Goal: Task Accomplishment & Management: Complete application form

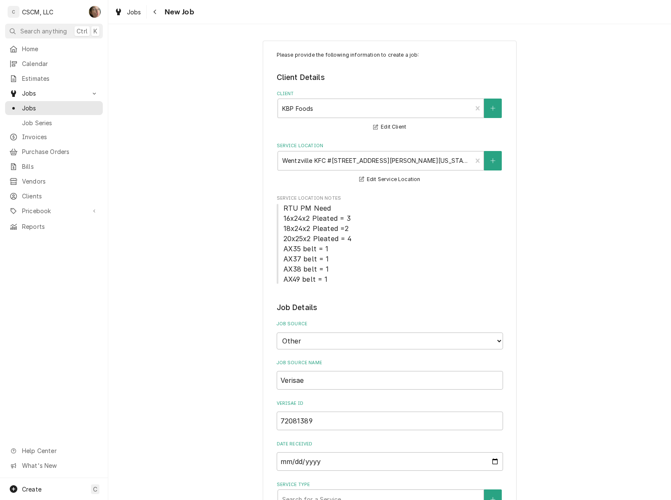
select select "100"
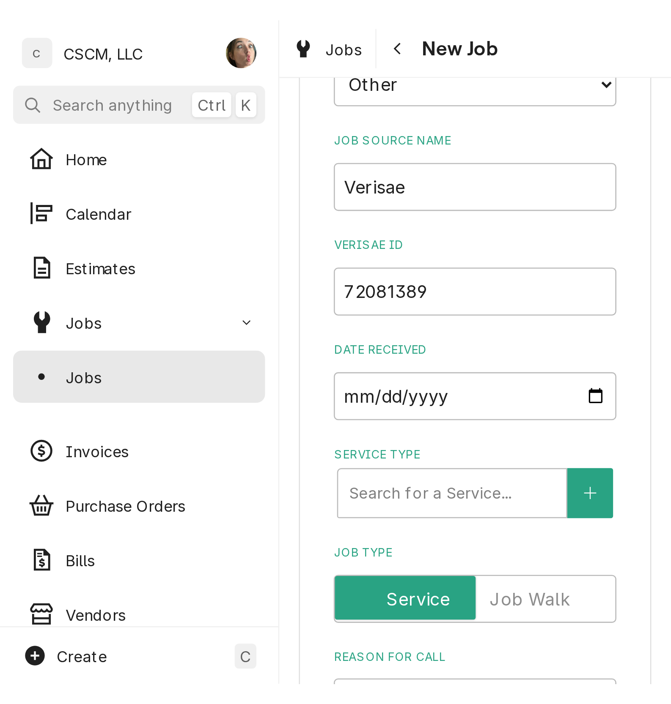
scroll to position [322, 0]
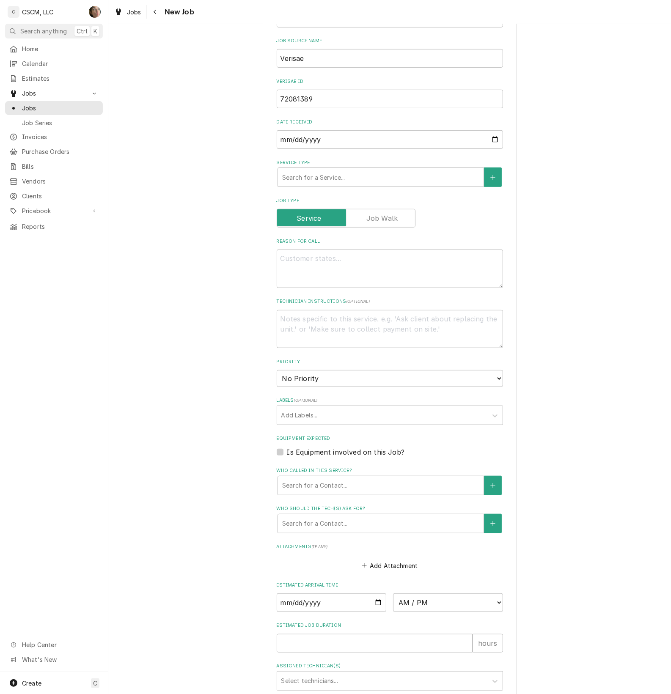
type textarea "x"
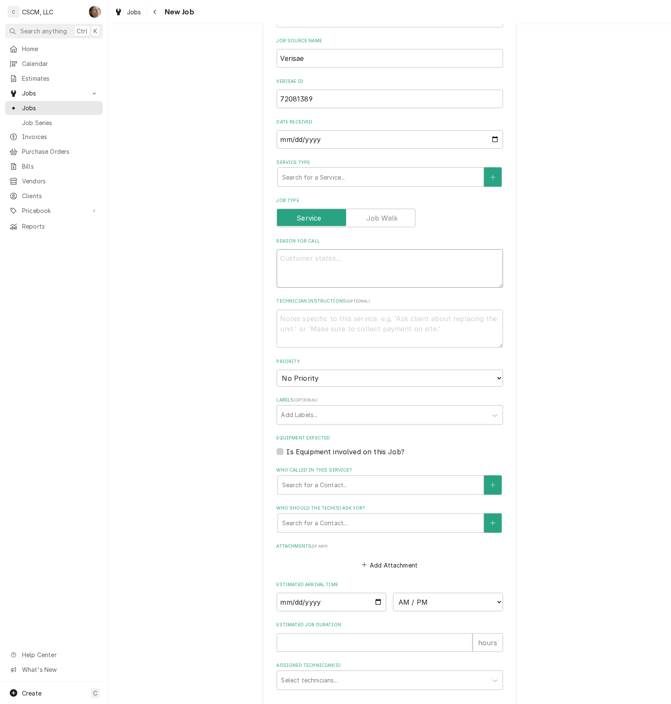
click at [301, 263] on textarea "Reason For Call" at bounding box center [389, 268] width 226 height 38
type textarea "p"
type textarea "x"
type textarea "po"
type textarea "x"
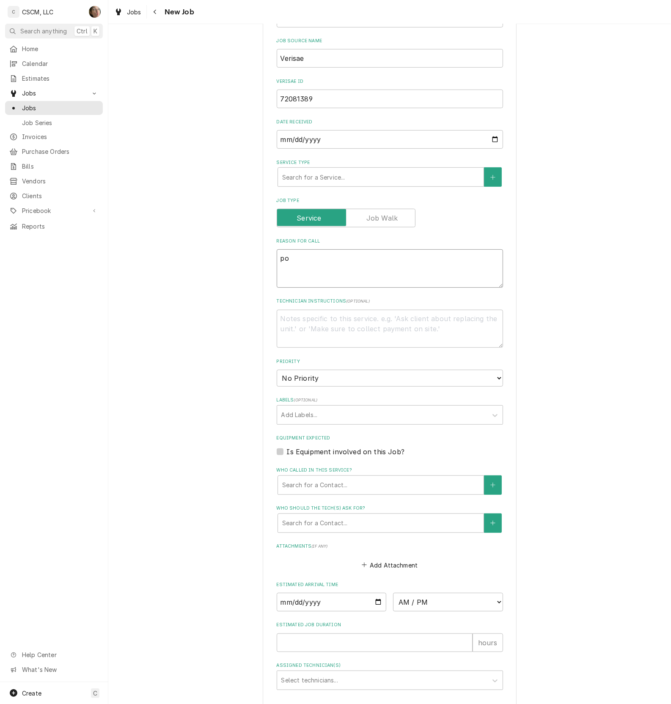
type textarea "p"
type textarea "x"
type textarea "P"
type textarea "x"
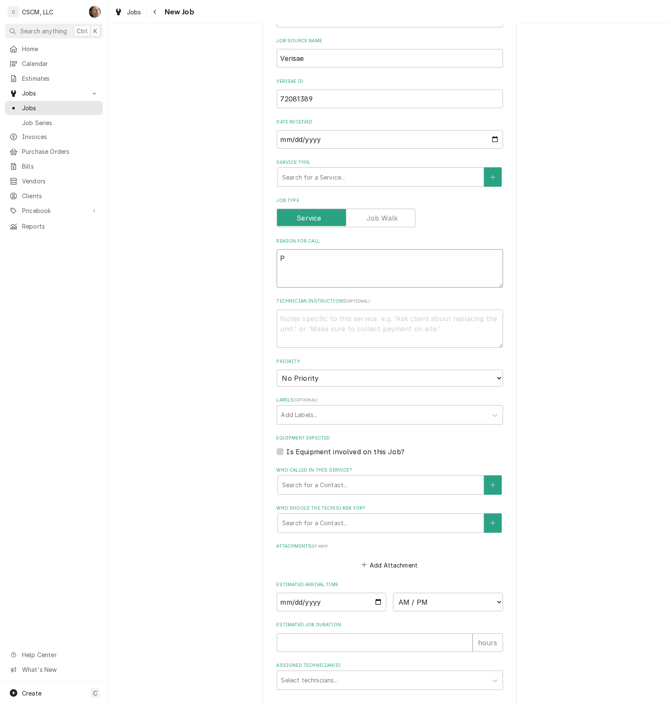
type textarea "PO"
type textarea "x"
type textarea "PO"
type textarea "x"
type textarea "PO #"
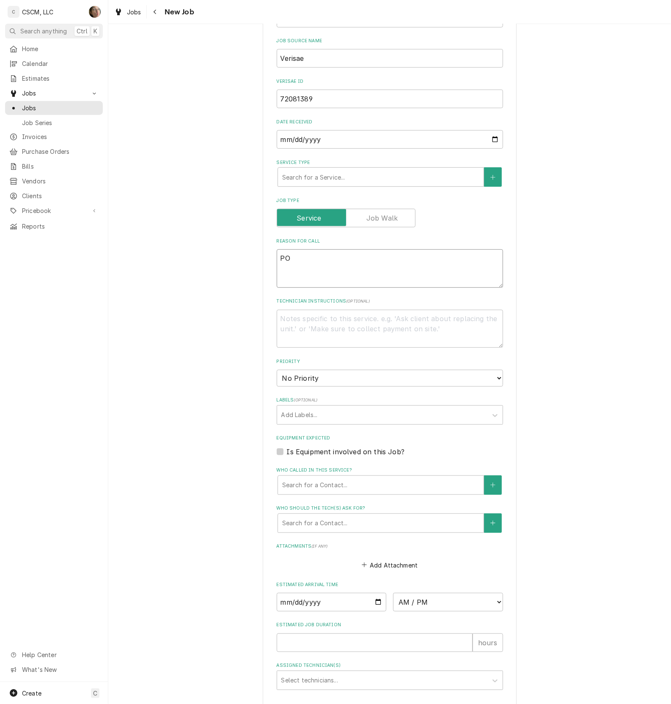
type textarea "x"
type textarea "PO #"
type textarea "x"
paste textarea "72081389"
type textarea "PO # 72081389"
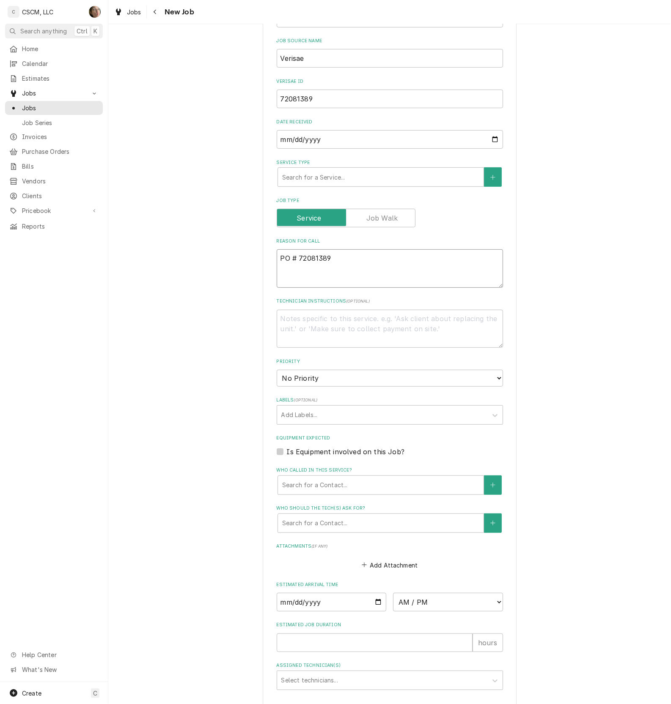
type textarea "x"
type textarea "NPO # 72081389"
type textarea "x"
type textarea "NTYPO # 72081389"
type textarea "x"
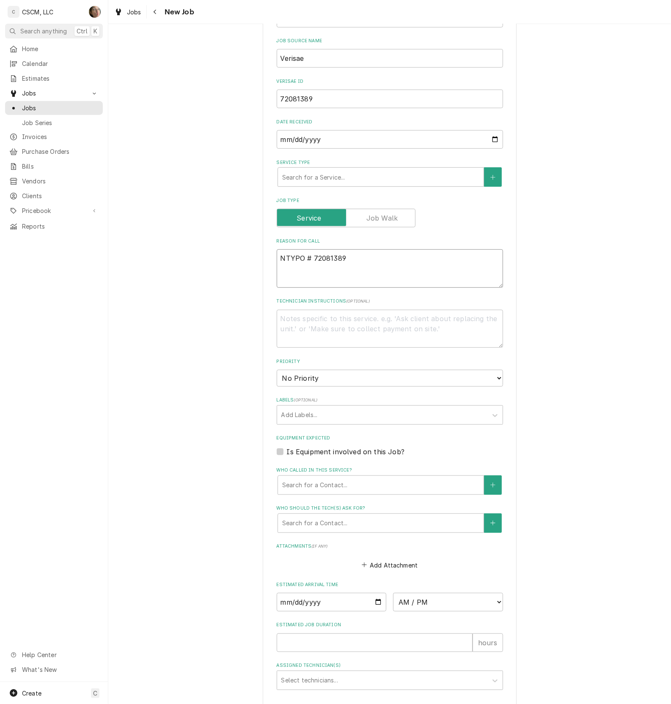
type textarea "NTYEPO # 72081389"
type textarea "x"
type textarea "NTYPO # 72081389"
type textarea "x"
type textarea "NTPO # 72081389"
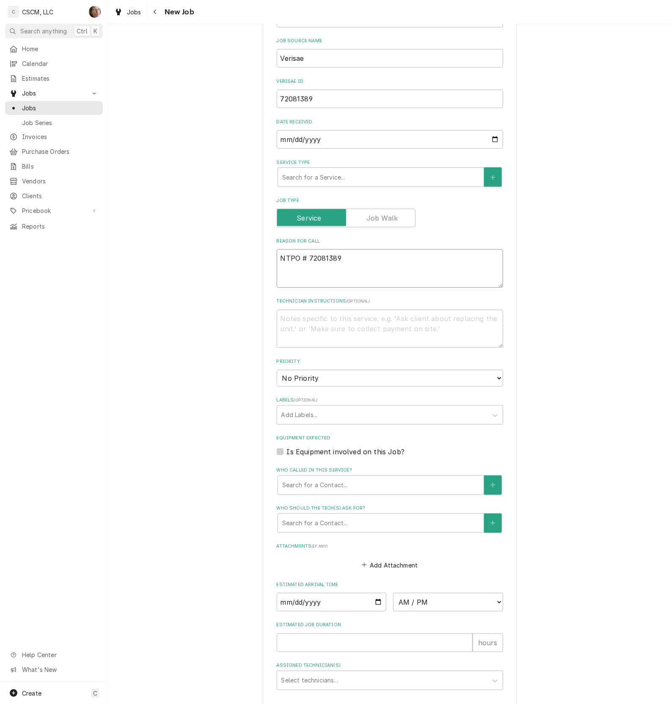
type textarea "x"
type textarea "NTEPO # 72081389"
type textarea "x"
type textarea "NTE:PO # 72081389"
type textarea "x"
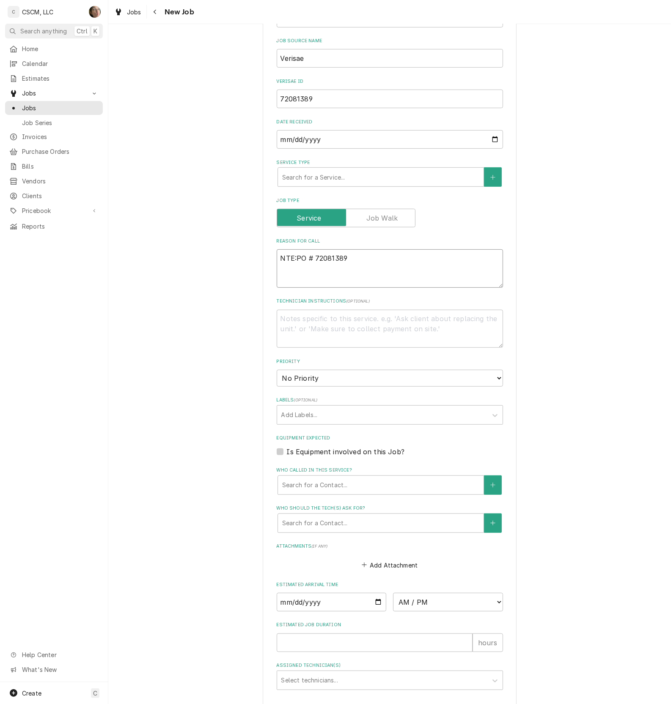
type textarea "NTE: PO # 72081389"
type textarea "x"
type textarea "NTE: $PO # 72081389"
type textarea "x"
type textarea "NTE: $5PO # 72081389"
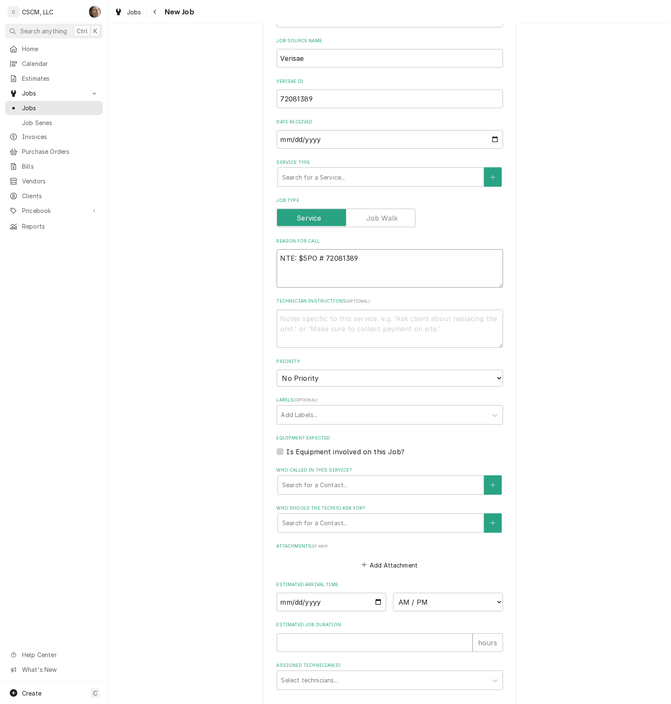
type textarea "x"
type textarea "NTE: $50PO # 72081389"
type textarea "x"
type textarea "NTE: $500PO # 72081389"
type textarea "x"
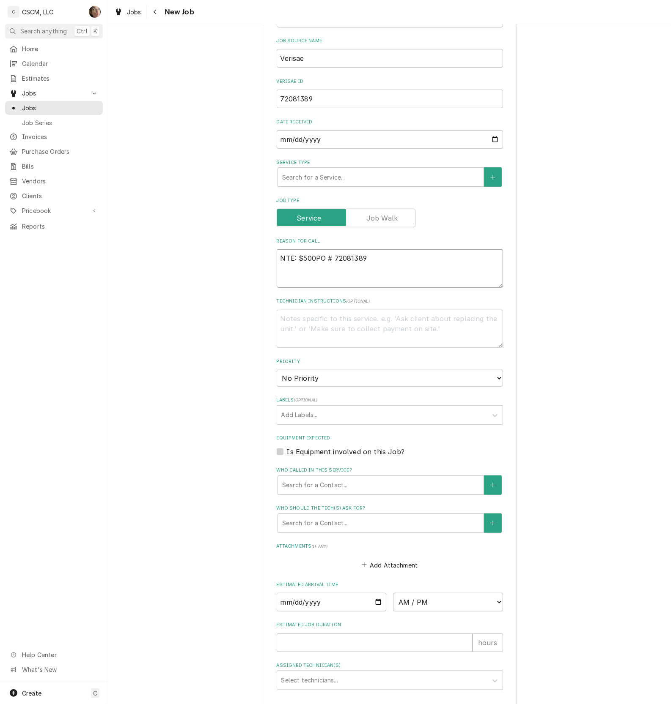
type textarea "NTE: $500 PO # 72081389"
type textarea "x"
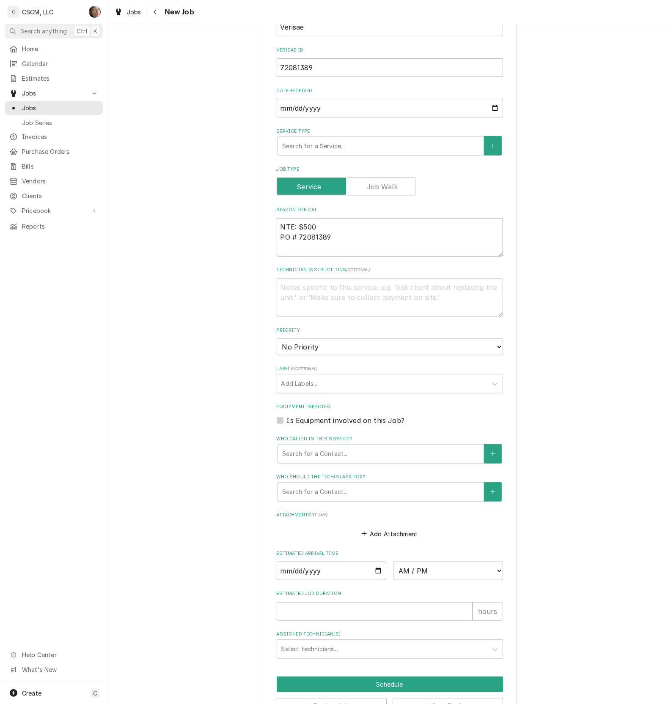
scroll to position [380, 0]
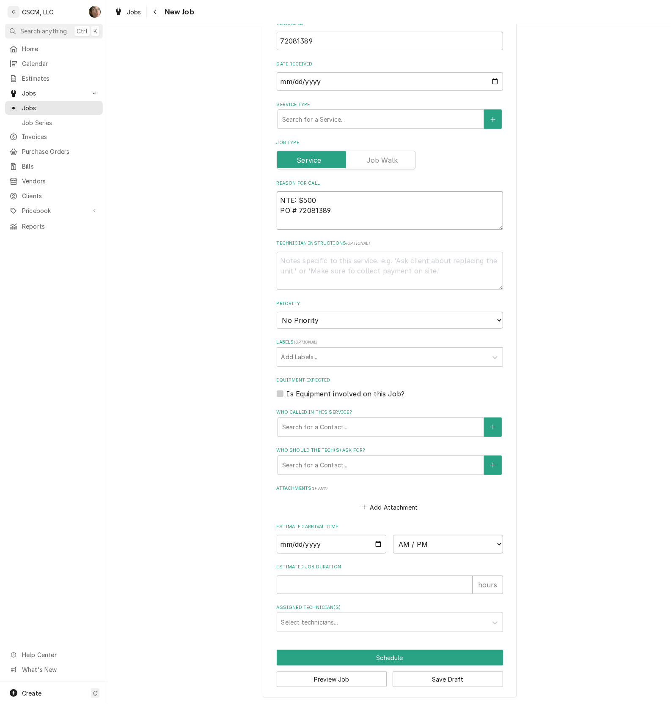
type textarea "NTE: $500 PO # 72081389"
click at [482, 322] on select "No Priority Urgent High Medium Low" at bounding box center [389, 320] width 226 height 17
select select "2"
click at [276, 312] on select "No Priority Urgent High Medium Low" at bounding box center [389, 320] width 226 height 17
type textarea "x"
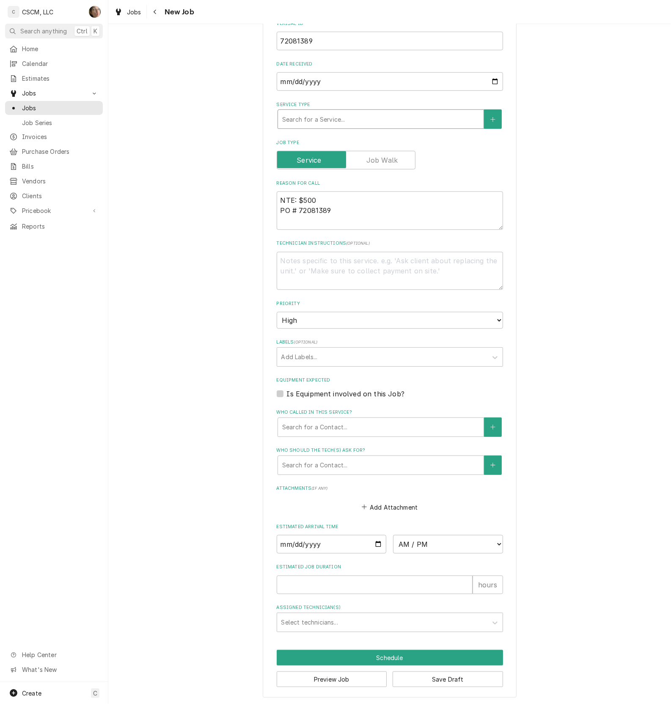
click at [335, 113] on div "Service Type" at bounding box center [380, 119] width 197 height 15
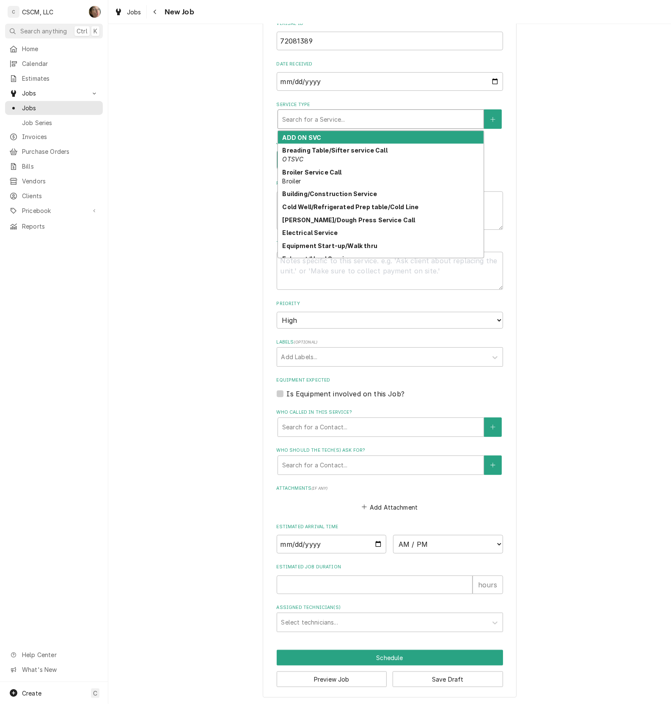
type input "O"
type textarea "x"
type input "OP"
type textarea "x"
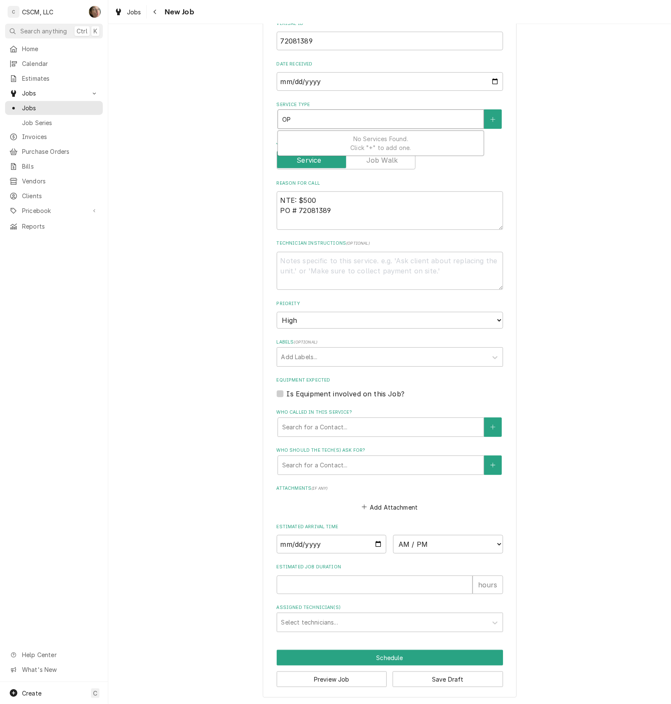
type input "OPE"
type textarea "x"
type input "OPEN"
type textarea "x"
click at [325, 136] on strong "Open Fryer Service" at bounding box center [311, 137] width 59 height 7
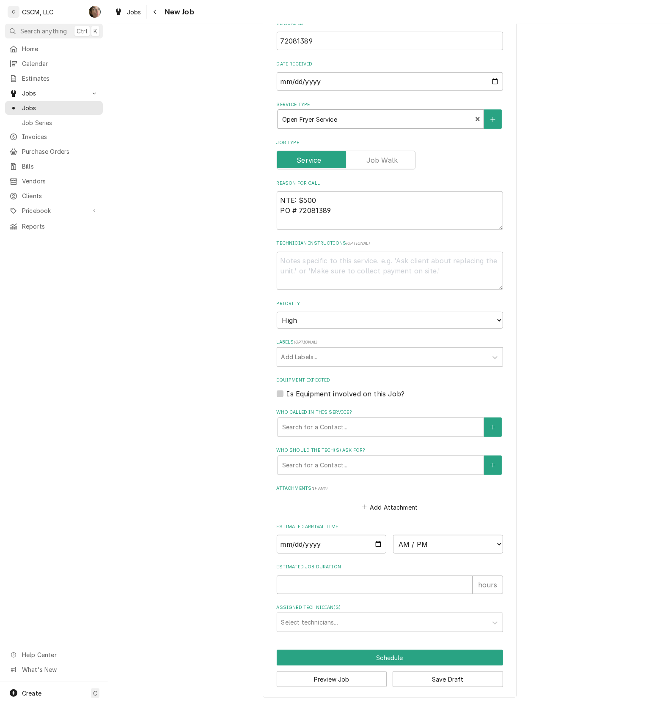
type textarea "x"
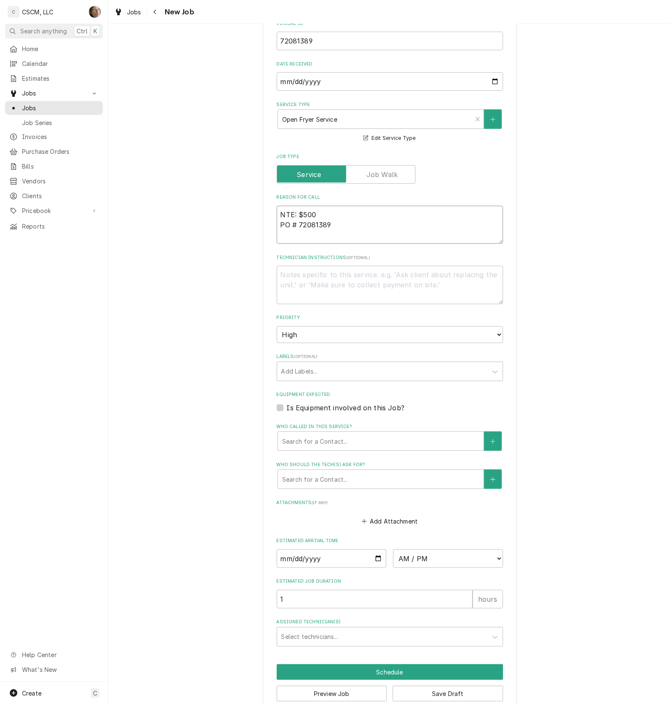
click at [276, 213] on textarea "NTE: $500 PO # 72081389" at bounding box center [389, 225] width 226 height 38
type textarea "OPNTE: $500 PO # 72081389"
type textarea "x"
type textarea "OPENTE: $500 PO # 72081389"
type textarea "x"
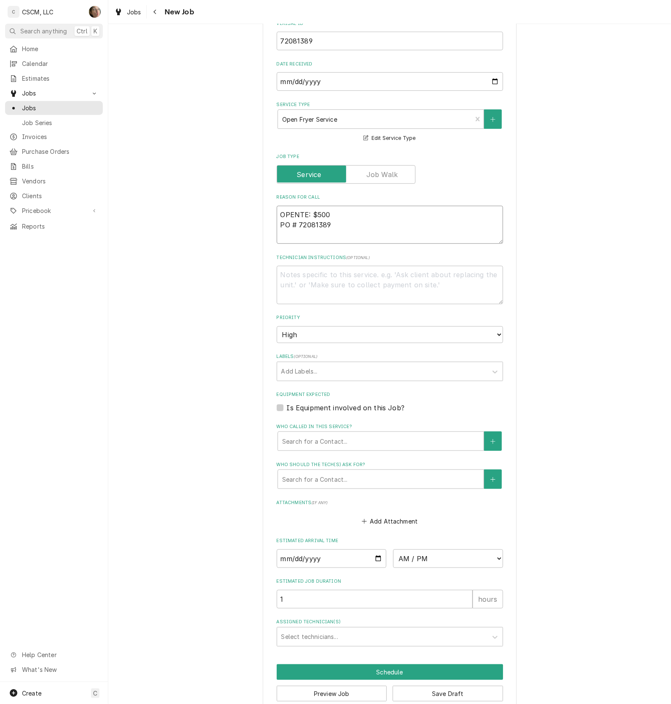
type textarea "OPENNTE: $500 PO # 72081389"
type textarea "x"
type textarea "OPEN NTE: $500 PO # 72081389"
type textarea "x"
type textarea "OPEN FNTE: $500 PO # 72081389"
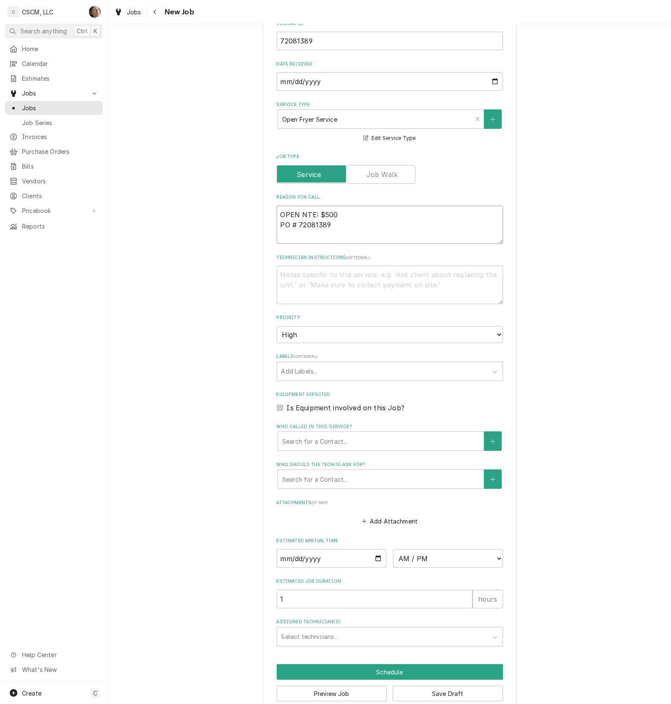
type textarea "x"
type textarea "OPEN FRNTE: $500 PO # 72081389"
type textarea "x"
type textarea "OPEN FRYNTE: $500 PO # 72081389"
type textarea "x"
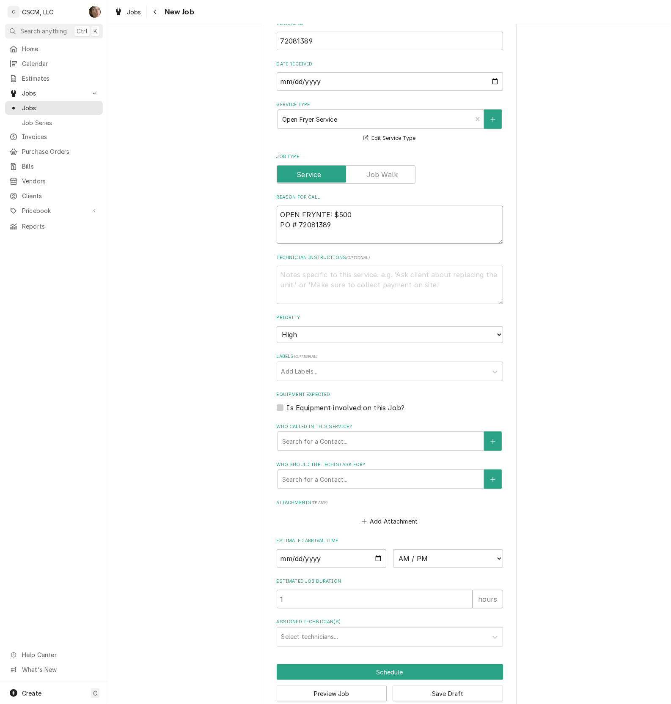
type textarea "OPEN FRYENTE: $500 PO # 72081389"
type textarea "x"
type textarea "OPEN FRYERNTE: $500 PO # 72081389"
type textarea "x"
type textarea "OPEN FRYER NTE: $500 PO # 72081389"
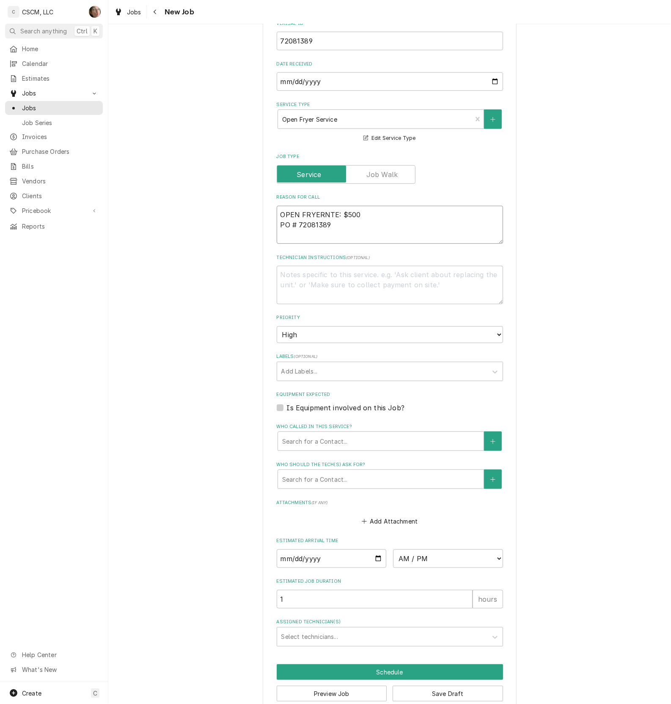
type textarea "x"
type textarea "OPEN FRYER INTE: $500 PO # 72081389"
type textarea "x"
type textarea "OPEN FRYER ISNTE: $500 PO # 72081389"
type textarea "x"
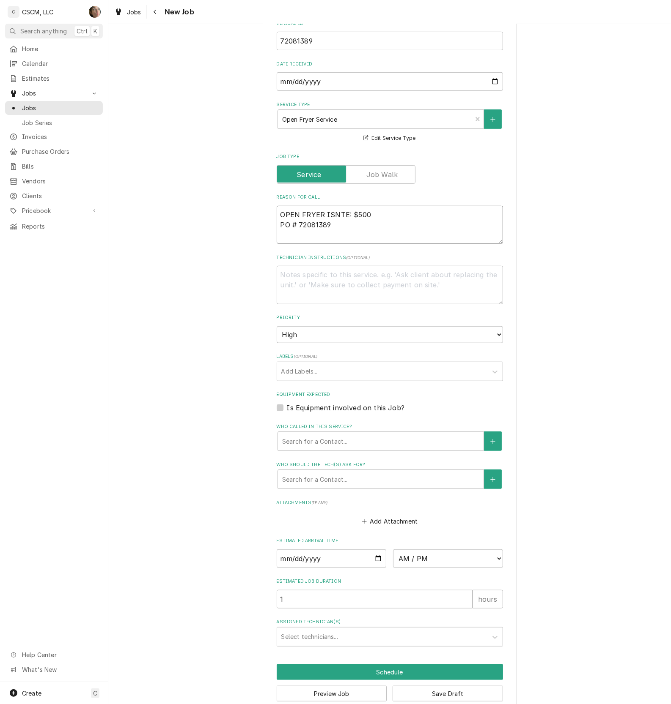
type textarea "OPEN FRYER IS NTE: $500 PO # 72081389"
type textarea "x"
type textarea "OPEN FRYER IS NNTE: $500 PO # 72081389"
type textarea "x"
type textarea "OPEN FRYER IS NONTE: $500 PO # 72081389"
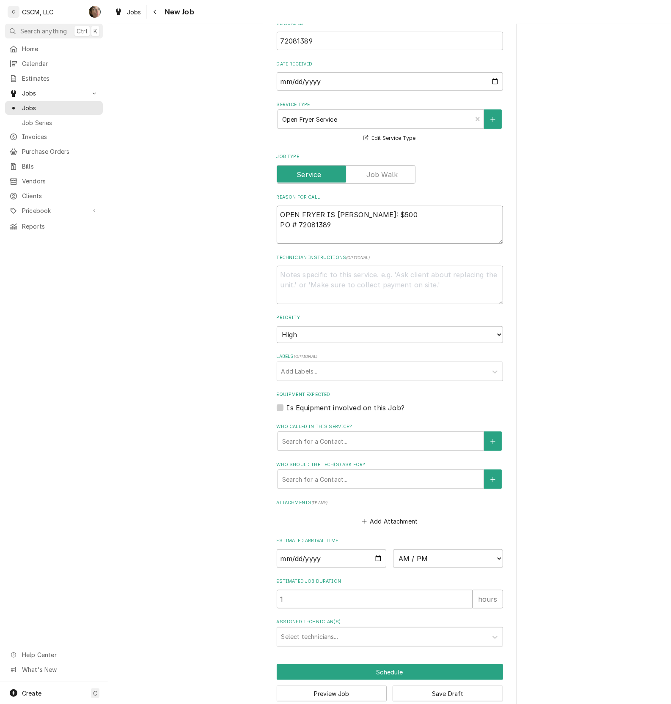
type textarea "x"
type textarea "OPEN FRYER IS NOTNTE: $500 PO # 72081389"
type textarea "x"
type textarea "OPEN FRYER IS NOT NTE: $500 PO # 72081389"
type textarea "x"
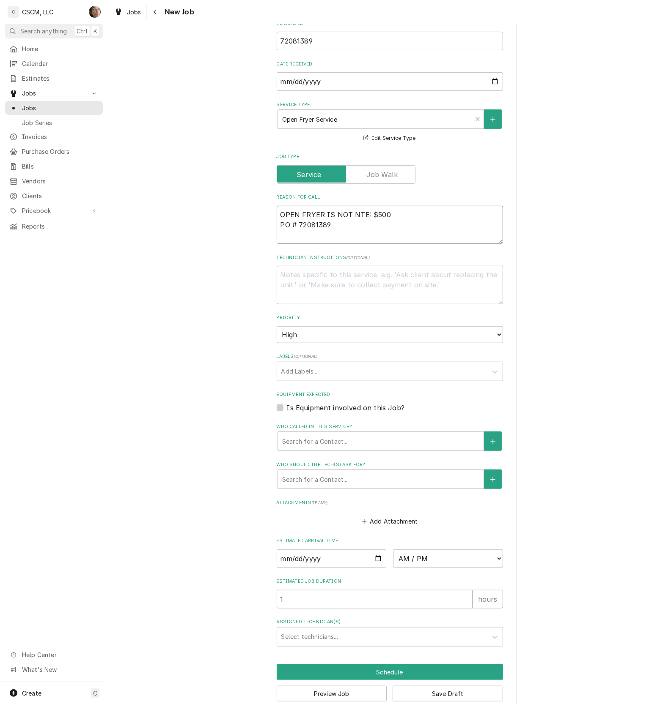
type textarea "OPEN FRYER IS NOT HNTE: $500 PO # 72081389"
type textarea "x"
type textarea "OPEN FRYER IS NOT HENTE: $500 PO # 72081389"
type textarea "x"
type textarea "OPEN FRYER IS NOT HEANTE: $500 PO # 72081389"
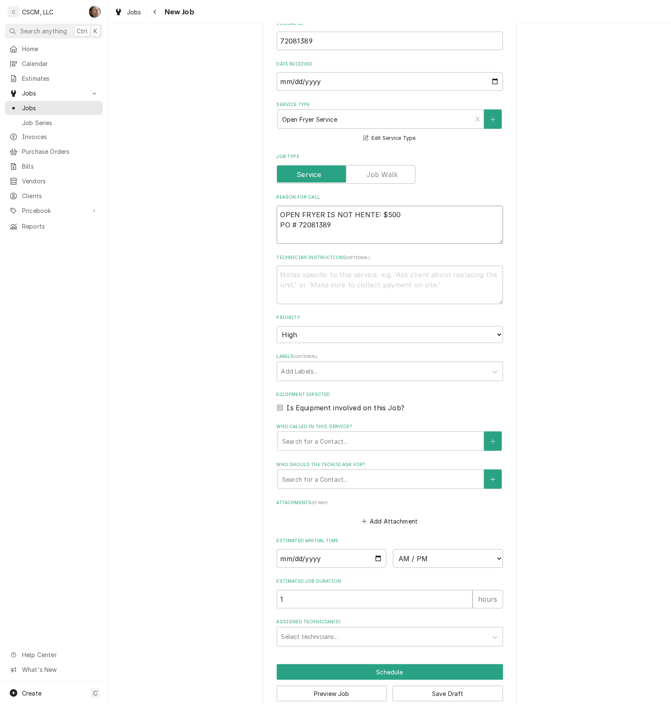
type textarea "x"
type textarea "OPEN FRYER IS NOT HEATNTE: $500 PO # 72081389"
type textarea "x"
type textarea "OPEN FRYER IS NOT HEATINTE: $500 PO # 72081389"
type textarea "x"
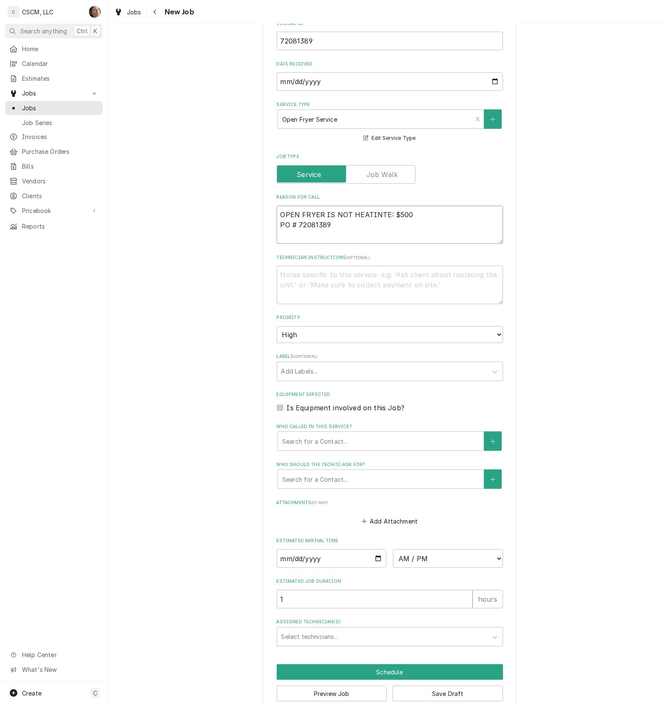
type textarea "OPEN FRYER IS NOT HEATINNTE: $500 PO # 72081389"
type textarea "x"
type textarea "OPEN FRYER IS NOT HEATINGNTE: $500 PO # 72081389"
type textarea "x"
type textarea "OPEN FRYER IS NOT HEATING NTE: $500 PO # 72081389"
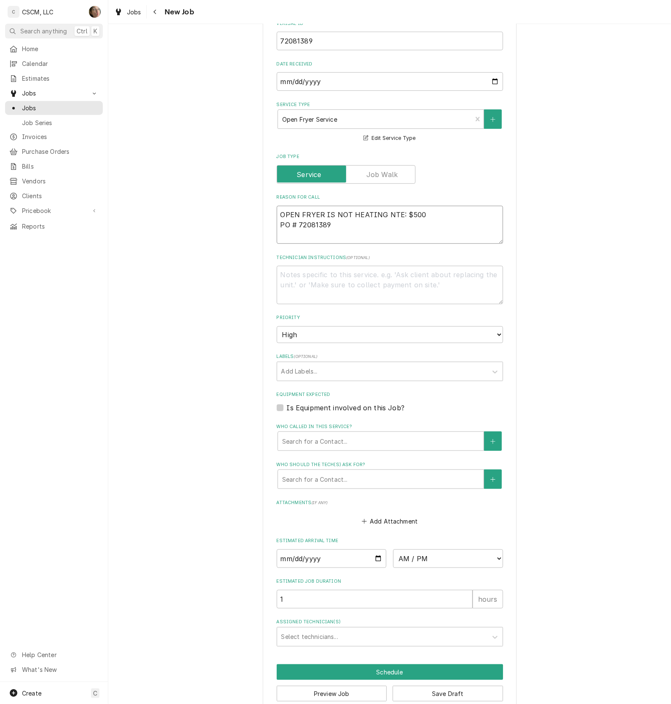
type textarea "x"
type textarea "OPEN FRYER IS NOT HEATING UNTE: $500 PO # 72081389"
type textarea "x"
type textarea "OPEN FRYER IS NOT HEATING UPNTE: $500 PO # 72081389"
type textarea "x"
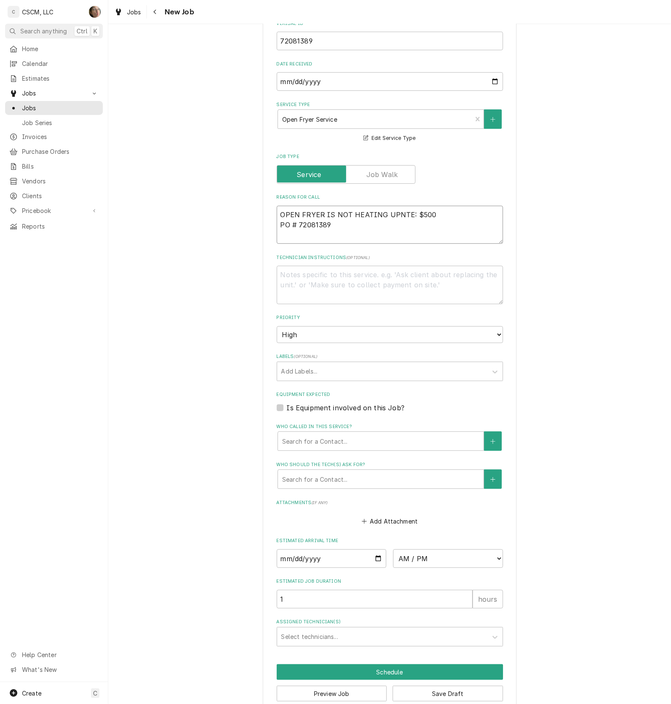
type textarea "OPEN FRYER IS NOT HEATING UP NTE: $500 PO # 72081389"
type textarea "x"
type textarea "OPEN FRYER IS NOT HEATING UP NTE: $500 PO # 72081389"
type textarea "x"
type textarea "OPEN FRYER IS NOT HEATING UP NTE: $500 PO # 72081389"
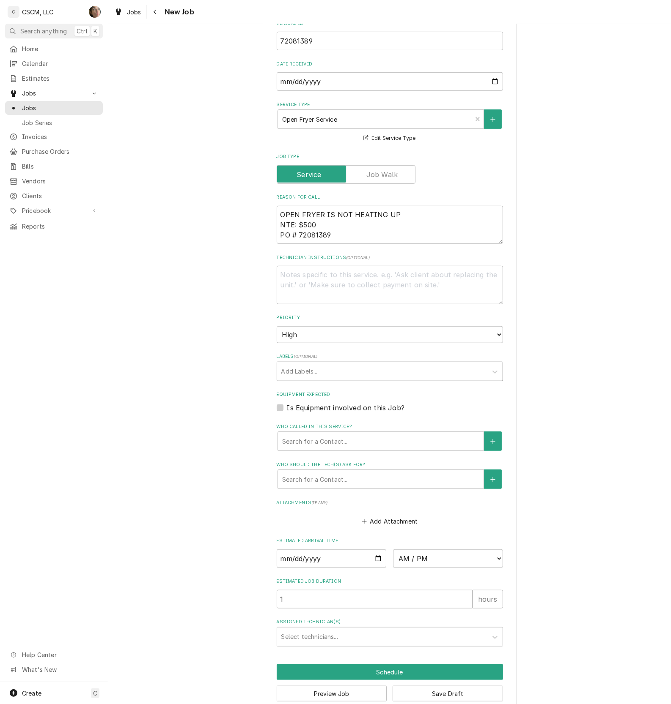
click at [343, 373] on div "Labels" at bounding box center [382, 371] width 202 height 15
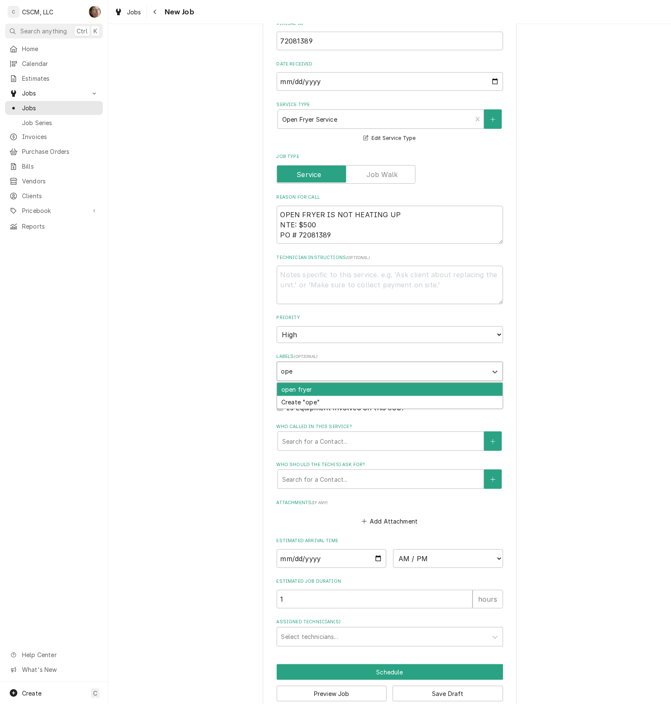
type input "open"
click at [341, 388] on div "open fryer" at bounding box center [389, 389] width 225 height 13
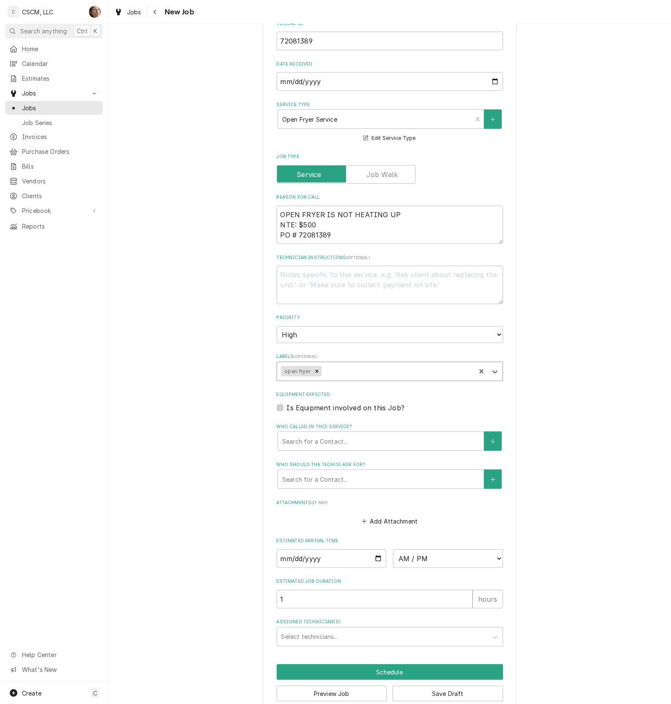
scroll to position [394, 0]
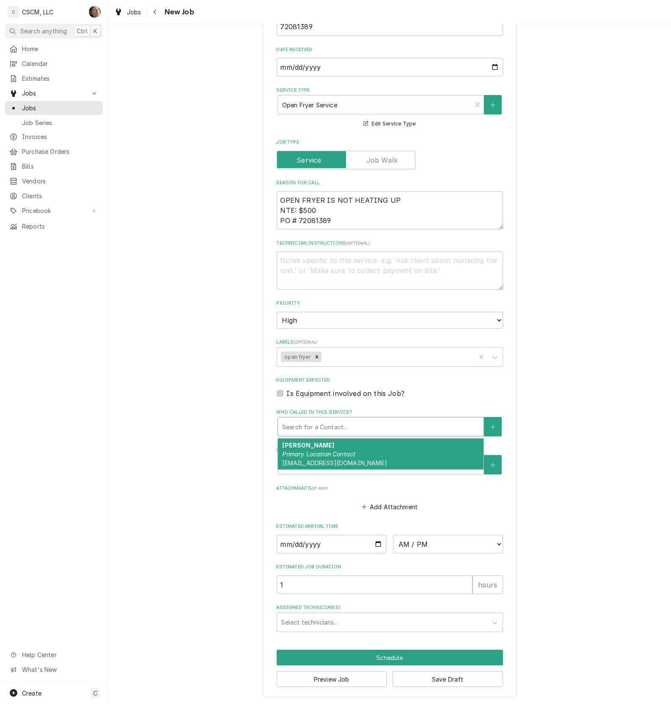
click at [342, 429] on div "Who called in this service?" at bounding box center [380, 426] width 197 height 15
click at [337, 446] on div "Ralph Hoffman Primary Location Contact rhoffman@kbpbrands.com" at bounding box center [380, 454] width 205 height 31
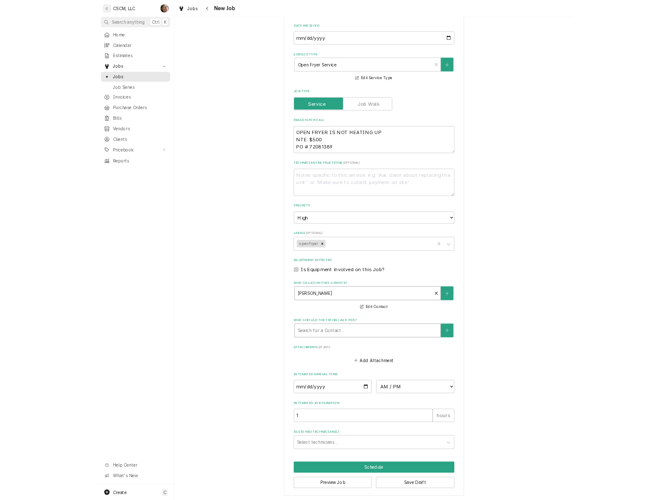
scroll to position [408, 0]
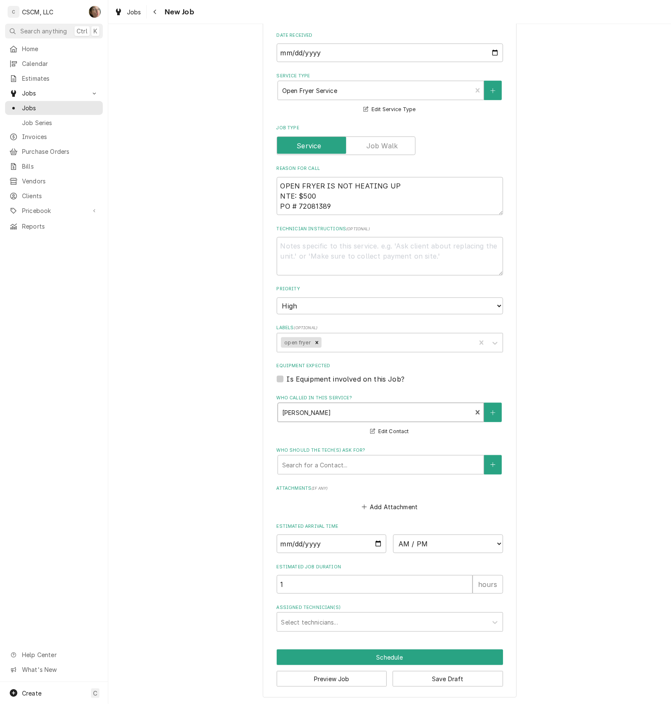
click at [209, 405] on div "Please provide the following information to create a job: Client Details Client…" at bounding box center [389, 165] width 562 height 1081
click at [542, 404] on div "Please provide the following information to create a job: Client Details Client…" at bounding box center [389, 165] width 562 height 1081
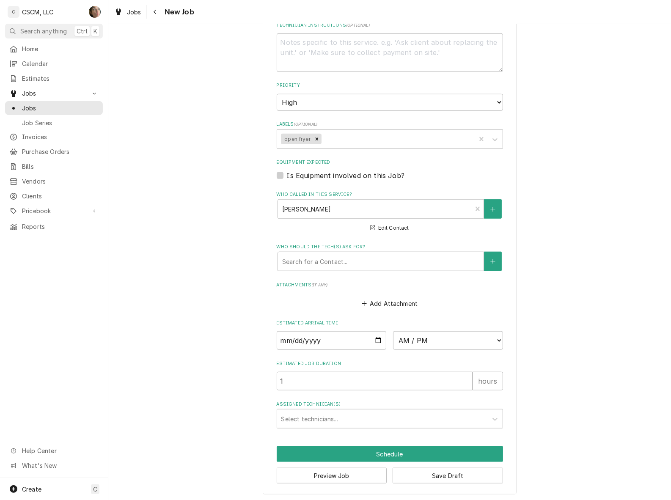
scroll to position [613, 0]
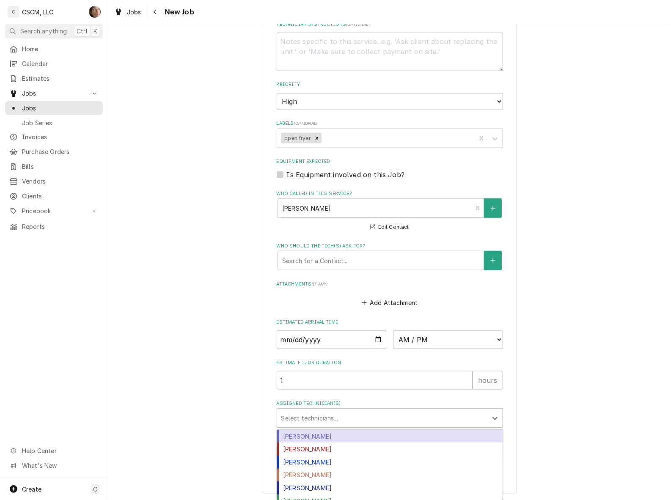
click at [304, 413] on div "Assigned Technician(s)" at bounding box center [382, 417] width 202 height 15
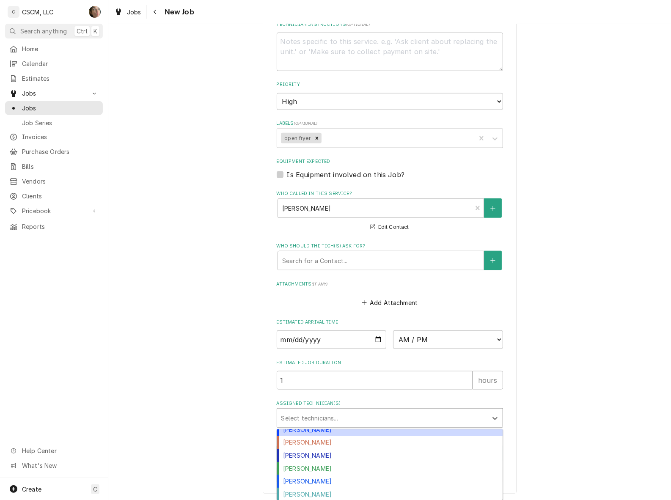
scroll to position [0, 0]
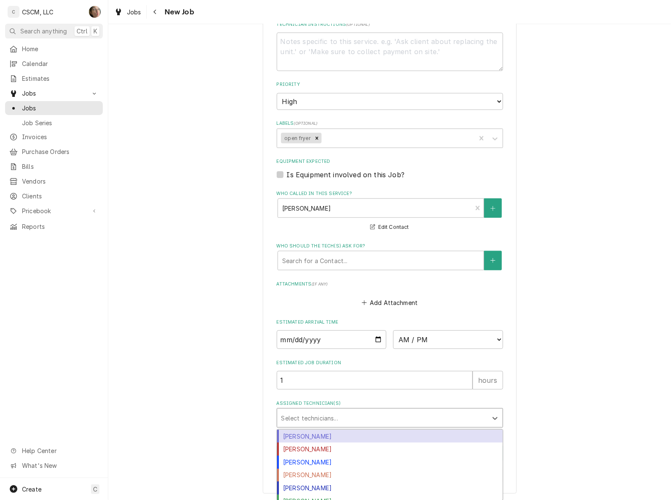
click at [311, 440] on div "Chris Lynch" at bounding box center [389, 436] width 225 height 13
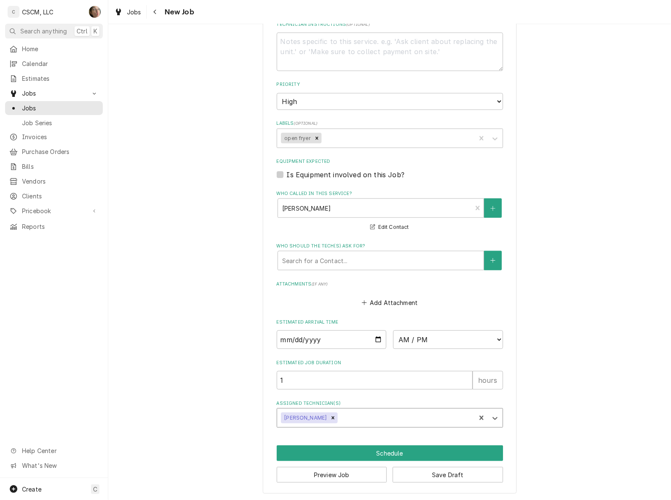
type textarea "x"
click at [411, 339] on select "AM / PM 6:00 AM 6:15 AM 6:30 AM 6:45 AM 7:00 AM 7:15 AM 7:30 AM 7:45 AM 8:00 AM…" at bounding box center [448, 339] width 110 height 19
select select "15:30:00"
click at [393, 330] on select "AM / PM 6:00 AM 6:15 AM 6:30 AM 6:45 AM 7:00 AM 7:15 AM 7:30 AM 7:45 AM 8:00 AM…" at bounding box center [448, 339] width 110 height 19
click at [386, 376] on input "1" at bounding box center [374, 380] width 196 height 19
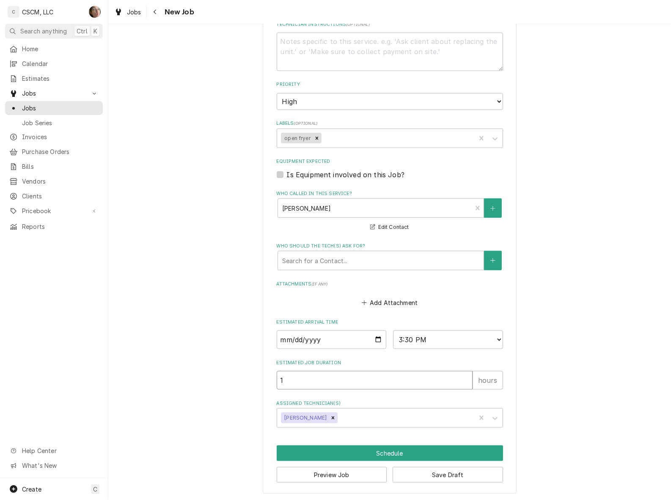
type textarea "x"
type input "1.5"
type textarea "x"
type input "1.5"
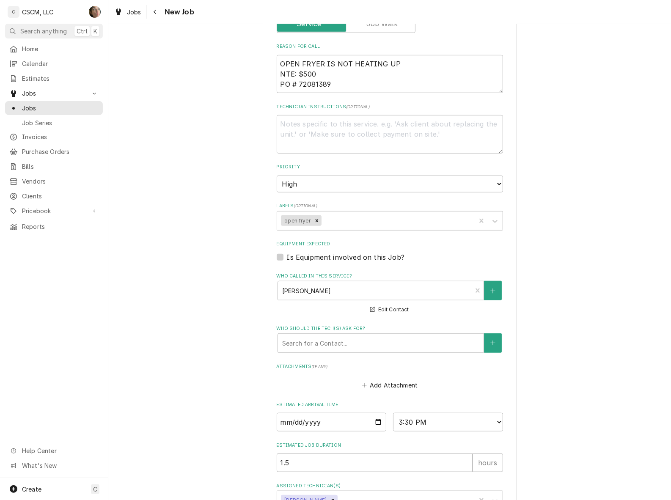
scroll to position [613, 0]
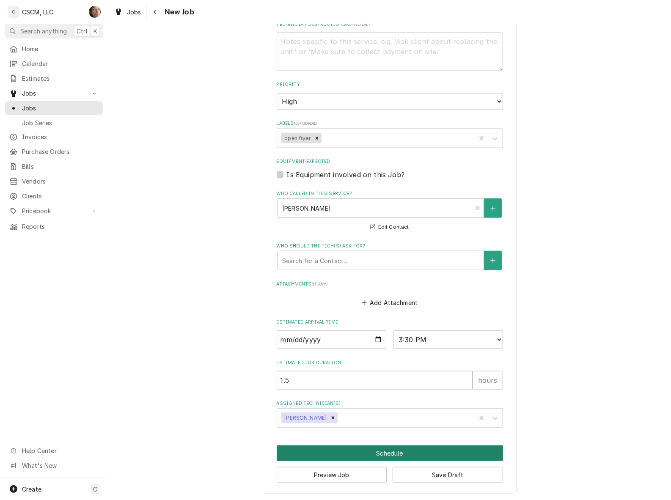
click at [360, 452] on button "Schedule" at bounding box center [389, 453] width 226 height 16
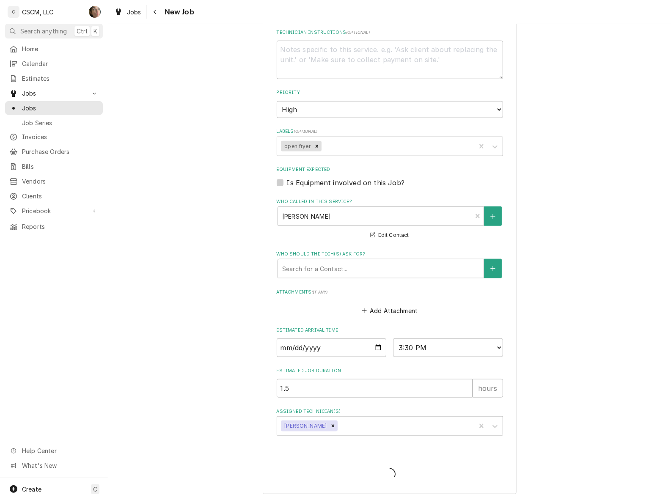
type textarea "x"
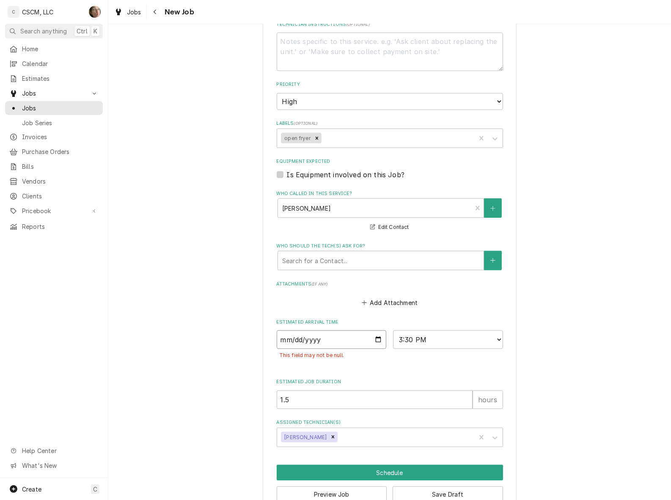
click at [373, 337] on input "Date" at bounding box center [331, 339] width 110 height 19
type input "2025-09-12"
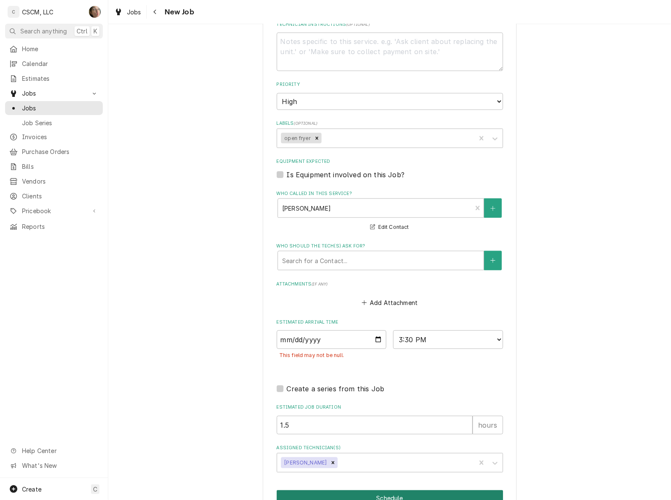
click at [380, 494] on button "Schedule" at bounding box center [389, 498] width 226 height 16
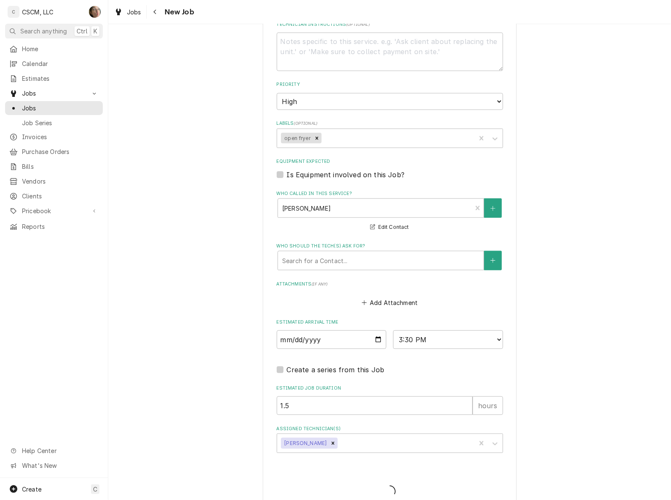
type textarea "x"
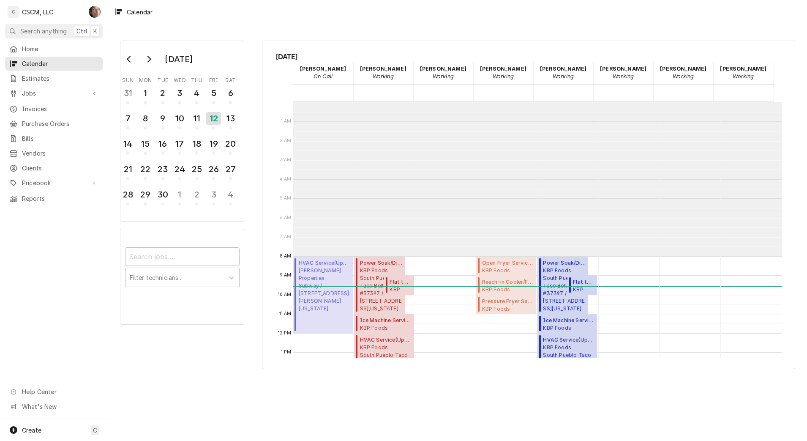
scroll to position [154, 0]
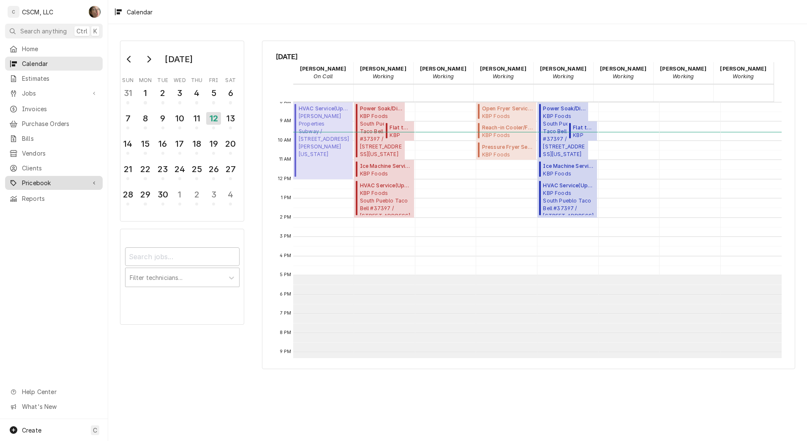
click at [52, 178] on span "Pricebook" at bounding box center [54, 182] width 64 height 9
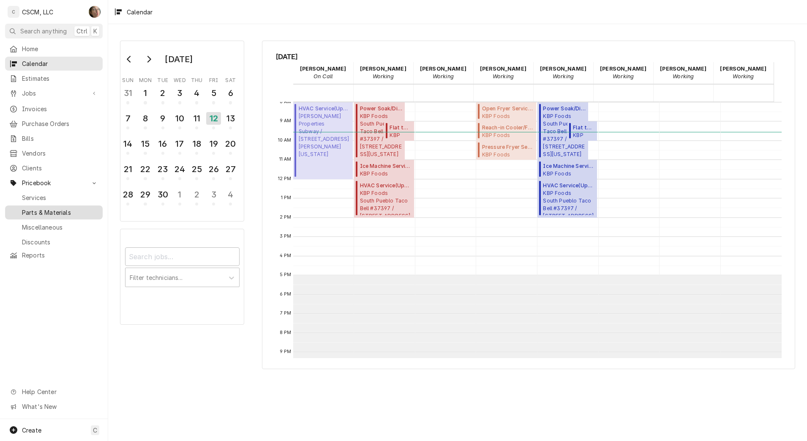
click at [54, 208] on span "Parts & Materials" at bounding box center [60, 212] width 77 height 9
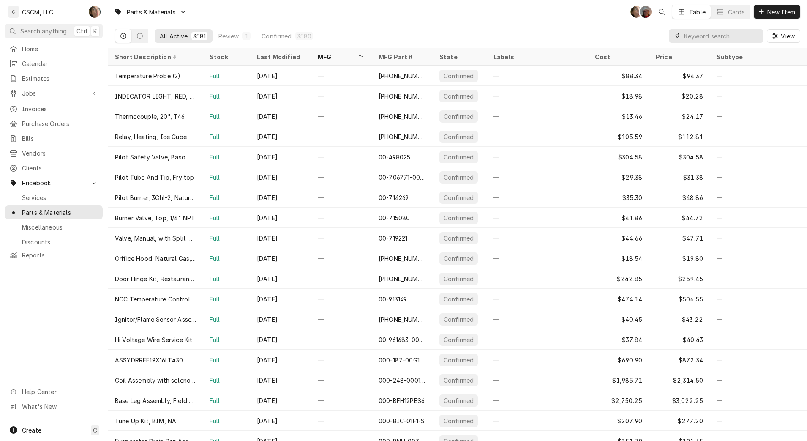
click at [697, 38] on input "Dynamic Content Wrapper" at bounding box center [721, 36] width 75 height 14
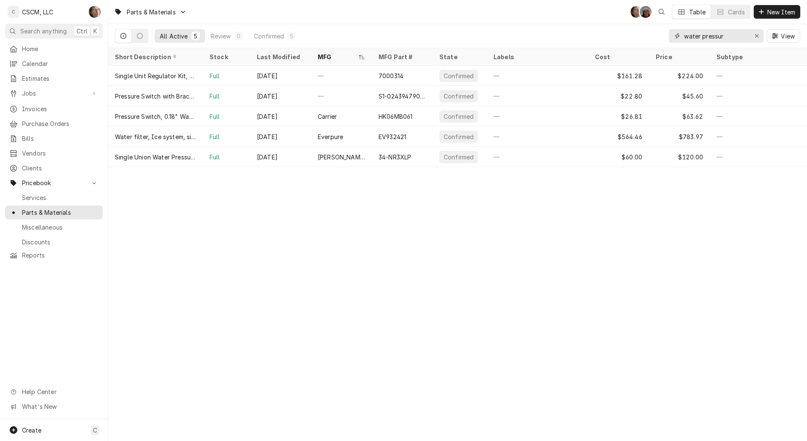
type input "water pressure"
drag, startPoint x: 730, startPoint y: 36, endPoint x: 658, endPoint y: 41, distance: 71.6
click at [658, 41] on div "All Active 5 Review 0 Confirmed 5 water pressure View" at bounding box center [458, 36] width 686 height 24
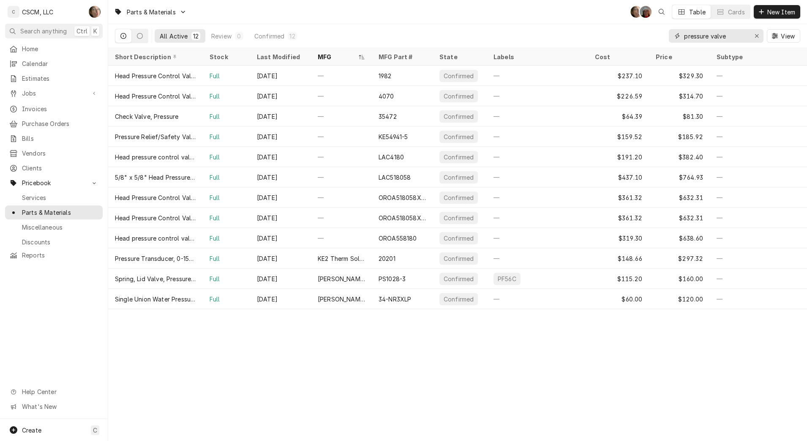
drag, startPoint x: 706, startPoint y: 38, endPoint x: 631, endPoint y: 43, distance: 75.9
click at [631, 43] on div "All Active 12 Review 0 Confirmed 12 pressure valve View" at bounding box center [458, 36] width 686 height 24
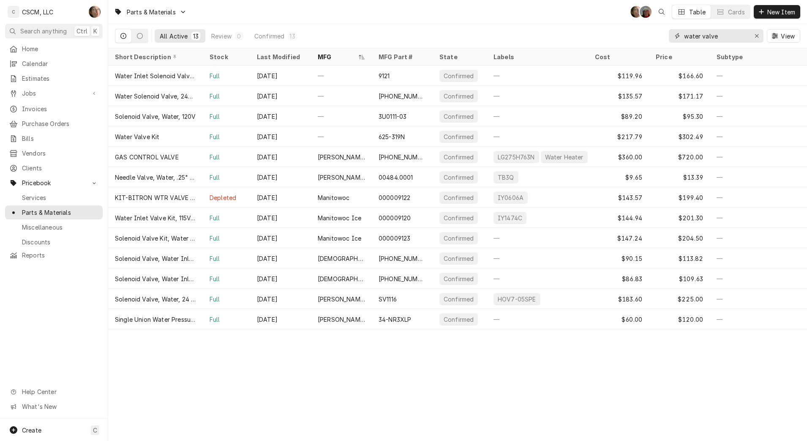
drag, startPoint x: 733, startPoint y: 35, endPoint x: 620, endPoint y: 31, distance: 112.5
click at [620, 31] on div "All Active 13 Review 0 Confirmed 13 water valve View" at bounding box center [458, 36] width 686 height 24
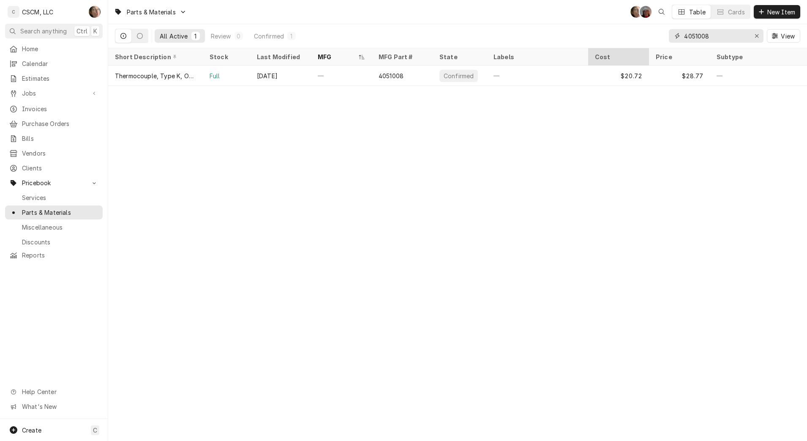
drag, startPoint x: 739, startPoint y: 36, endPoint x: 621, endPoint y: 48, distance: 118.5
click at [621, 48] on div "Parts & Materials SH DV Table Cards New Item All Active 1 Review 0 Confirmed 1 …" at bounding box center [457, 220] width 699 height 441
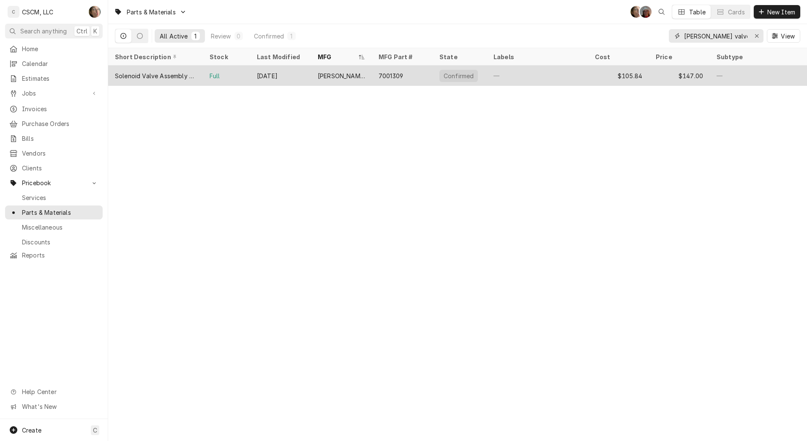
type input "[PERSON_NAME] valve"
click at [420, 79] on div "7001309" at bounding box center [402, 76] width 61 height 20
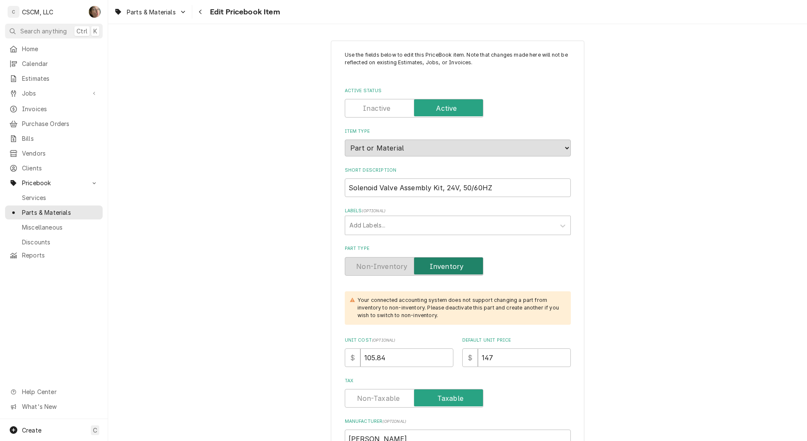
type textarea "x"
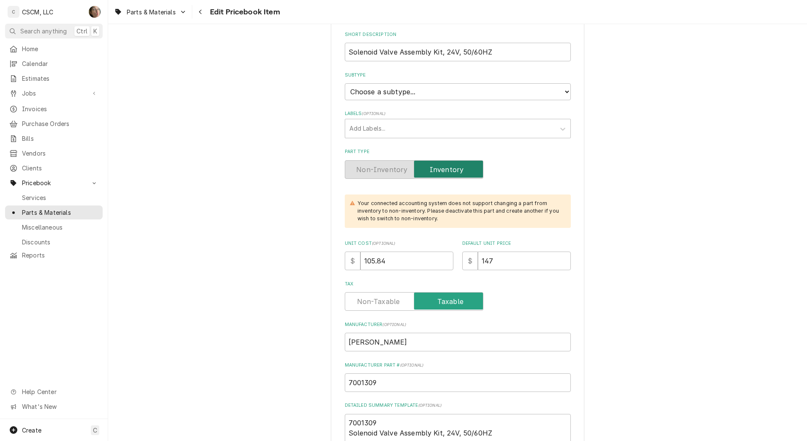
scroll to position [135, 0]
click at [384, 383] on input "7001309" at bounding box center [458, 383] width 226 height 19
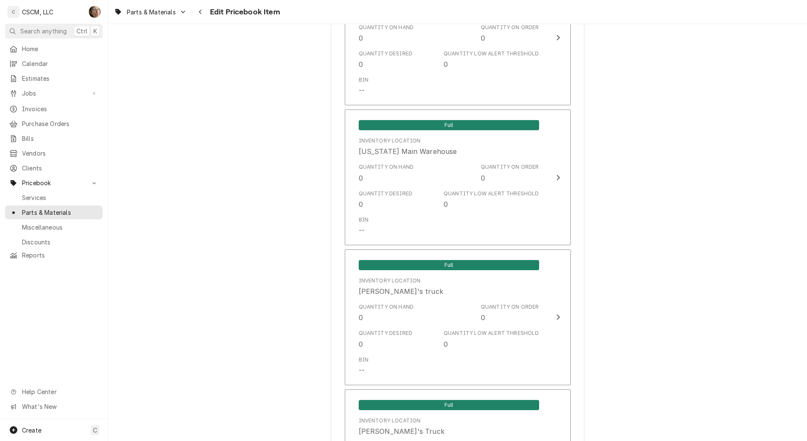
scroll to position [826, 0]
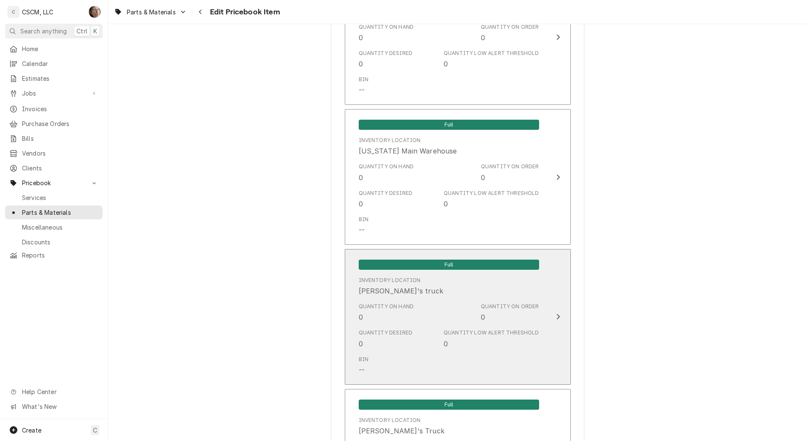
click at [545, 322] on button "Full Inventory Location [PERSON_NAME]'s truck Quantity on Hand 0 Quantity on Or…" at bounding box center [458, 317] width 226 height 136
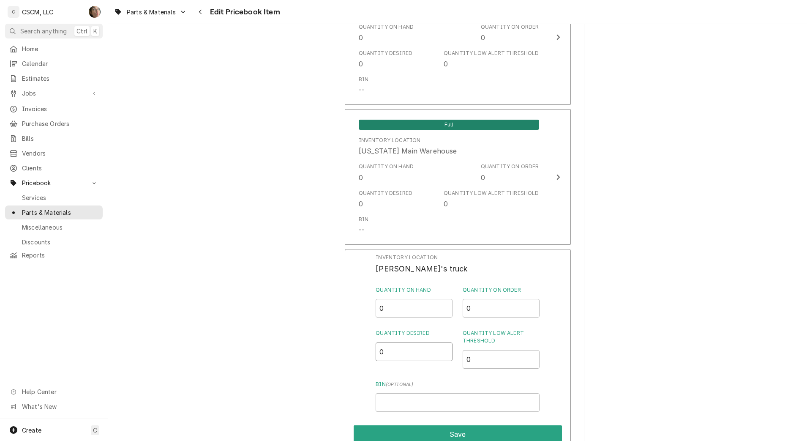
click at [399, 355] on input "0" at bounding box center [414, 351] width 77 height 19
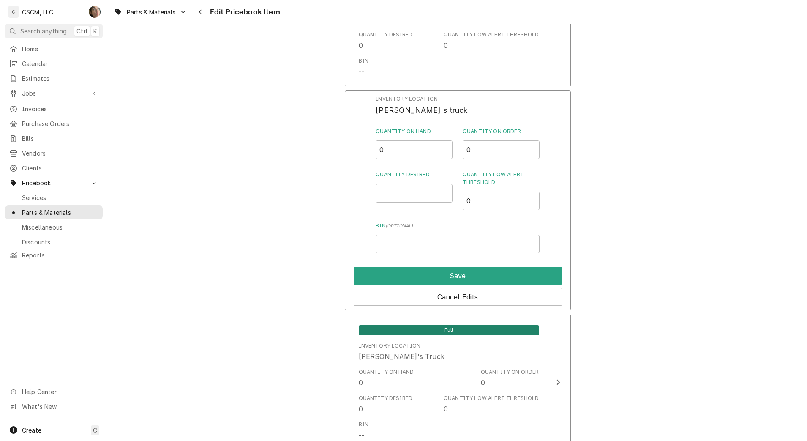
scroll to position [957, 0]
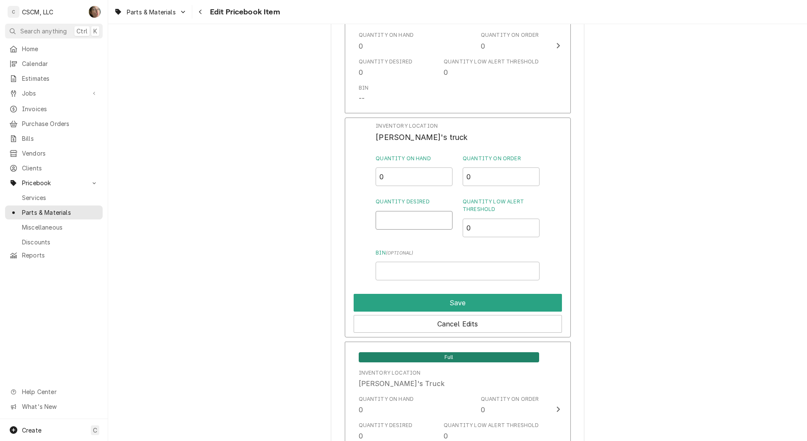
click at [389, 219] on input "Quantity Desired" at bounding box center [414, 220] width 77 height 19
type input "2"
type input "1"
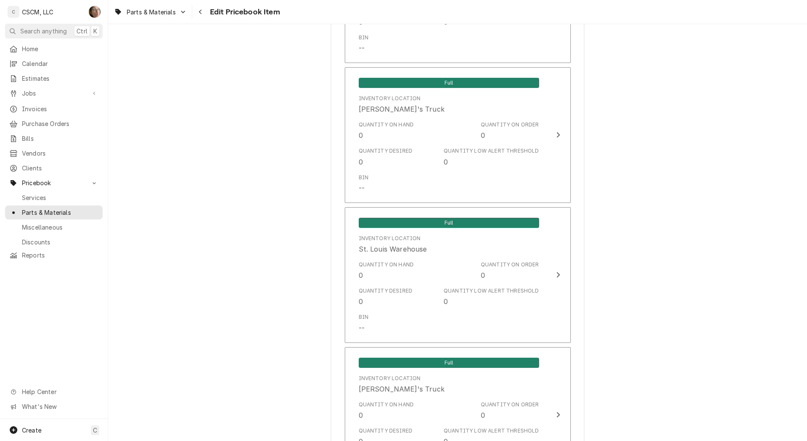
scroll to position [1878, 0]
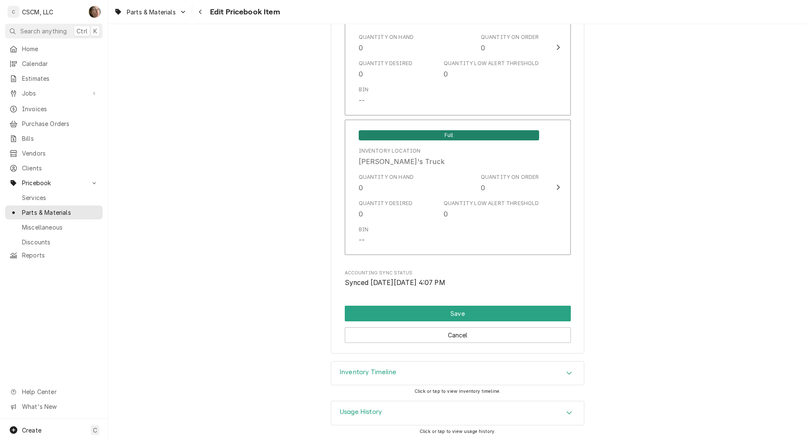
click at [376, 375] on h3 "Inventory Timeline" at bounding box center [368, 372] width 57 height 8
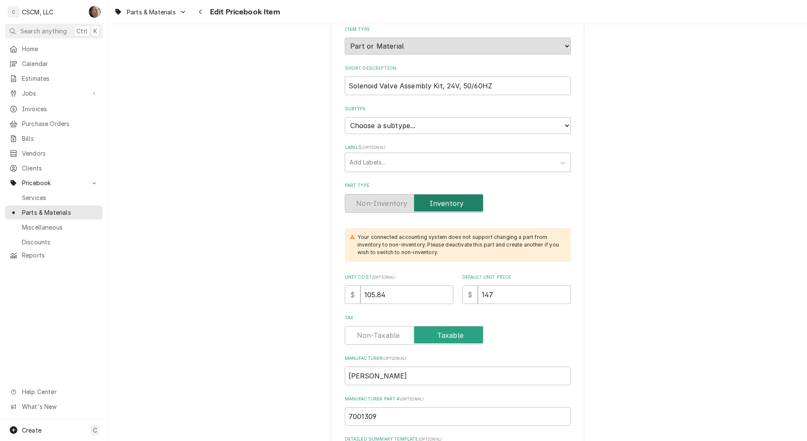
scroll to position [0, 0]
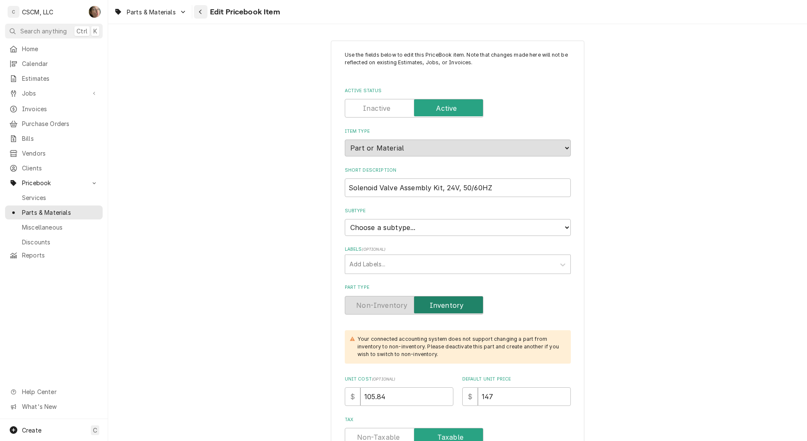
click at [200, 9] on icon "Navigate back" at bounding box center [201, 12] width 4 height 6
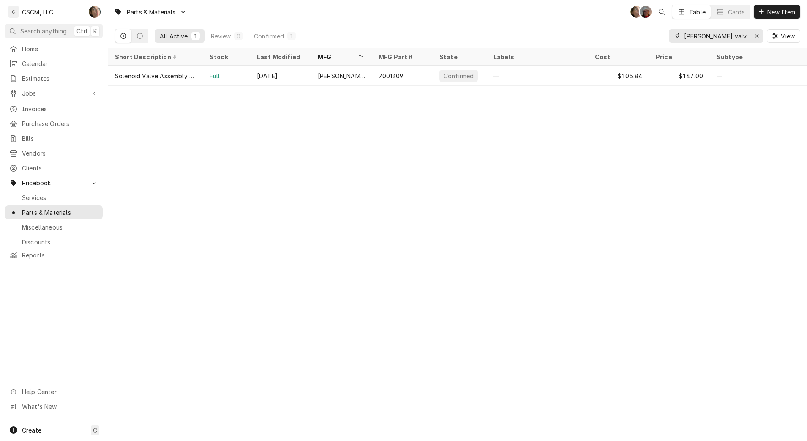
click at [734, 40] on input "[PERSON_NAME] valve" at bounding box center [715, 36] width 63 height 14
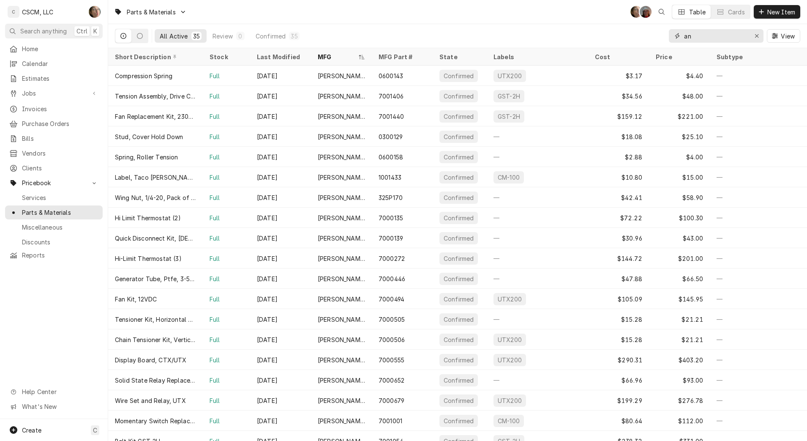
type input "a"
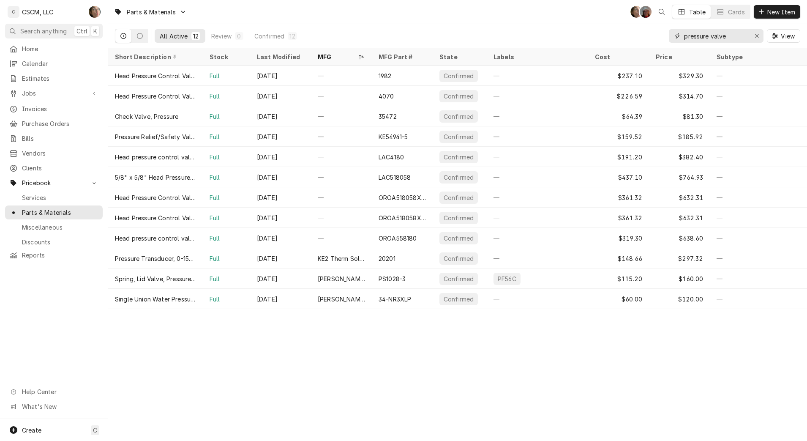
click at [731, 37] on input "pressure valve" at bounding box center [715, 36] width 63 height 14
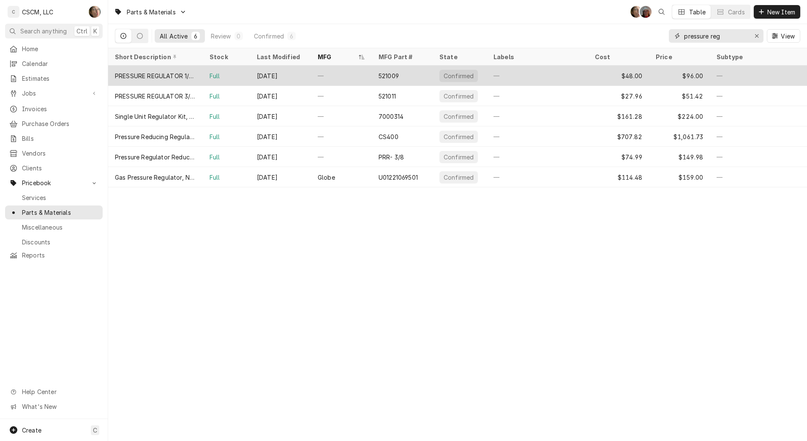
type input "pressure reg"
click at [153, 74] on div "PRESSURE REGULATOR 1/2" NAT RV48L W.C. 3-6" at bounding box center [155, 75] width 81 height 9
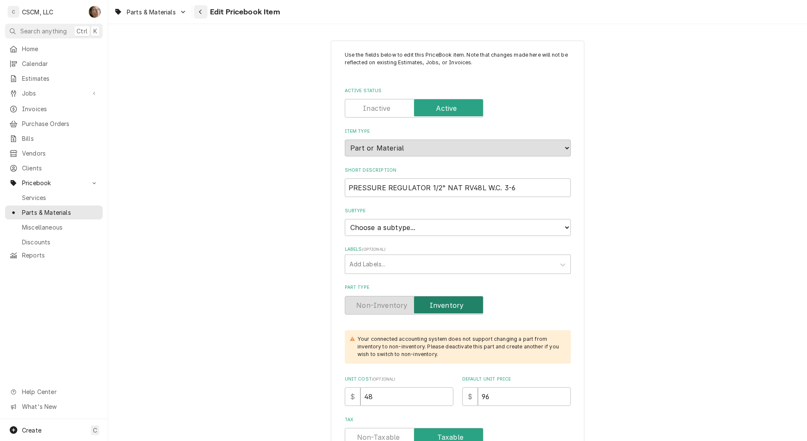
click at [206, 14] on button "Navigate back" at bounding box center [201, 12] width 14 height 14
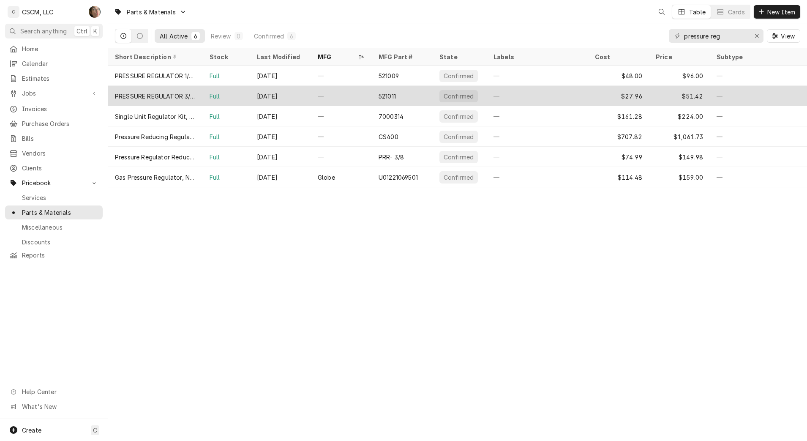
click at [157, 99] on div "PRESSURE REGULATOR 3/4" NAT RV48L W.C. 3-6" at bounding box center [155, 96] width 95 height 20
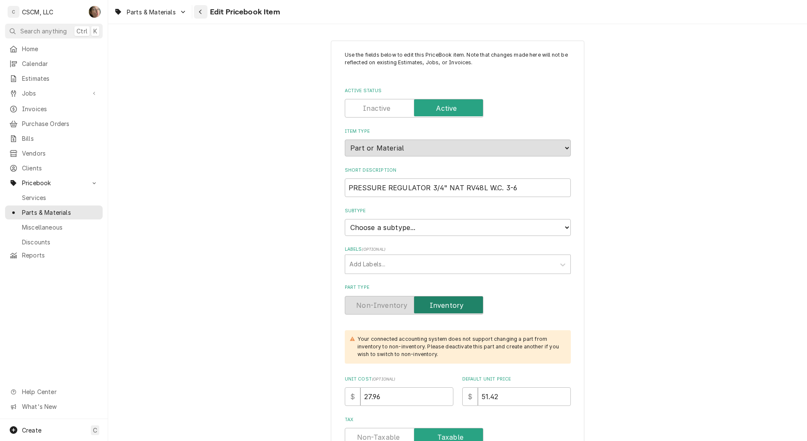
click at [202, 17] on button "Navigate back" at bounding box center [201, 12] width 14 height 14
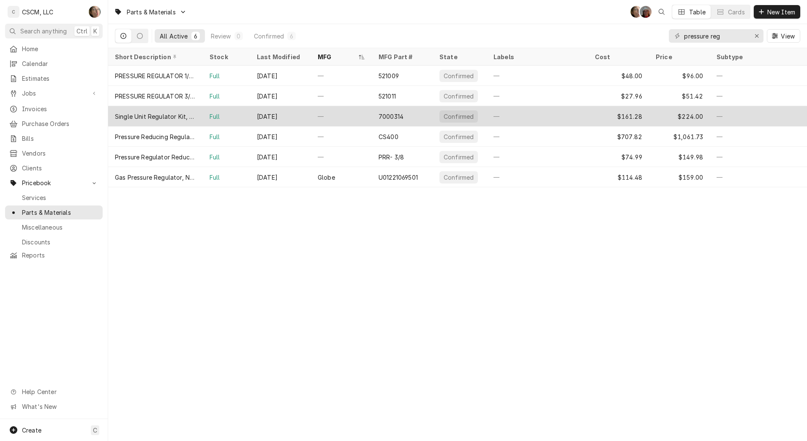
click at [180, 121] on div "Single Unit Regulator Kit, compact, permits adjustment for water pressure into …" at bounding box center [155, 116] width 95 height 20
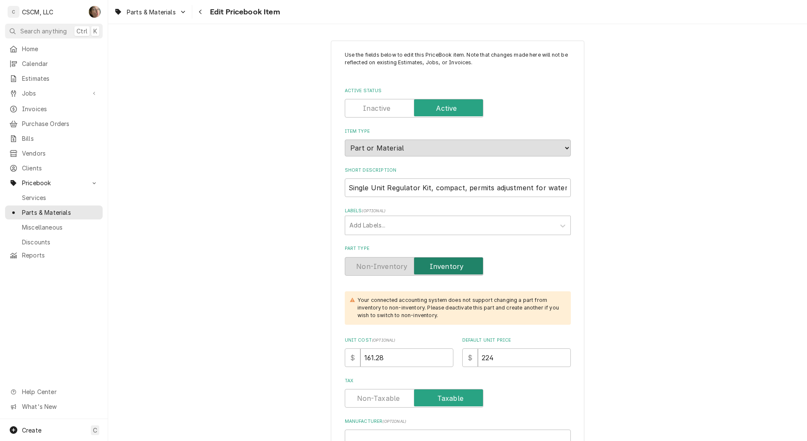
type textarea "x"
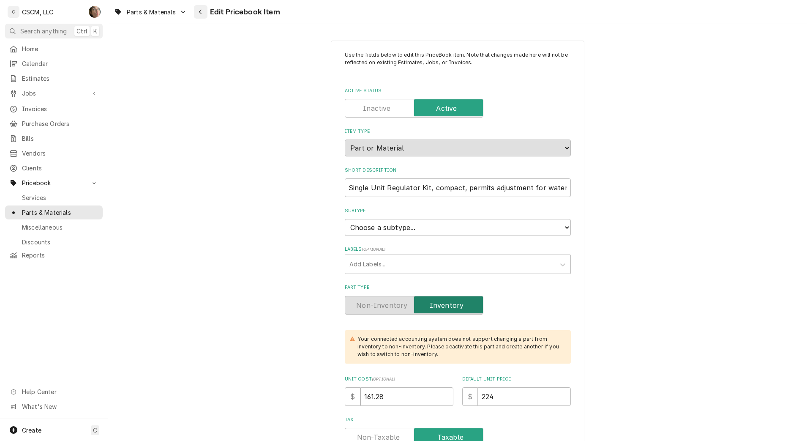
click at [203, 11] on icon "Navigate back" at bounding box center [201, 12] width 4 height 6
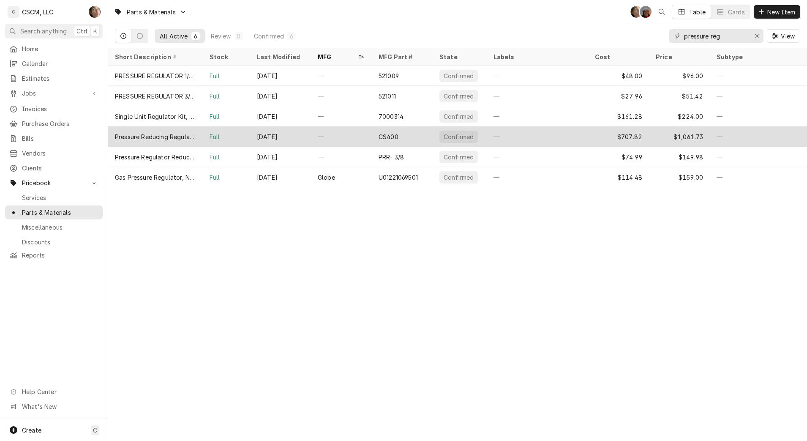
click at [176, 138] on div "Pressure Reducing Regulators" at bounding box center [155, 136] width 81 height 9
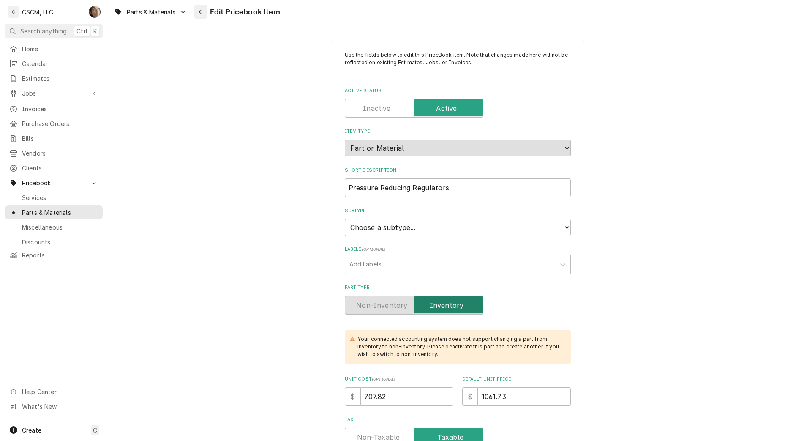
click at [206, 12] on button "Navigate back" at bounding box center [201, 12] width 14 height 14
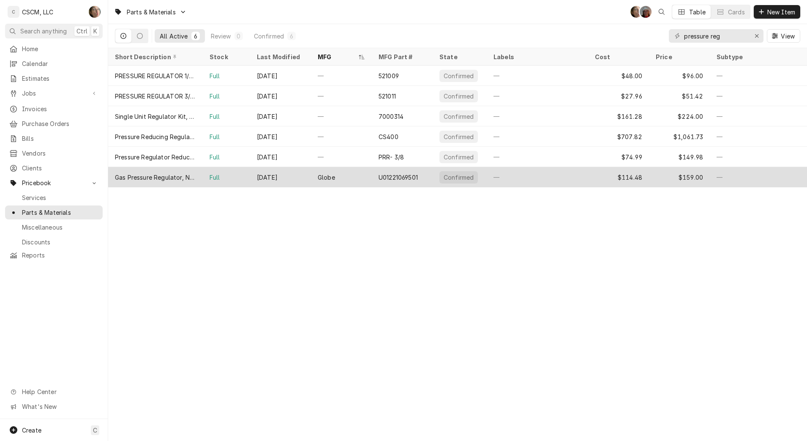
click at [157, 173] on div "Gas Pressure Regulator, Nat Gas 6", Propane 10", 3/4", RV48CL" at bounding box center [155, 177] width 81 height 9
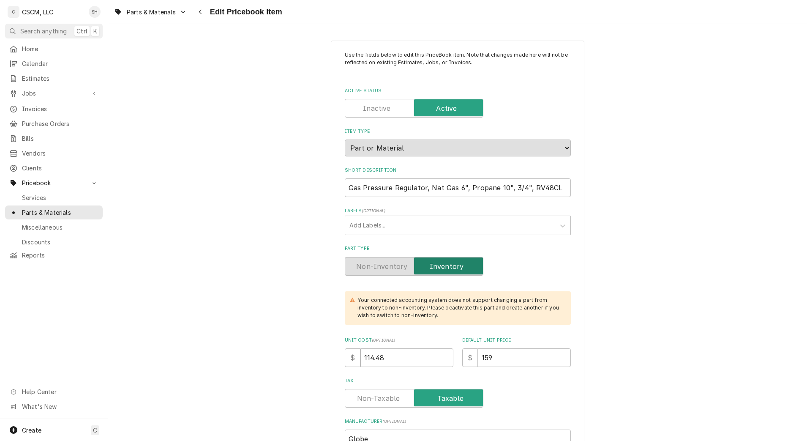
type textarea "x"
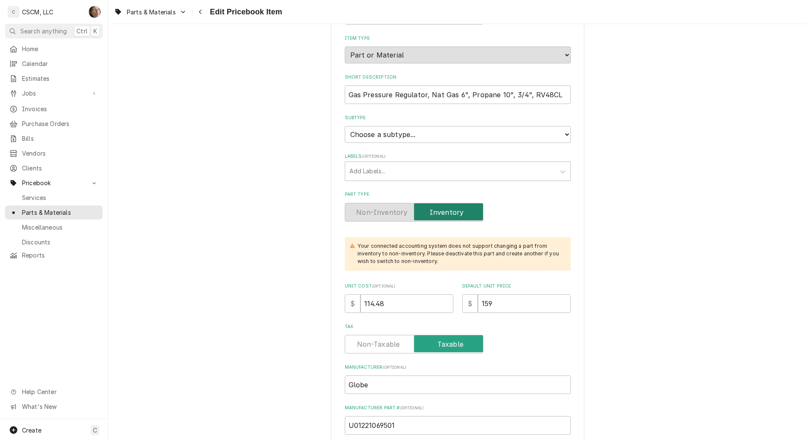
scroll to position [93, 0]
click at [198, 8] on div "Navigate back" at bounding box center [201, 12] width 8 height 8
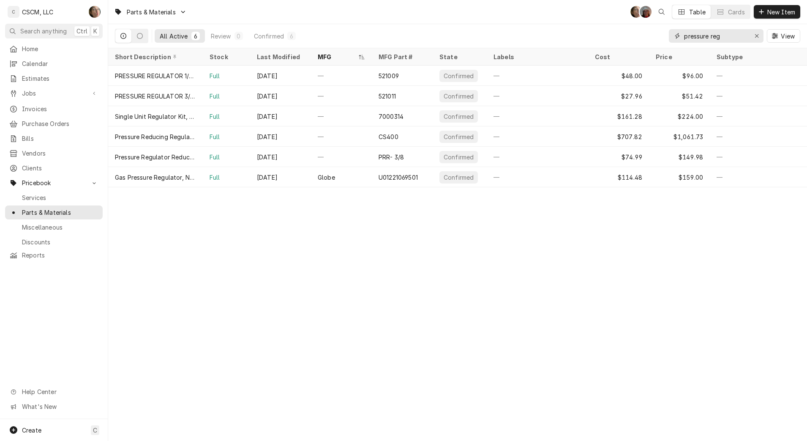
click at [727, 37] on input "pressure reg" at bounding box center [715, 36] width 63 height 14
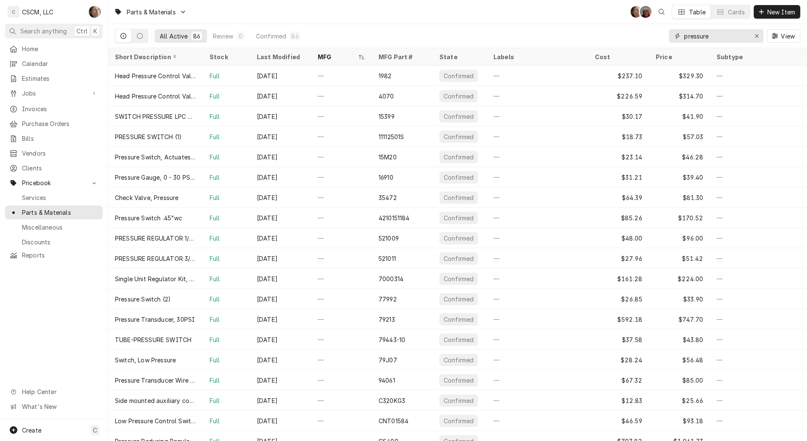
type input "pressure"
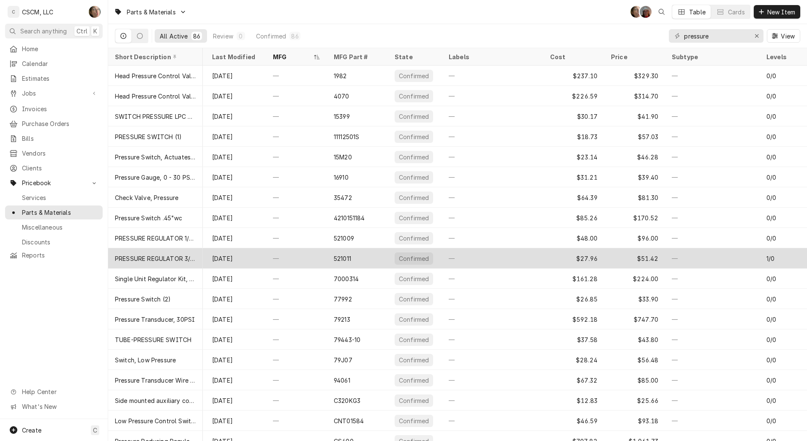
click at [709, 256] on div "—" at bounding box center [712, 258] width 95 height 20
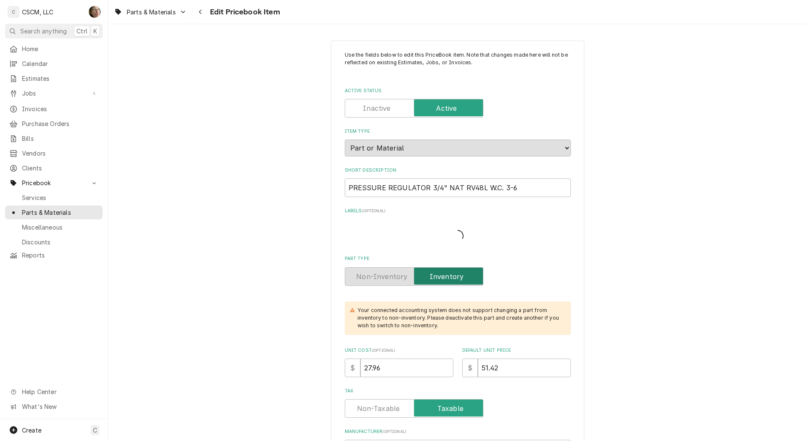
type textarea "x"
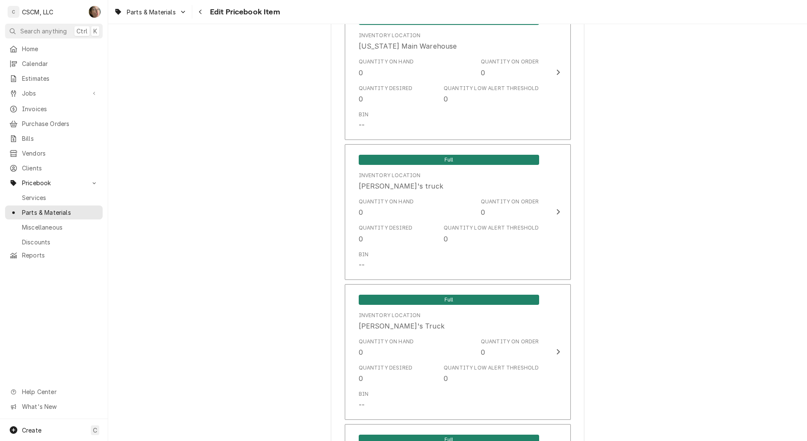
scroll to position [931, 0]
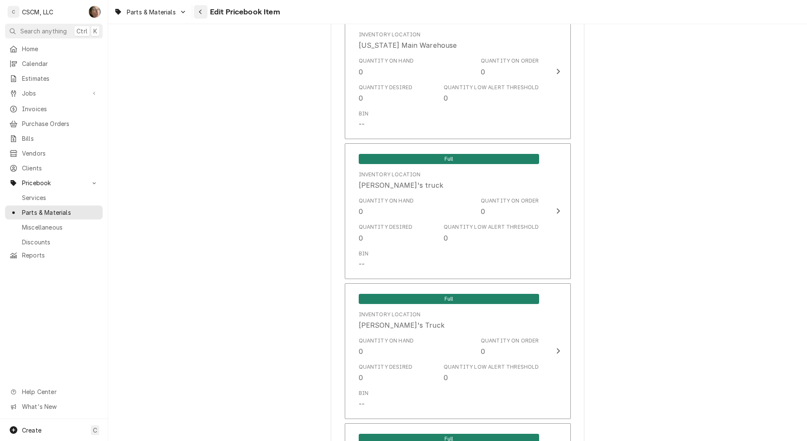
click at [202, 13] on icon "Navigate back" at bounding box center [201, 12] width 4 height 6
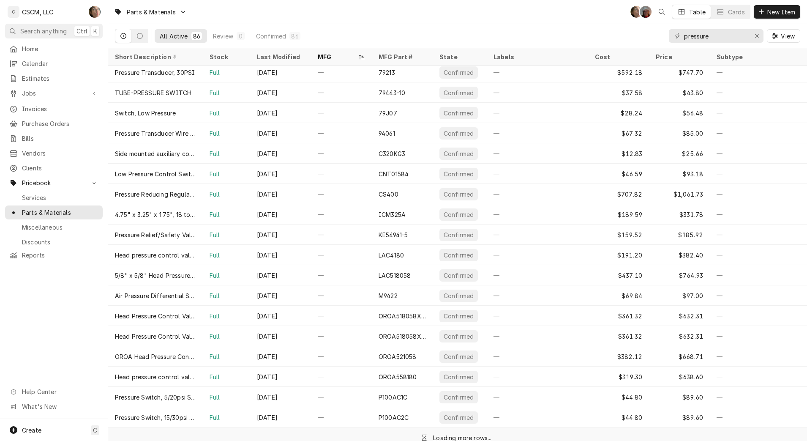
scroll to position [246, 0]
drag, startPoint x: 725, startPoint y: 39, endPoint x: 577, endPoint y: 26, distance: 149.0
click at [577, 26] on div "All Active 86 Review 0 Confirmed 86 pressure View" at bounding box center [458, 36] width 686 height 24
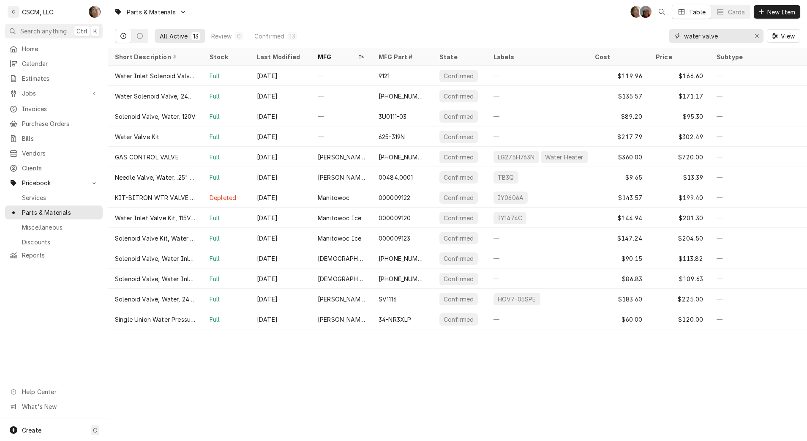
type input "water valve"
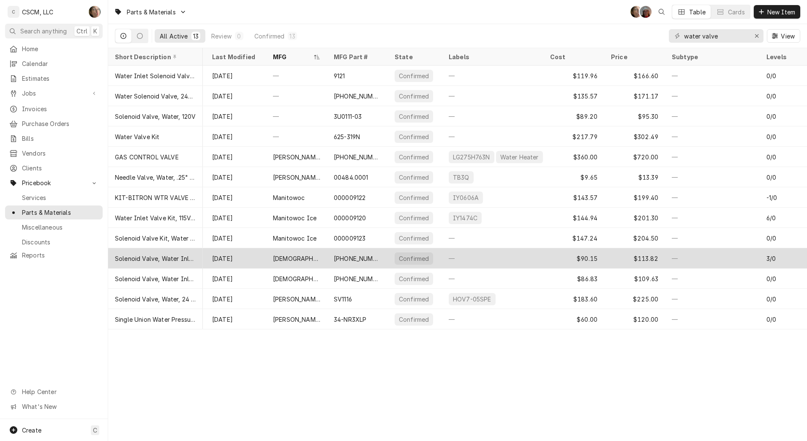
click at [748, 264] on div "—" at bounding box center [712, 258] width 95 height 20
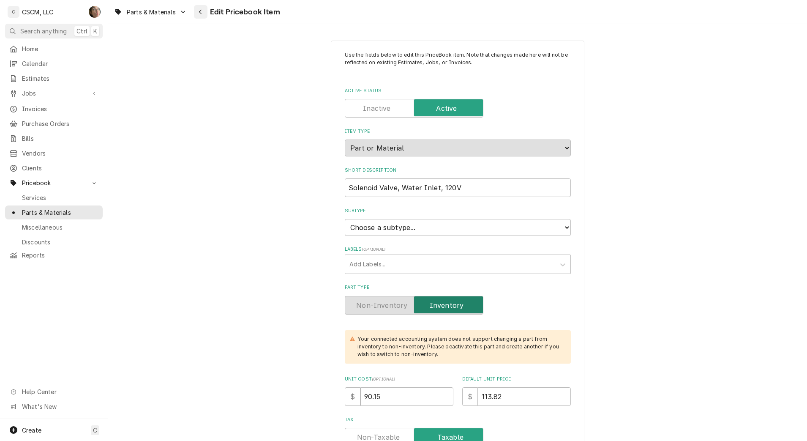
click at [201, 10] on icon "Navigate back" at bounding box center [201, 12] width 4 height 6
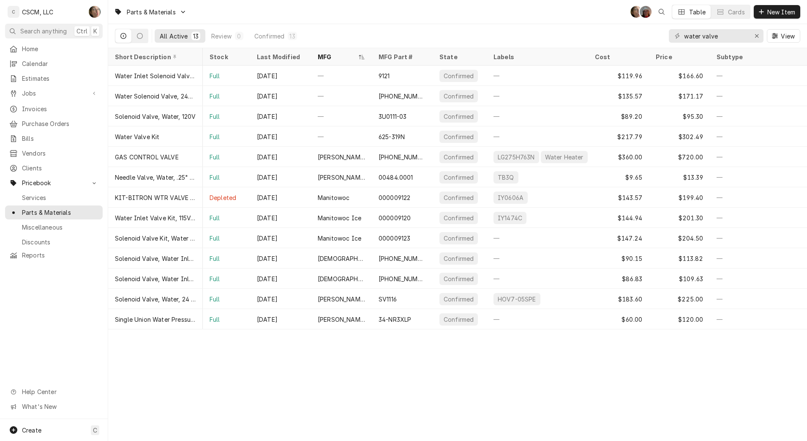
scroll to position [0, 45]
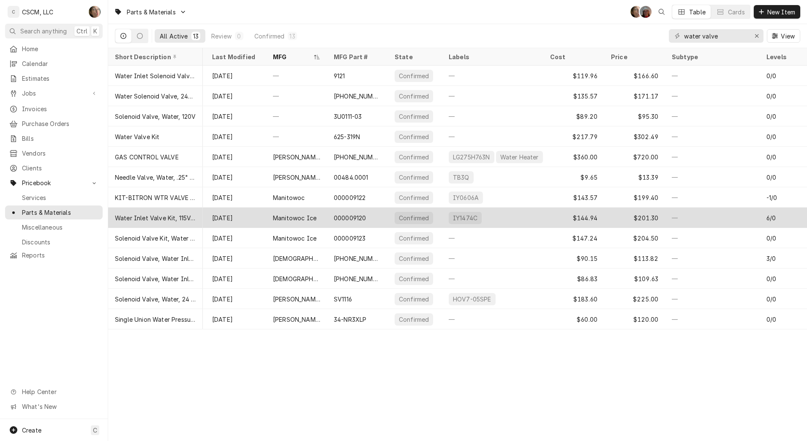
click at [790, 217] on div "6/0" at bounding box center [783, 218] width 47 height 20
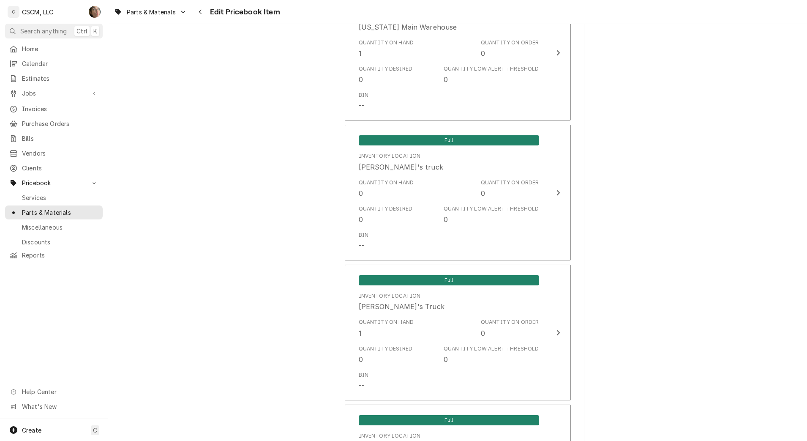
scroll to position [1129, 0]
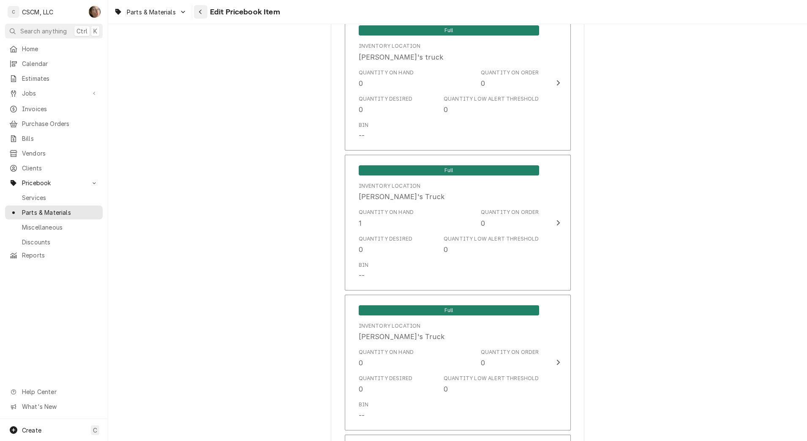
click at [204, 11] on div "Navigate back" at bounding box center [201, 12] width 8 height 8
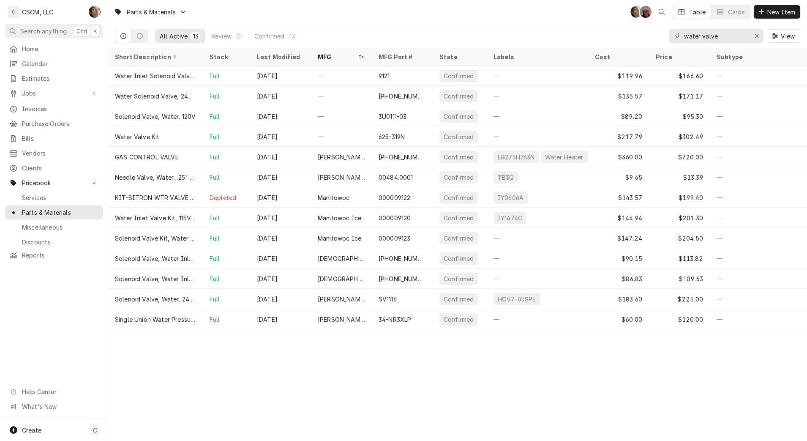
scroll to position [0, 45]
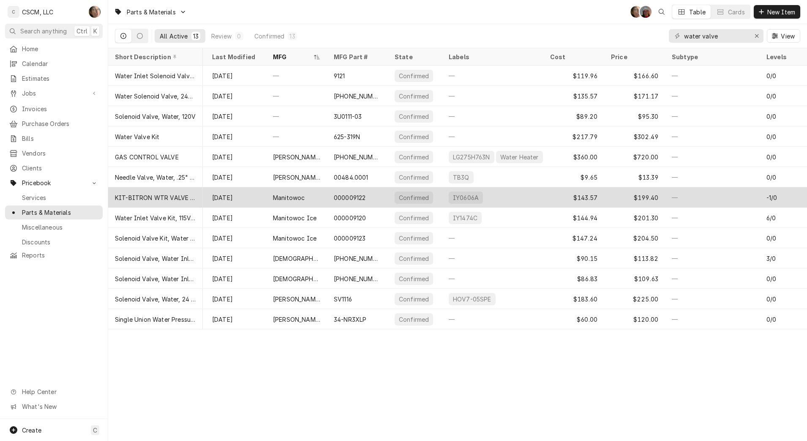
click at [699, 201] on div "—" at bounding box center [712, 197] width 95 height 20
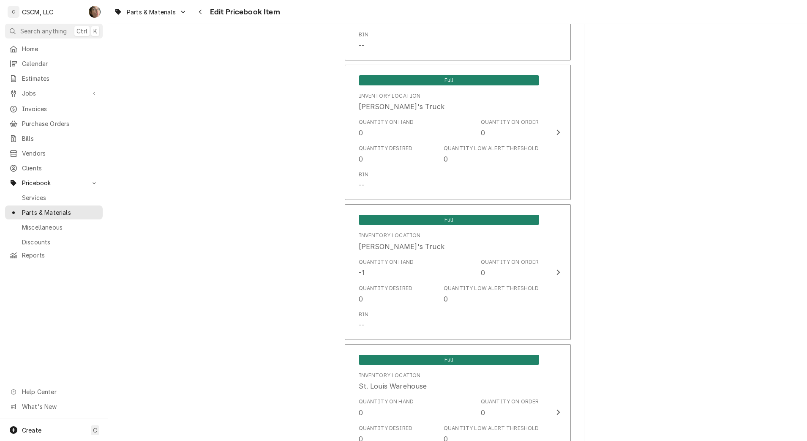
scroll to position [1500, 0]
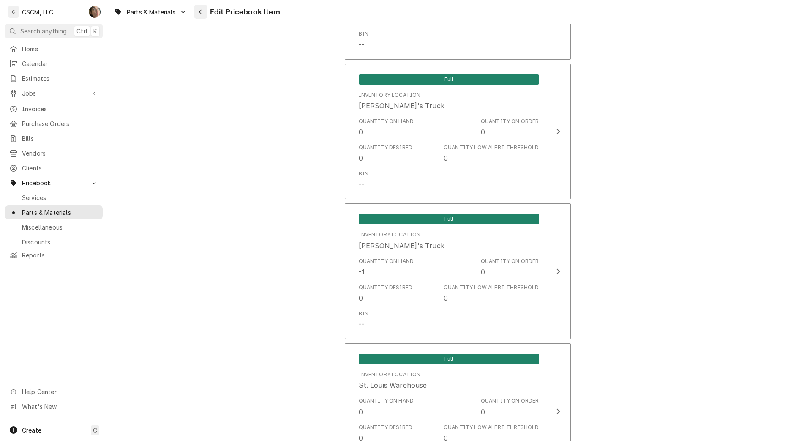
click at [204, 11] on div "Navigate back" at bounding box center [201, 12] width 8 height 8
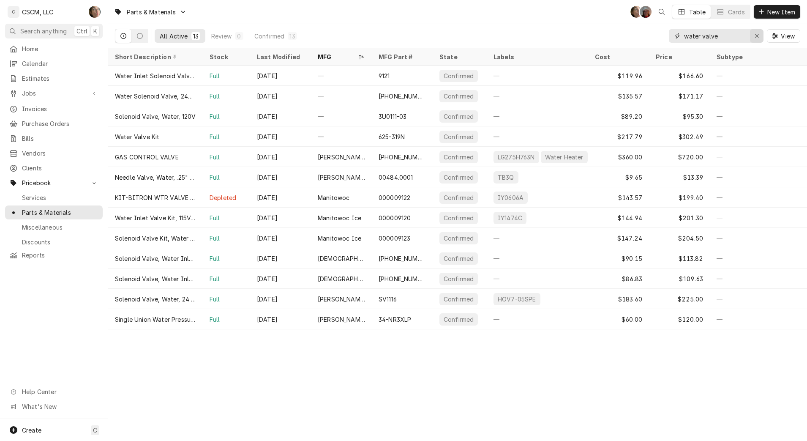
click at [759, 38] on icon "Erase input" at bounding box center [757, 36] width 5 height 6
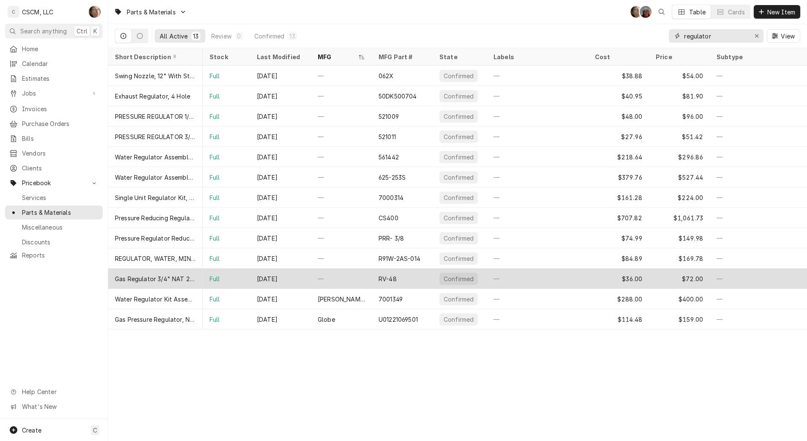
scroll to position [0, 45]
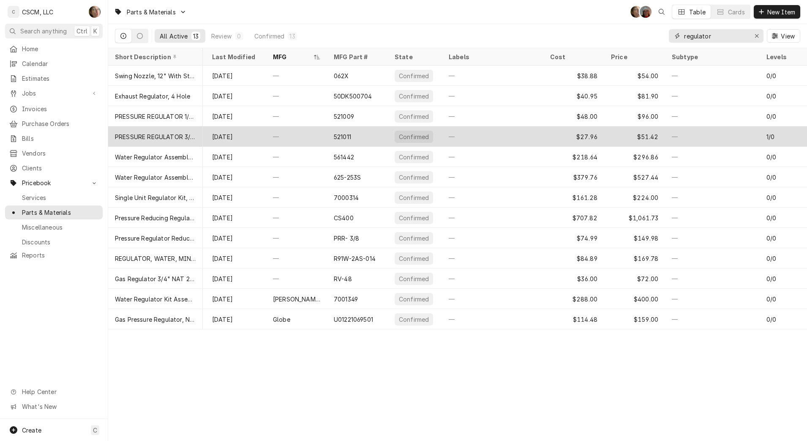
type input "regulator"
click at [512, 133] on div "—" at bounding box center [492, 136] width 101 height 20
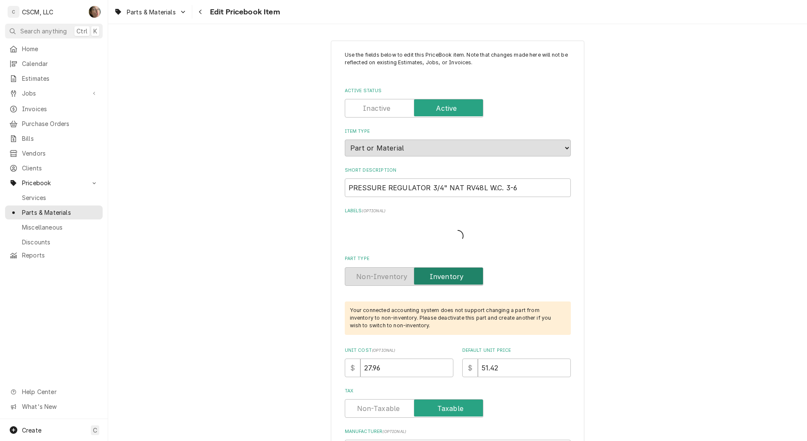
type textarea "x"
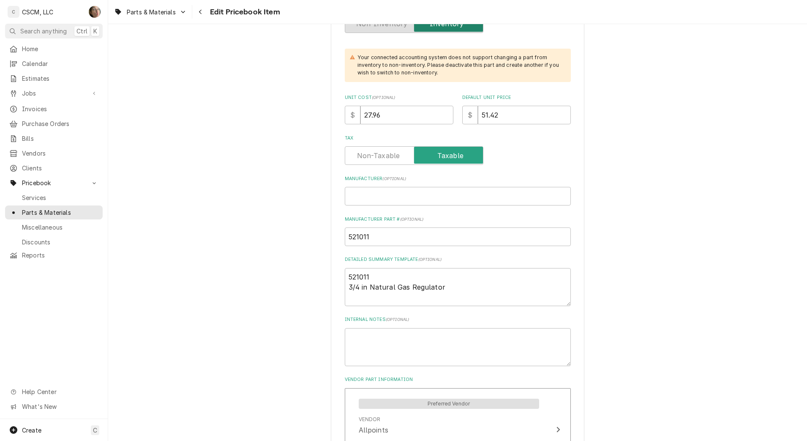
scroll to position [282, 0]
click at [197, 11] on div "Navigate back" at bounding box center [201, 12] width 8 height 8
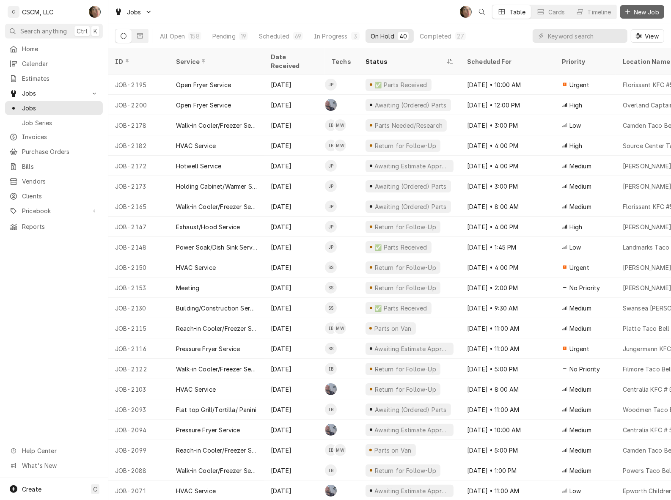
click at [643, 15] on span "New Job" at bounding box center [646, 12] width 29 height 9
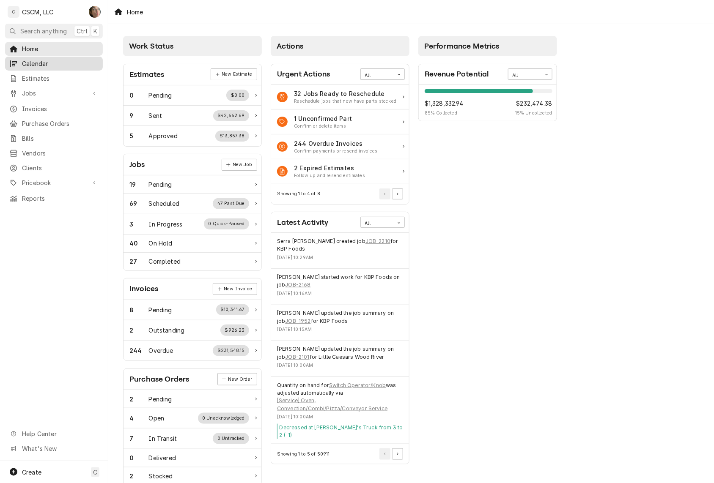
click at [68, 66] on div "Calendar" at bounding box center [54, 63] width 94 height 11
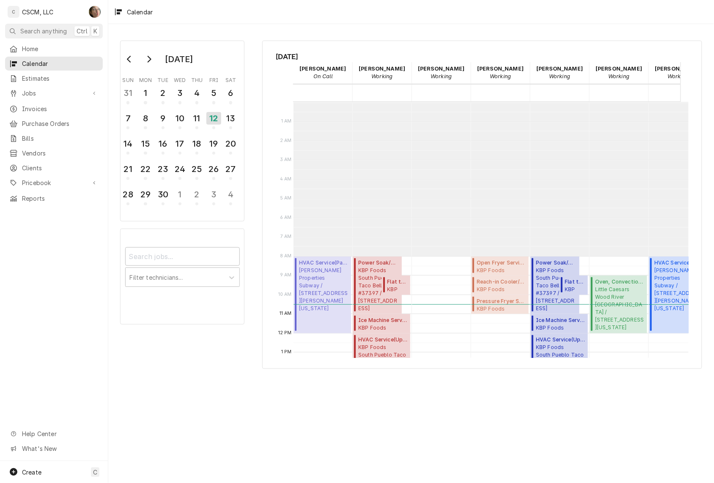
scroll to position [153, 0]
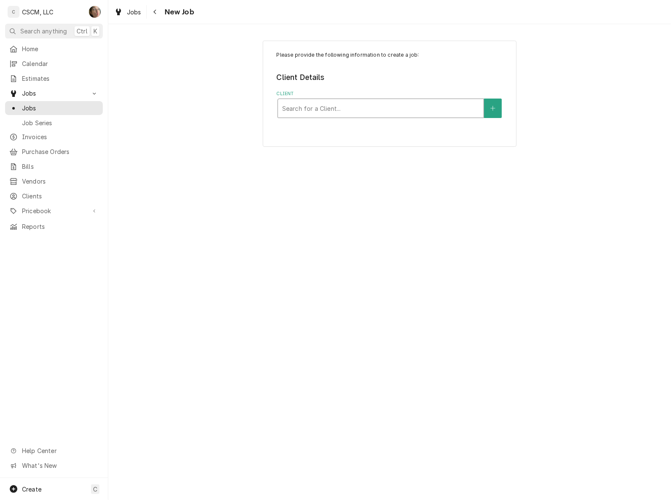
click at [339, 104] on div "Client" at bounding box center [380, 108] width 197 height 15
type input "kbp"
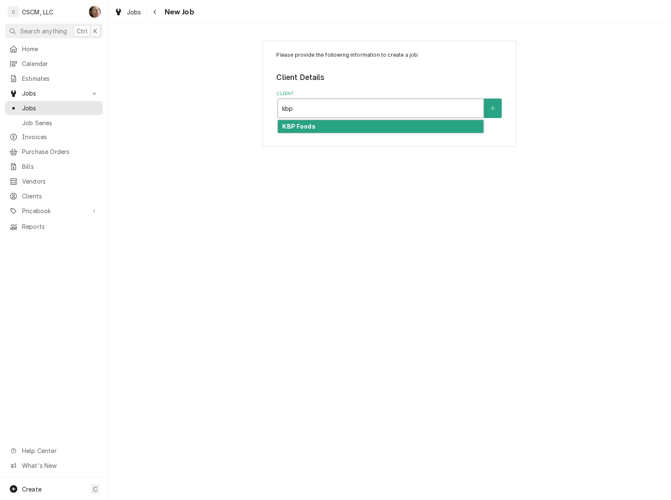
click at [334, 121] on div "KBP Foods" at bounding box center [380, 126] width 205 height 13
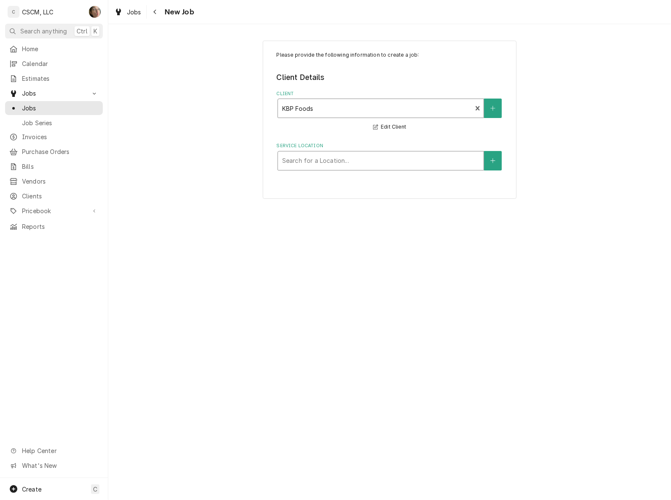
click at [325, 163] on div "Service Location" at bounding box center [380, 160] width 197 height 15
type input "high"
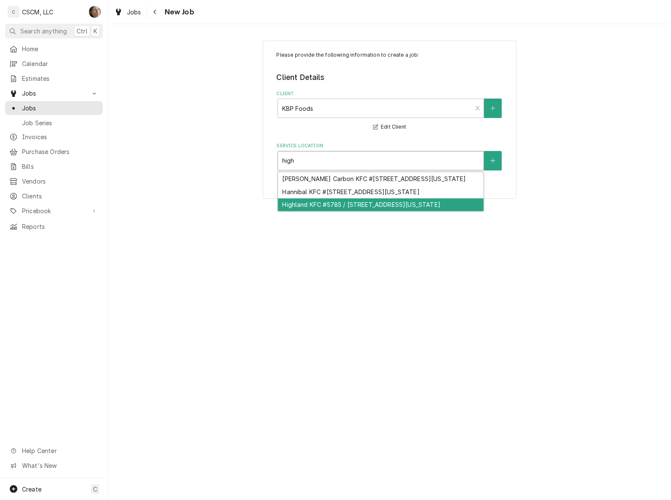
click at [311, 211] on div "Highland KFC #5785 / [STREET_ADDRESS][US_STATE]" at bounding box center [380, 204] width 205 height 13
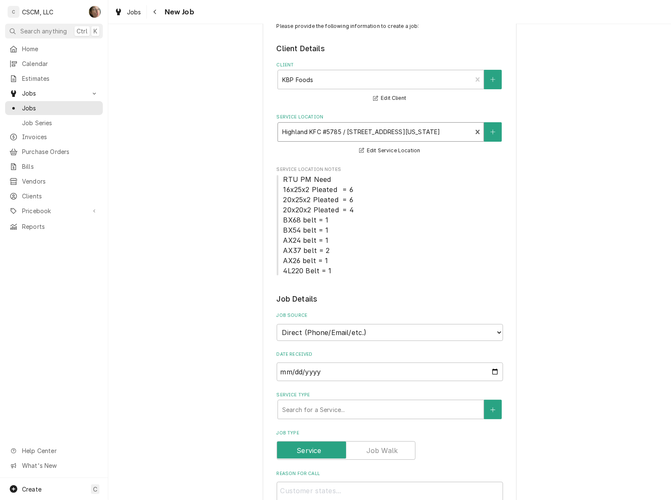
scroll to position [106, 0]
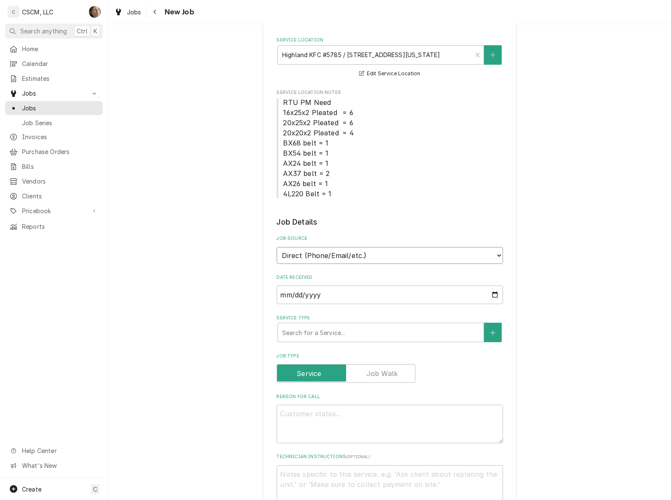
drag, startPoint x: 352, startPoint y: 254, endPoint x: 351, endPoint y: 264, distance: 10.2
click at [352, 254] on select "Direct (Phone/Email/etc.) Other" at bounding box center [389, 255] width 226 height 17
select select "100"
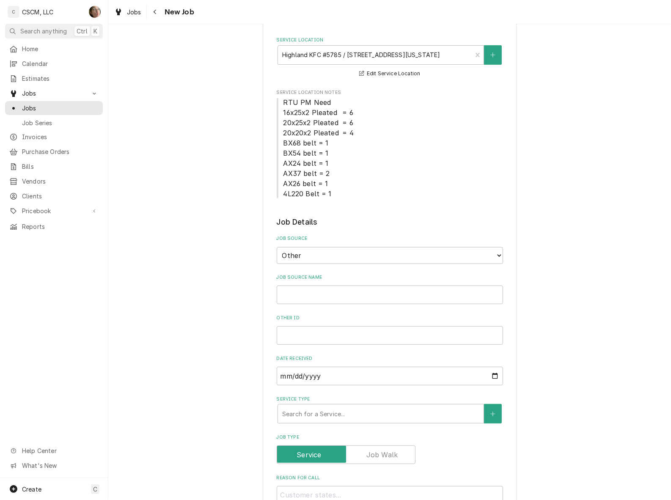
click at [341, 282] on div "Job Source Name" at bounding box center [389, 289] width 226 height 30
click at [342, 294] on input "Job Source Name" at bounding box center [389, 294] width 226 height 19
type textarea "x"
type input "V"
type textarea "x"
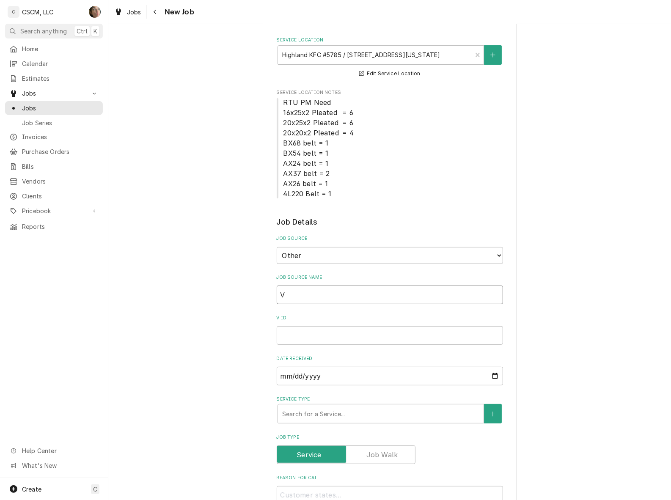
type input "Ve"
type textarea "x"
type input "Ver"
type textarea "x"
type input "Veri"
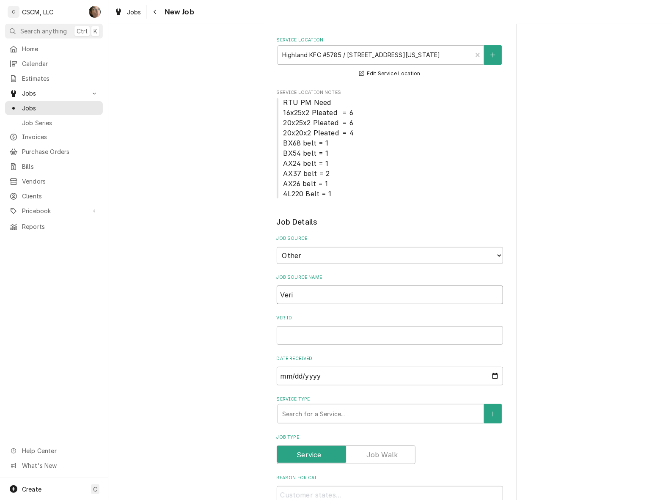
type textarea "x"
type input "Veris"
type textarea "x"
type input "Verisa"
type textarea "x"
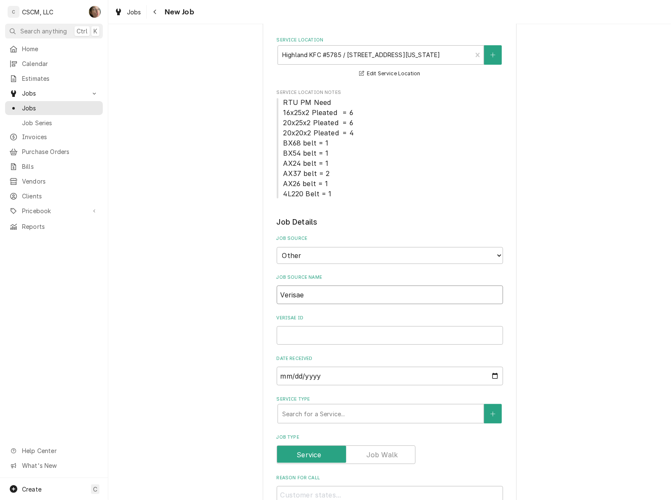
type input "Verisae"
paste input "72081321"
type textarea "x"
type input "72081321"
type textarea "x"
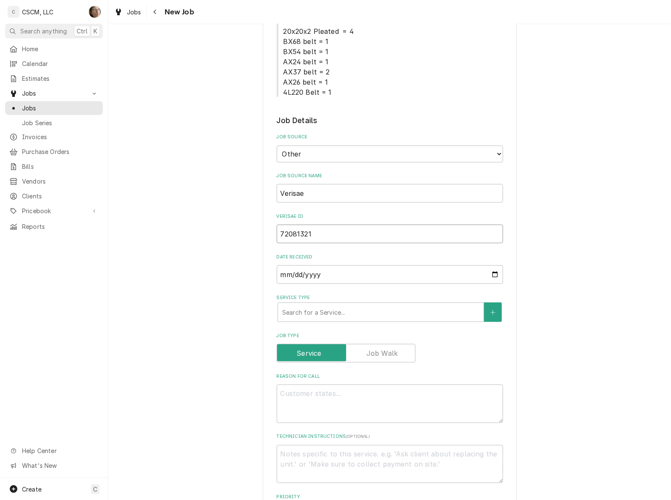
scroll to position [211, 0]
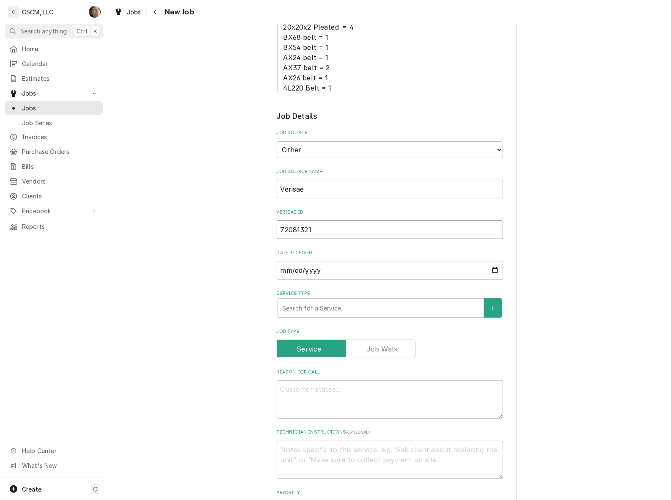
type input "72081321"
click at [296, 398] on textarea "Reason For Call" at bounding box center [389, 399] width 226 height 38
type textarea "x"
type textarea "N"
type textarea "x"
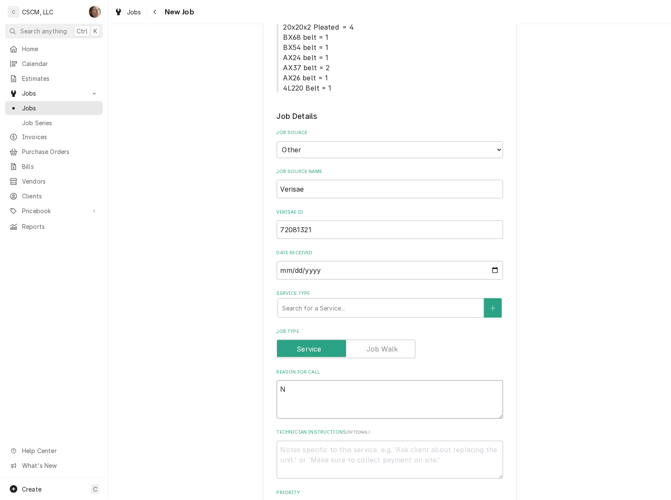
type textarea "NT"
type textarea "x"
type textarea "NTE"
type textarea "x"
type textarea "NTE:"
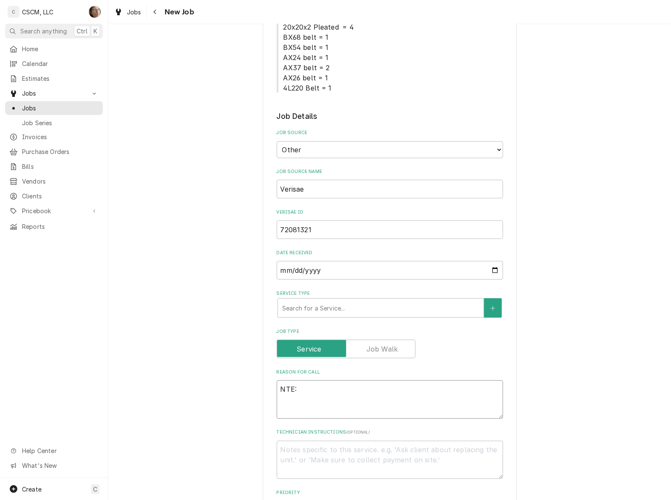
type textarea "x"
type textarea "NTE:"
type textarea "x"
type textarea "NTE: $"
type textarea "x"
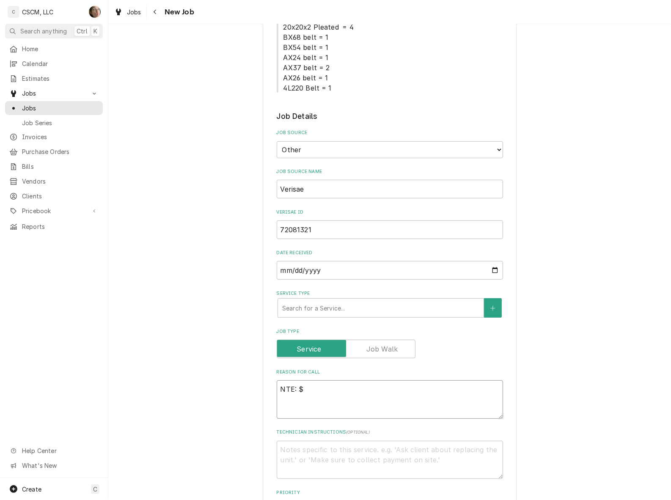
type textarea "NTE: $5"
type textarea "x"
type textarea "NTE: $50"
type textarea "x"
type textarea "NTE: $500"
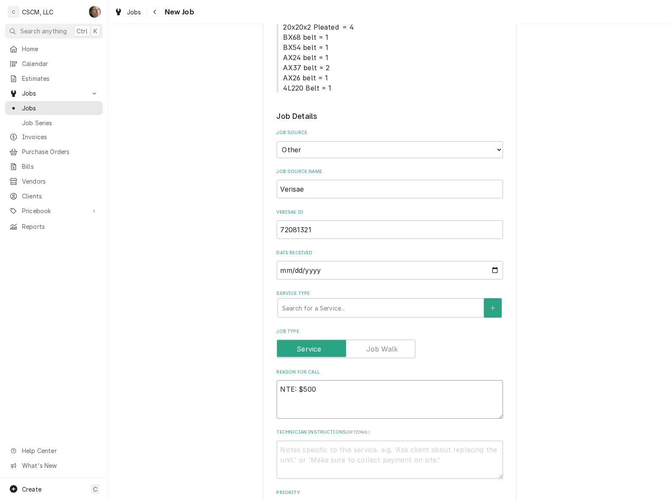
type textarea "x"
type textarea "NTE: $500"
type textarea "x"
type textarea "NTE: $500 P"
type textarea "x"
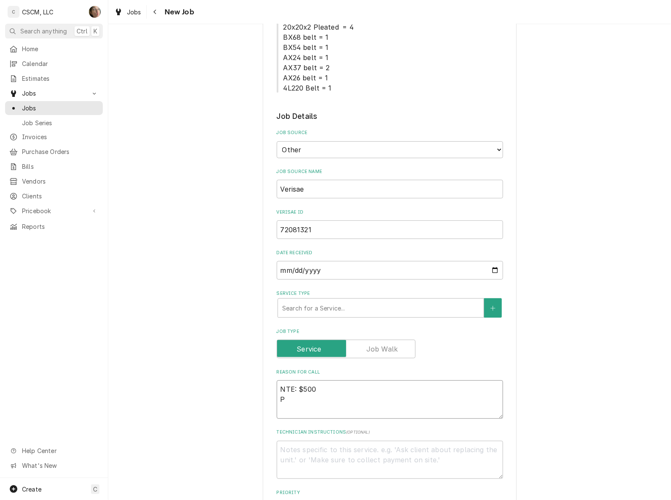
type textarea "NTE: $500 PO"
type textarea "x"
type textarea "NTE: $500 PO #"
type textarea "x"
type textarea "NTE: $500 PO #"
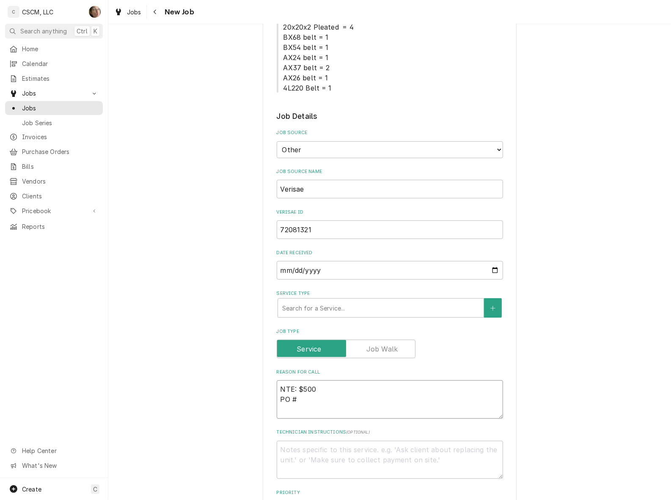
paste textarea "72081321"
type textarea "x"
type textarea "NTE: $500 PO # 72081321"
type textarea "x"
type textarea "NTE: $500 PO # 72081321"
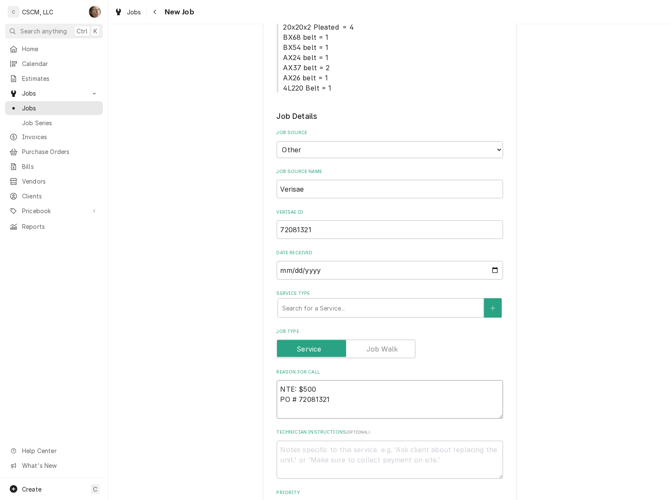
click at [276, 388] on textarea "NTE: $500 PO # 72081321" at bounding box center [389, 399] width 226 height 38
paste textarea "the chicken cooler is temp around 50 degrees"
type textarea "x"
type textarea "the chicken cooler is temp around 50 degreesNTE: $500 PO # 72081321"
type textarea "x"
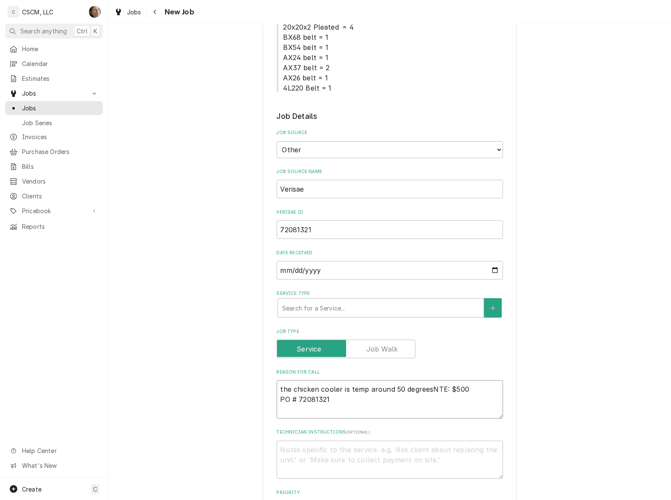
type textarea "the chicken cooler is temp around 50 degrees NTE: $500 PO # 72081321"
type textarea "x"
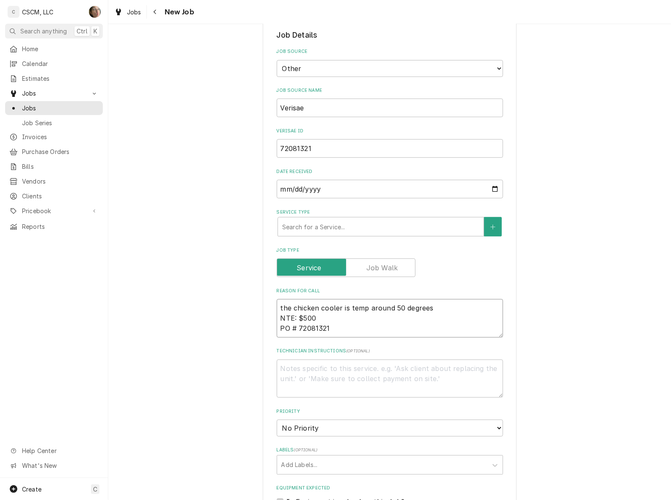
scroll to position [317, 0]
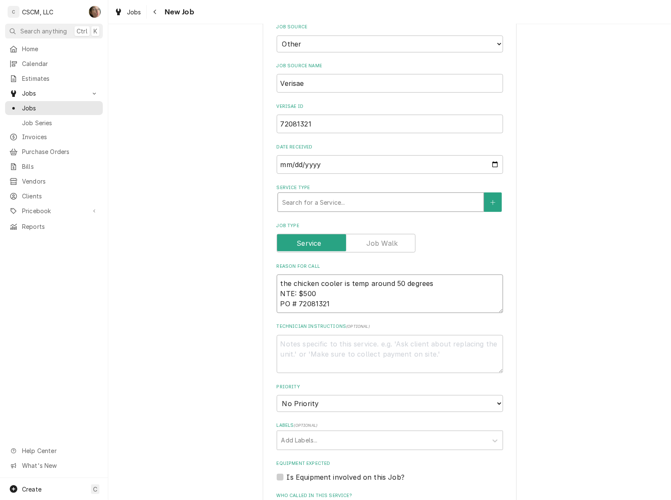
type textarea "the chicken cooler is temp around 50 degrees NTE: $500 PO # 72081321"
click at [340, 195] on div "Service Type" at bounding box center [380, 201] width 197 height 15
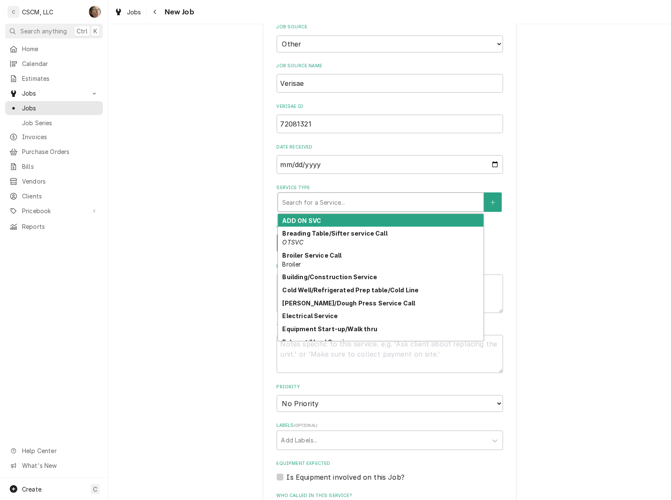
type textarea "x"
type input "WA"
type textarea "x"
type input "WAL"
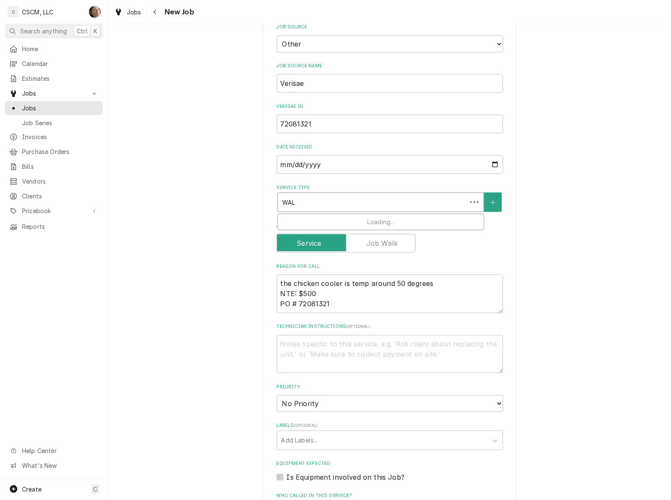
type textarea "x"
type input "WALK"
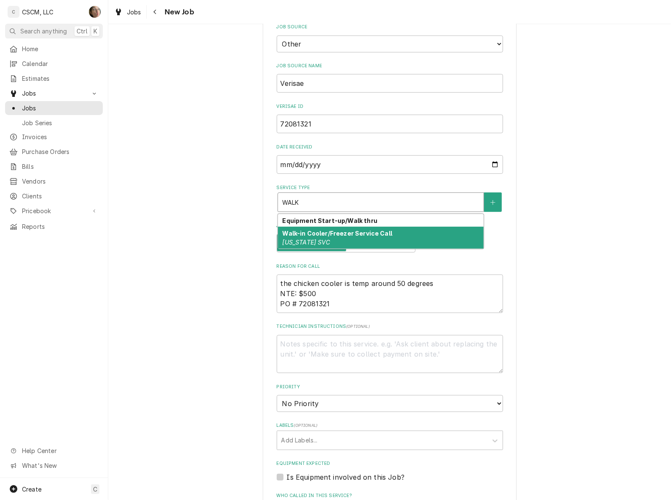
click at [320, 239] on div "Walk-in Cooler/Freezer Service Call Colorado SVC" at bounding box center [380, 238] width 205 height 22
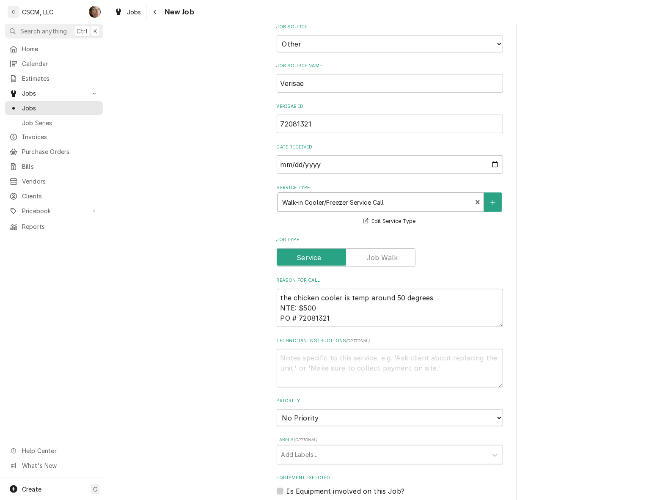
type textarea "x"
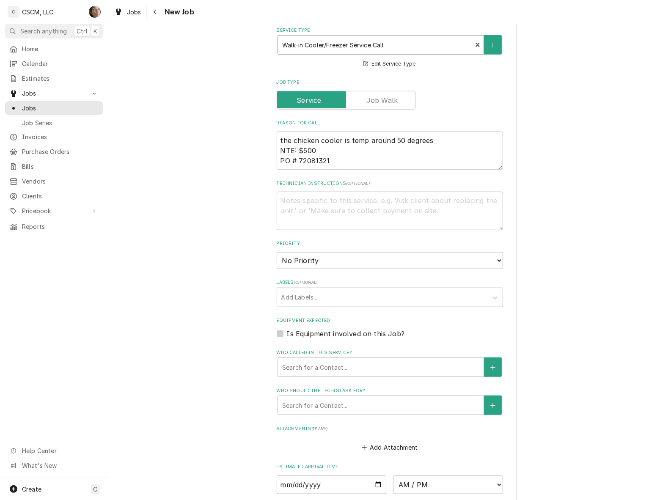
scroll to position [476, 0]
drag, startPoint x: 320, startPoint y: 261, endPoint x: 320, endPoint y: 266, distance: 5.1
click at [320, 261] on select "No Priority Urgent High Medium Low" at bounding box center [389, 259] width 226 height 17
select select "1"
click at [276, 251] on select "No Priority Urgent High Medium Low" at bounding box center [389, 259] width 226 height 17
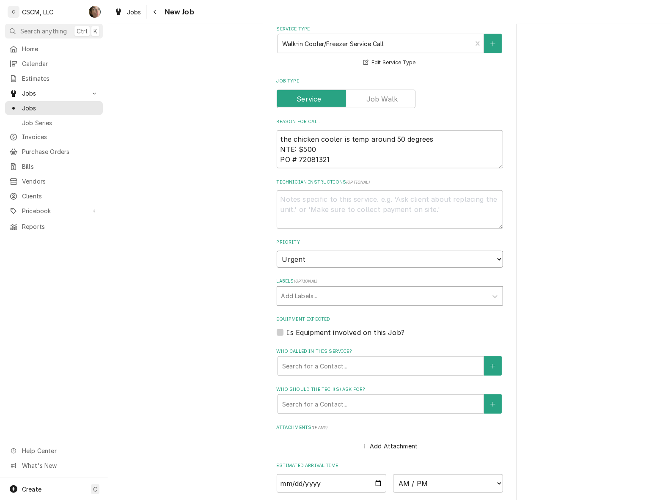
type textarea "x"
click at [328, 296] on div "Labels" at bounding box center [382, 295] width 202 height 15
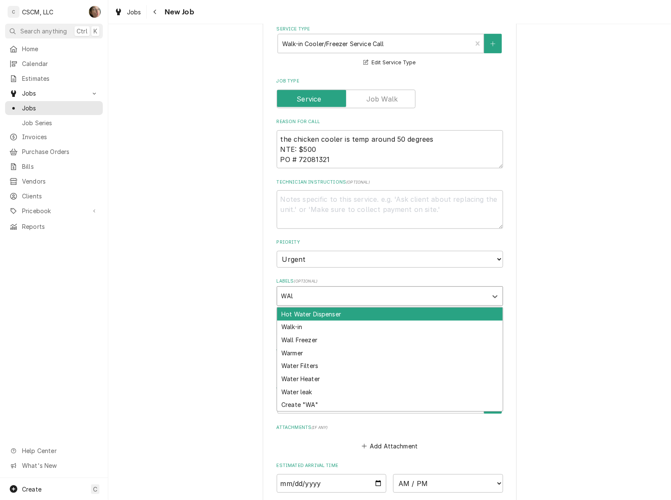
type input "WALK"
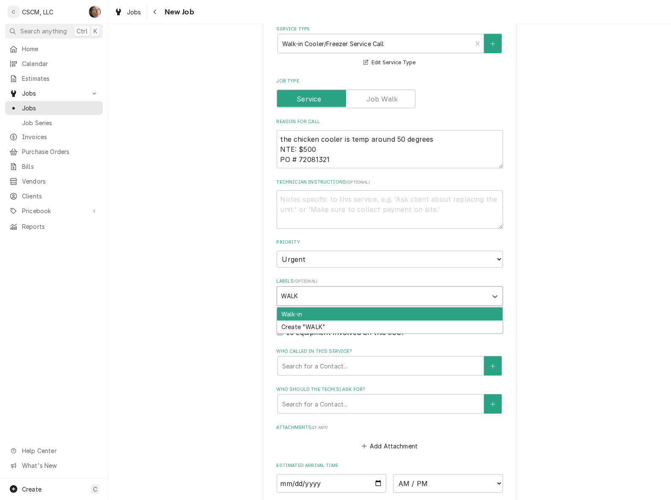
click at [440, 314] on div "Walk-in" at bounding box center [389, 313] width 225 height 13
type textarea "x"
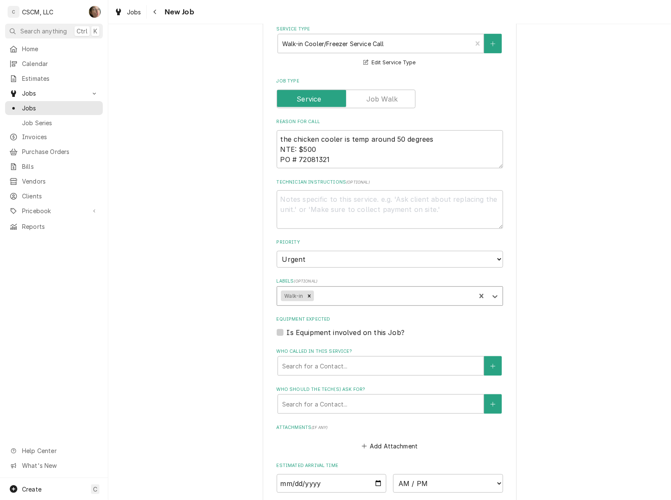
type textarea "x"
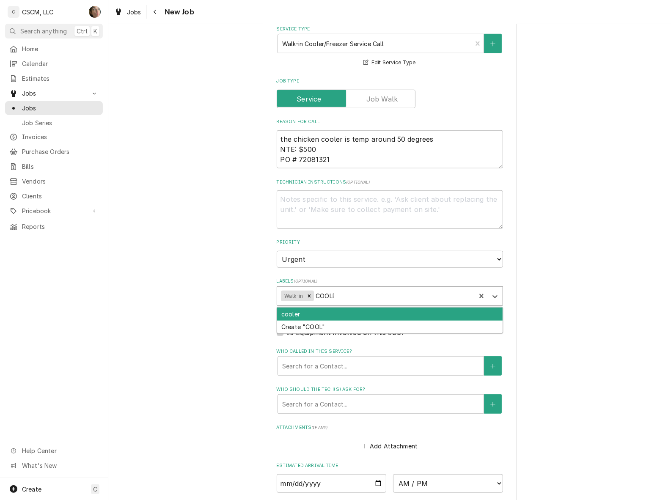
type input "COOLER"
click at [460, 316] on div "cooler" at bounding box center [389, 313] width 225 height 13
type textarea "x"
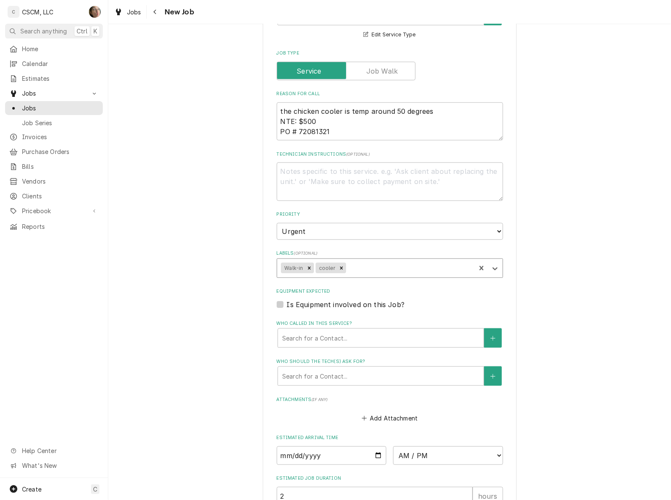
scroll to position [528, 0]
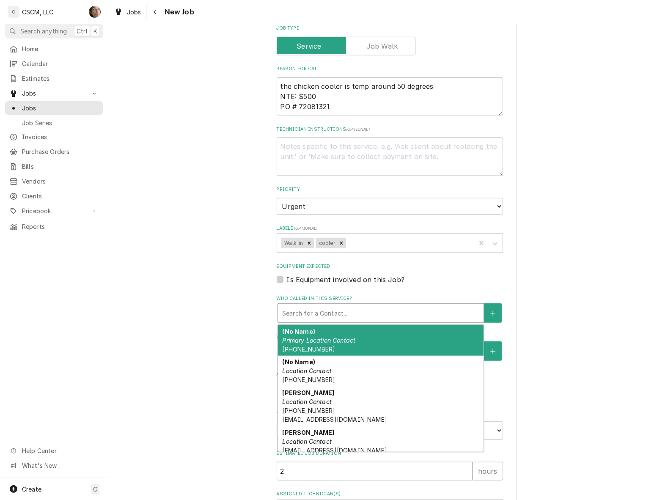
click at [400, 319] on div "Search for a Contact..." at bounding box center [380, 313] width 205 height 19
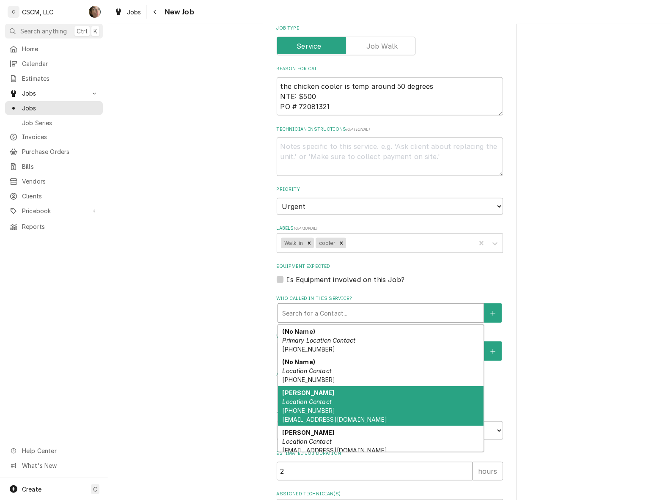
scroll to position [5, 0]
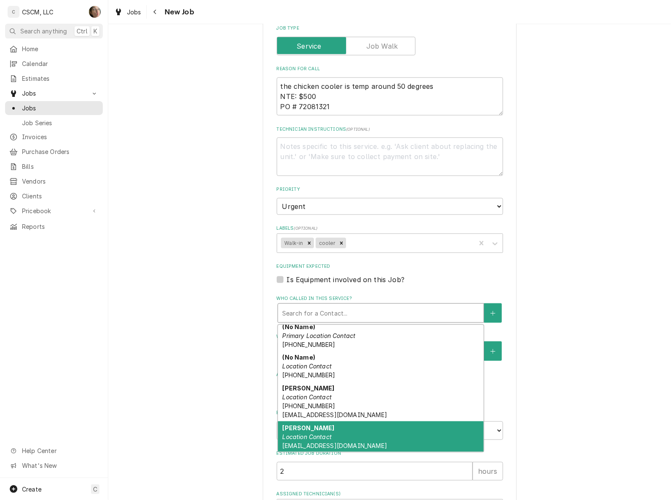
click at [420, 435] on div "Tonya Bell Location Contact tbell@kbpfoods.com" at bounding box center [380, 436] width 205 height 31
type textarea "x"
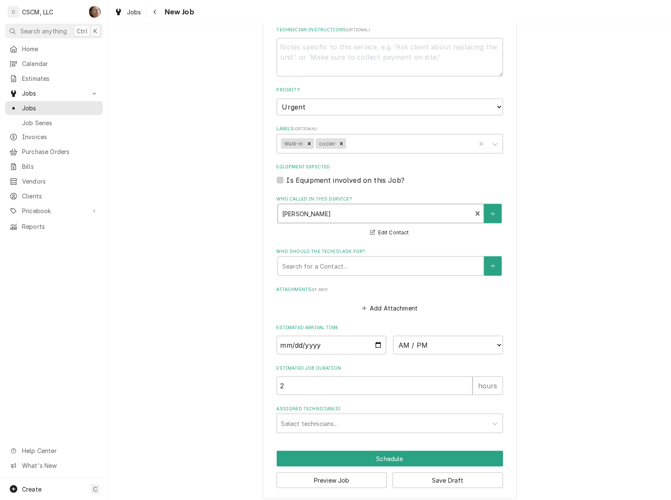
scroll to position [633, 0]
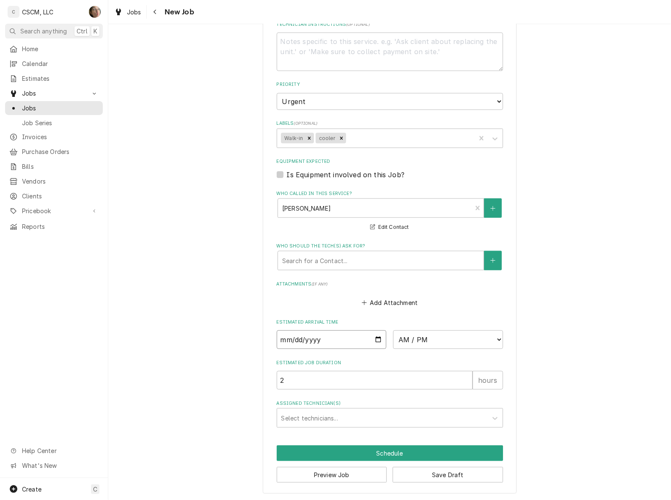
click at [371, 342] on input "Date" at bounding box center [331, 339] width 110 height 19
click at [373, 339] on input "Date" at bounding box center [331, 339] width 110 height 19
type input "[DATE]"
type textarea "x"
click at [425, 339] on select "AM / PM 6:00 AM 6:15 AM 6:30 AM 6:45 AM 7:00 AM 7:15 AM 7:30 AM 7:45 AM 8:00 AM…" at bounding box center [448, 339] width 110 height 19
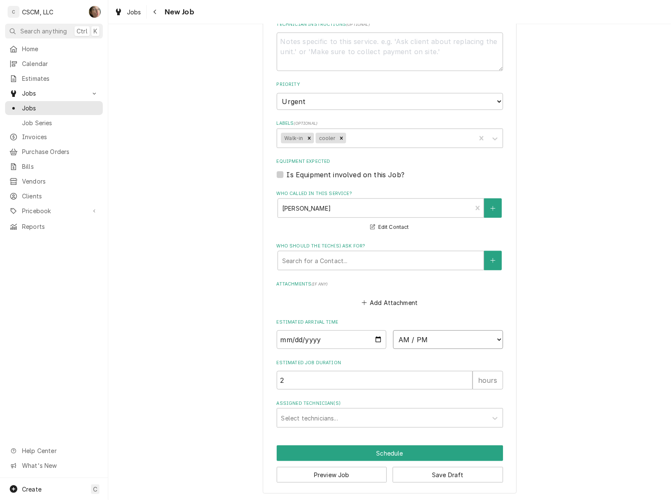
select select "13:00:00"
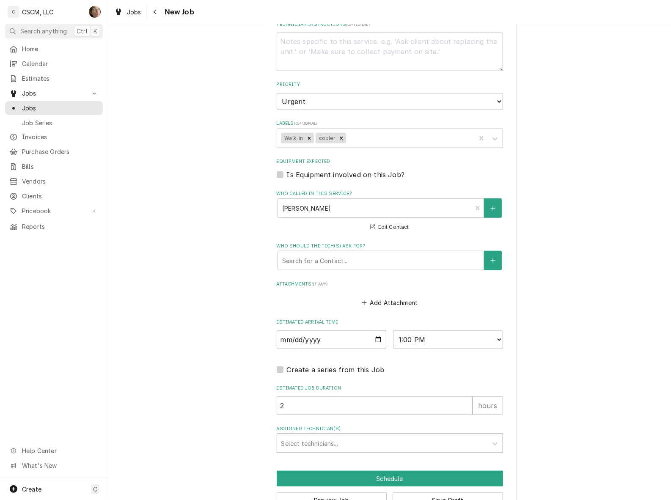
click at [377, 446] on div "Assigned Technician(s)" at bounding box center [382, 442] width 202 height 15
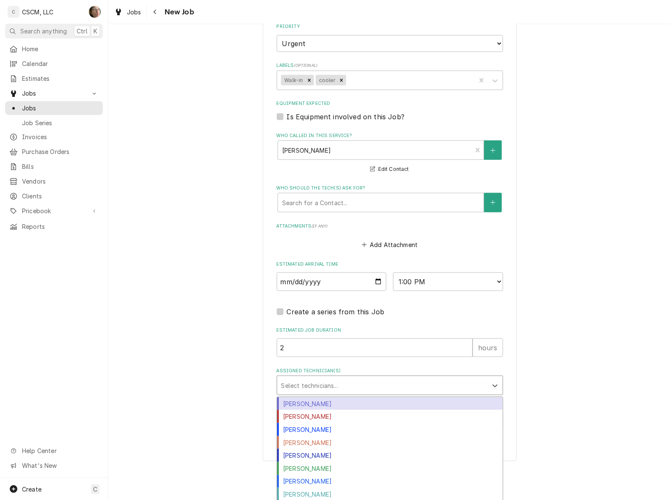
click at [372, 402] on div "[PERSON_NAME]" at bounding box center [389, 403] width 225 height 13
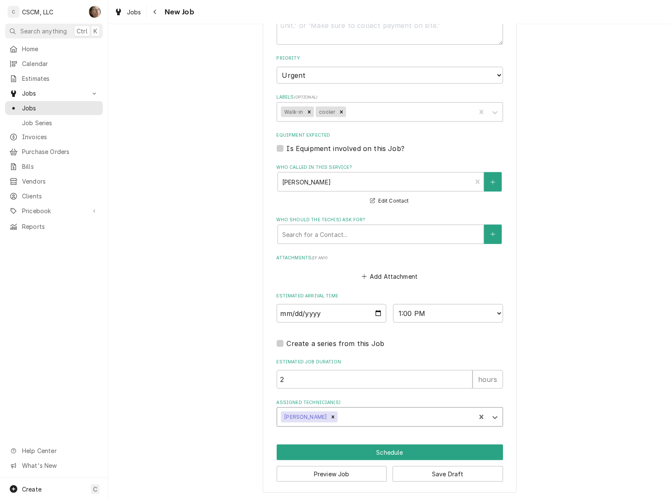
scroll to position [659, 0]
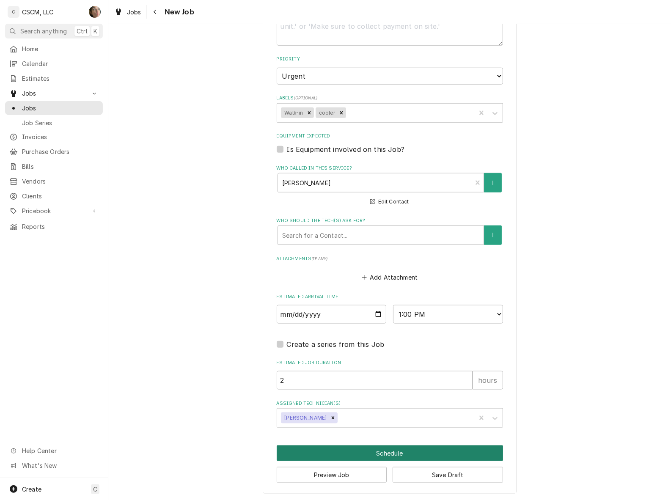
click at [398, 447] on button "Schedule" at bounding box center [389, 453] width 226 height 16
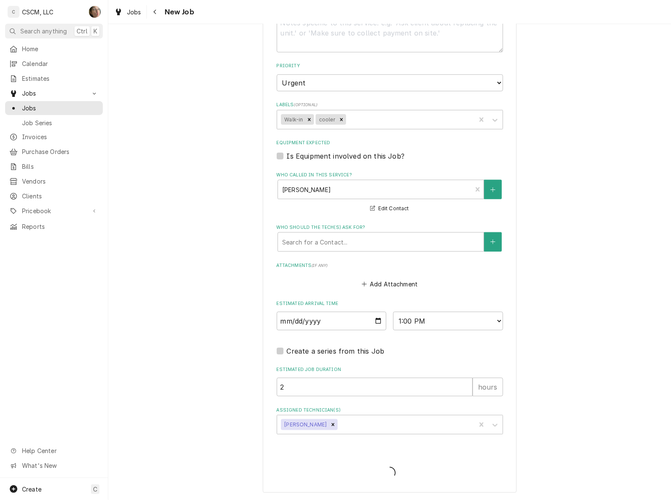
scroll to position [651, 0]
type textarea "x"
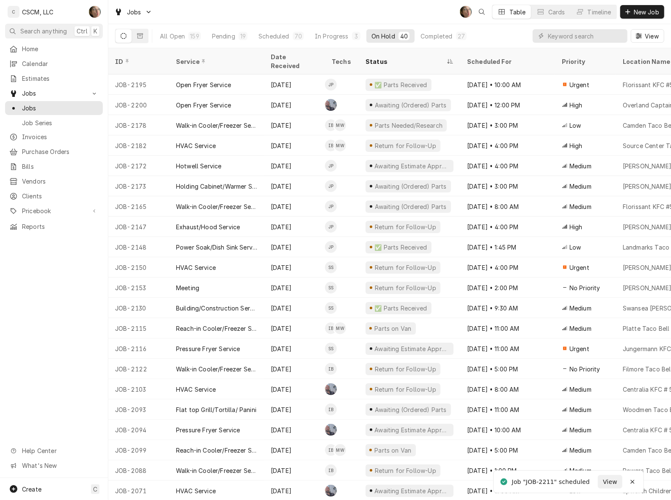
click at [79, 68] on div "Home Calendar Estimates Jobs Jobs Job Series Invoices Purchase Orders Bills Ven…" at bounding box center [54, 138] width 108 height 192
click at [71, 59] on span "Calendar" at bounding box center [60, 63] width 77 height 9
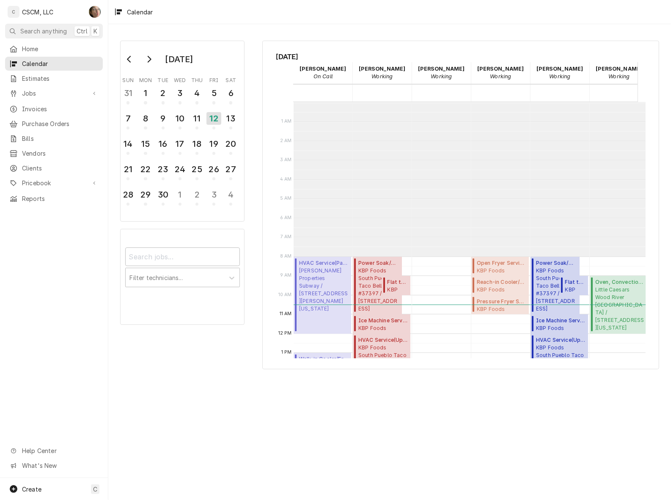
scroll to position [153, 0]
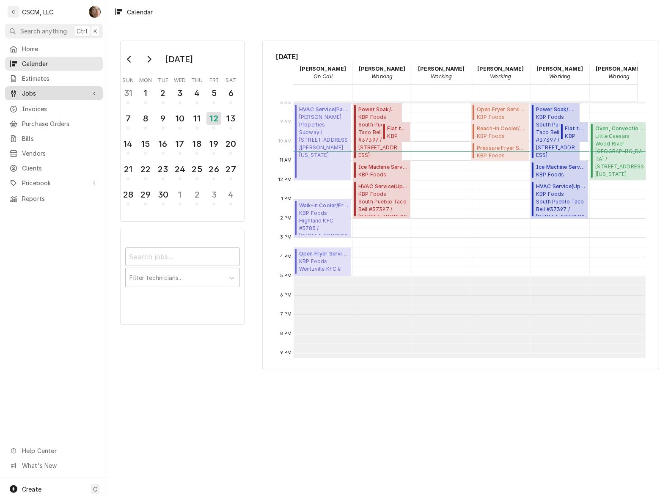
click at [50, 90] on span "Jobs" at bounding box center [54, 93] width 64 height 9
click at [54, 110] on link "Jobs" at bounding box center [54, 108] width 98 height 14
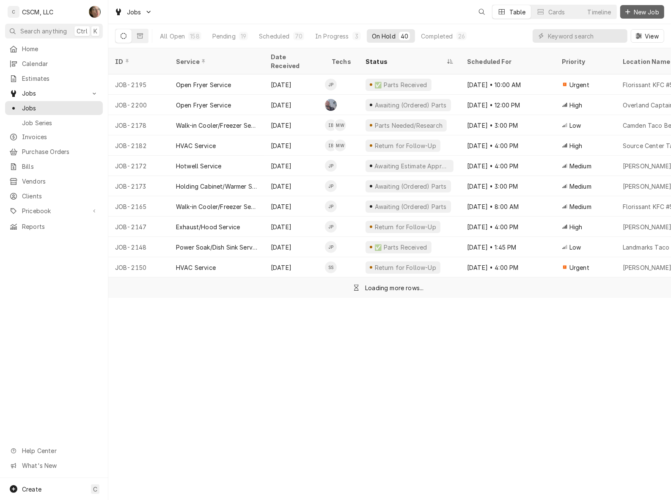
click at [651, 10] on span "New Job" at bounding box center [646, 12] width 29 height 9
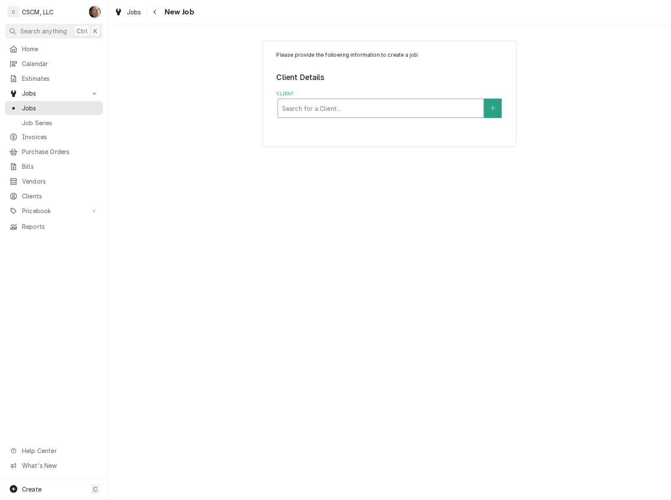
click at [347, 115] on div "Client" at bounding box center [380, 108] width 197 height 15
type input "KBP"
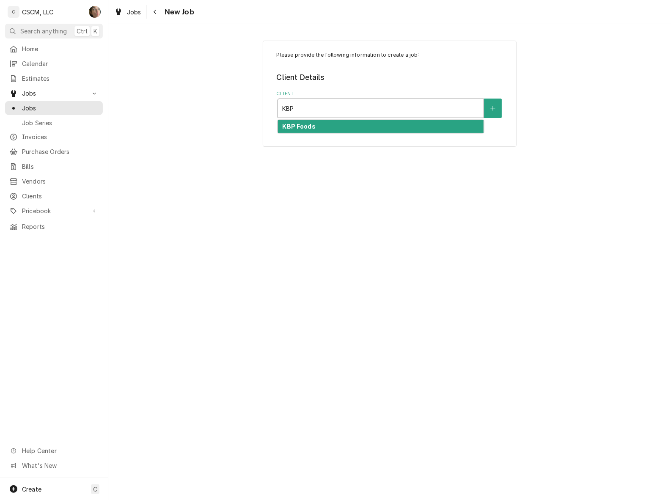
click at [333, 130] on div "KBP Foods" at bounding box center [380, 126] width 205 height 13
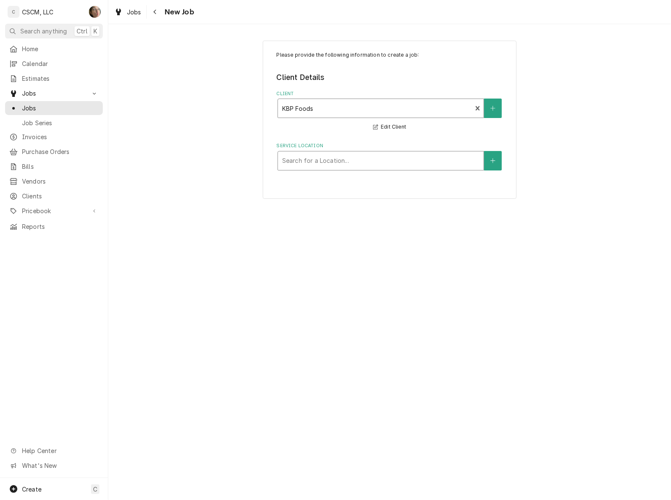
click at [320, 161] on div "Service Location" at bounding box center [380, 160] width 197 height 15
type input "SOUTH"
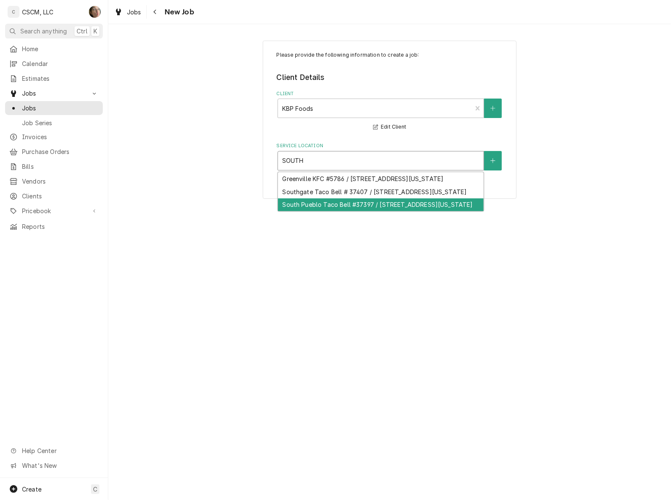
click at [333, 211] on div "South Pueblo Taco Bell #37397 / 1717 S. Pueblo Blvd, Pueblo, Colorado 81005" at bounding box center [380, 204] width 205 height 13
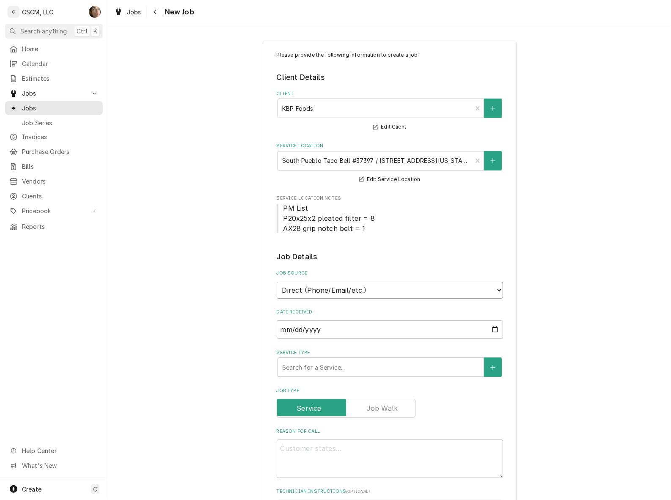
click at [305, 286] on select "Direct (Phone/Email/etc.) Other" at bounding box center [389, 290] width 226 height 17
select select "100"
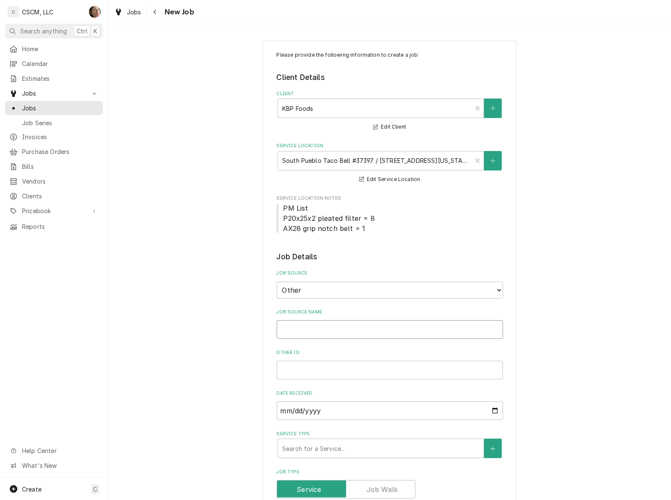
click at [309, 322] on input "Job Source Name" at bounding box center [389, 329] width 226 height 19
type textarea "x"
type input "v"
type textarea "x"
type input "vE"
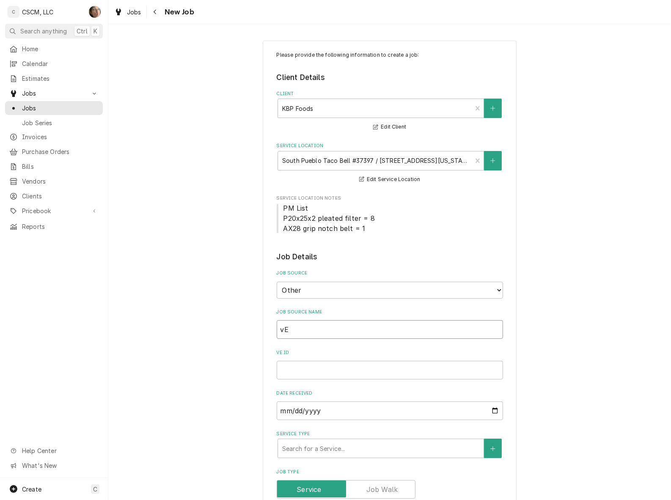
type textarea "x"
type input "vER"
type textarea "x"
type input "vERI"
type textarea "x"
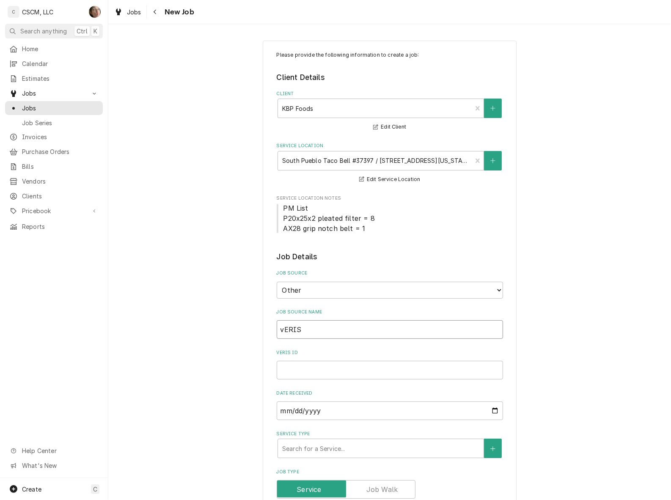
type input "vERISA"
type textarea "x"
type input "vERIS"
type textarea "x"
type input "vERI"
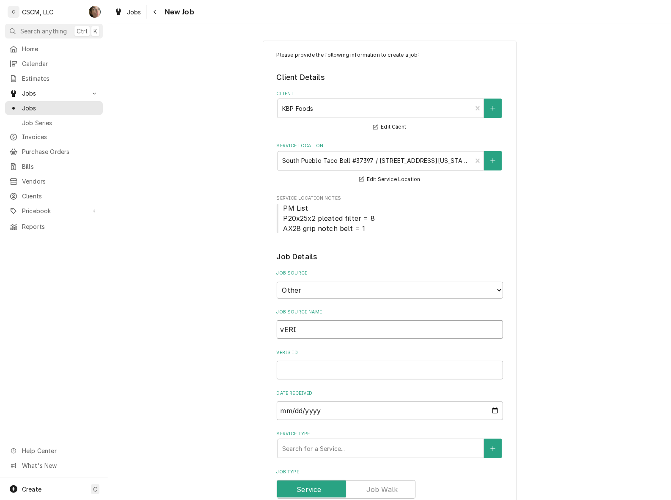
type textarea "x"
type input "vER"
type textarea "x"
type input "vE"
type textarea "x"
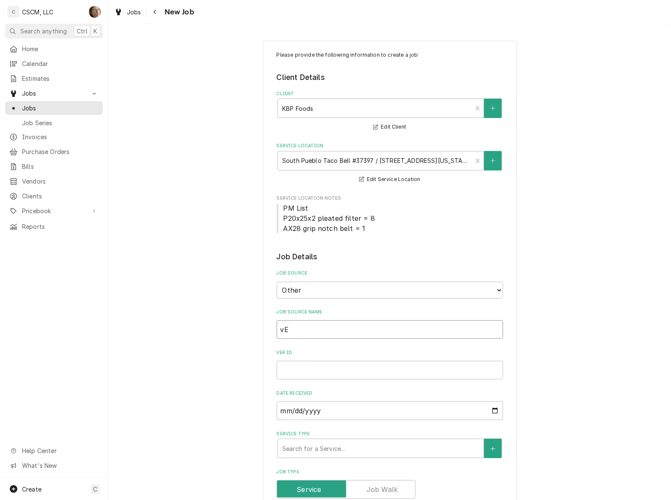
type input "v"
type textarea "x"
type input "V"
type textarea "x"
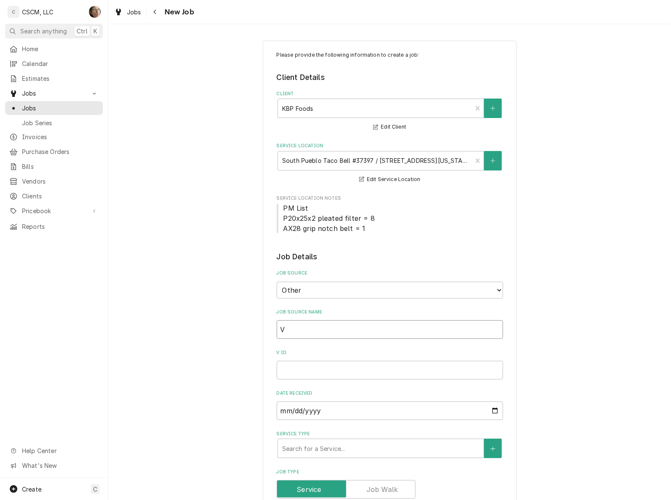
type input "Ve"
type textarea "x"
type input "Ver"
type textarea "x"
type input "Veri"
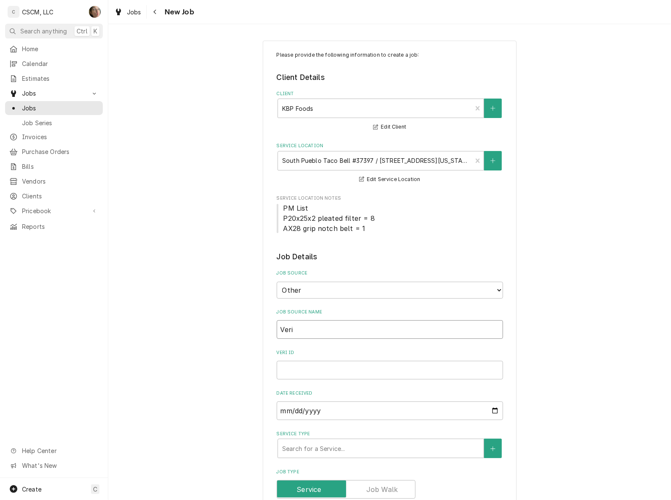
type textarea "x"
type input "Veris"
type textarea "x"
type input "Verisa"
type textarea "x"
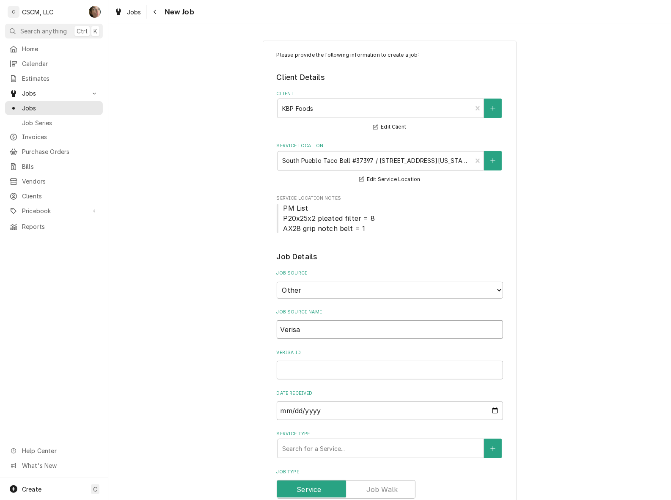
type input "Verisae"
type textarea "x"
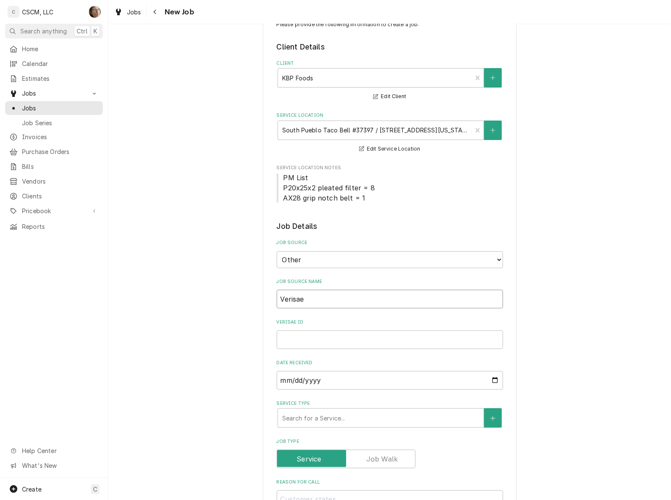
scroll to position [53, 0]
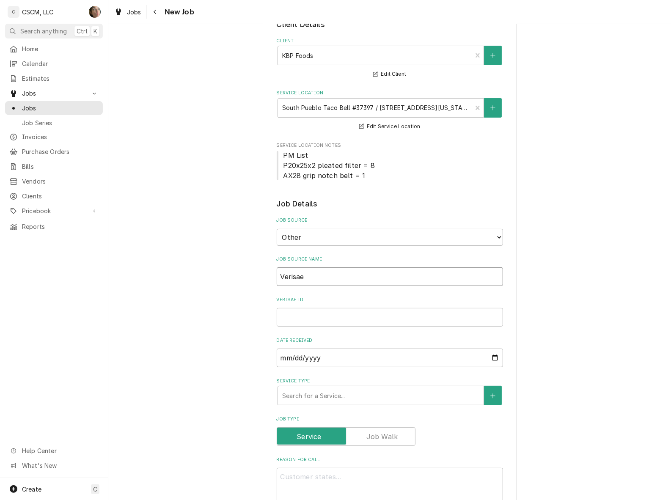
type input "Verisae"
click at [305, 317] on input "Verisae ID" at bounding box center [389, 317] width 226 height 19
paste input "the chicken co"
type textarea "x"
type input "the chicken co"
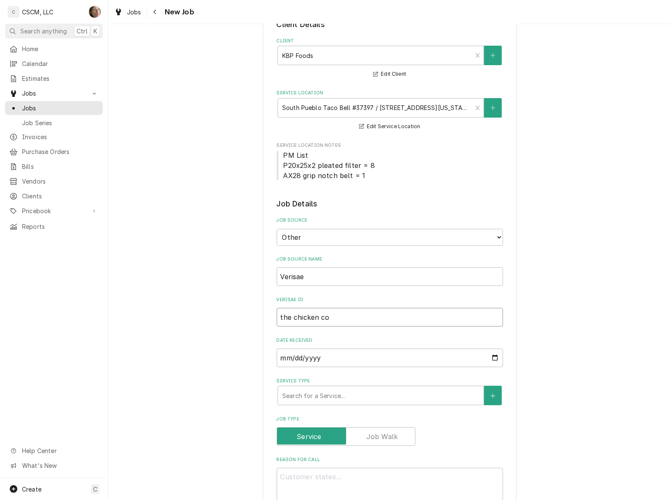
type textarea "x"
click at [339, 310] on input "Verisae ID" at bounding box center [389, 317] width 226 height 19
paste input "72082689"
type textarea "x"
type input "72082689"
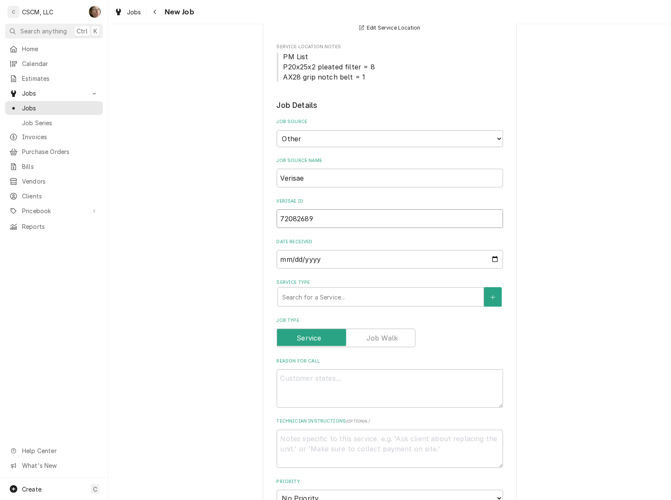
type textarea "x"
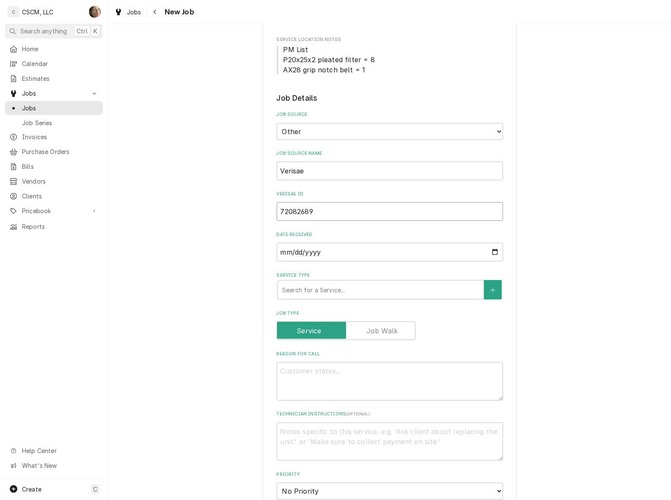
type input "72082689"
click at [325, 376] on textarea "Reason For Call" at bounding box center [389, 381] width 226 height 38
type textarea "x"
type textarea "N"
type textarea "x"
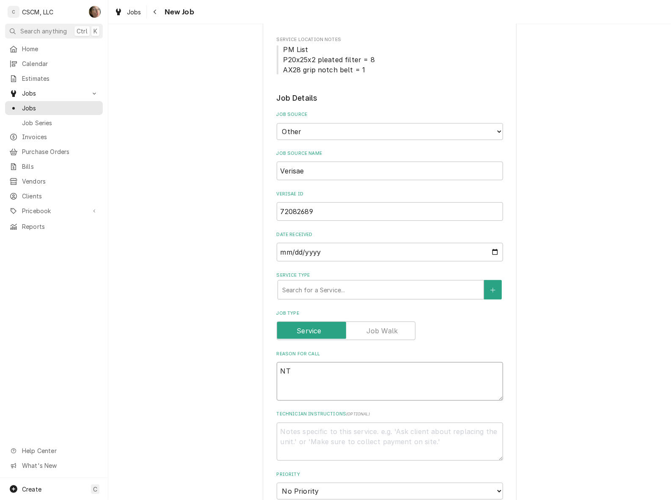
type textarea "NTE"
type textarea "x"
type textarea "NTE:"
type textarea "x"
type textarea "NTE: %"
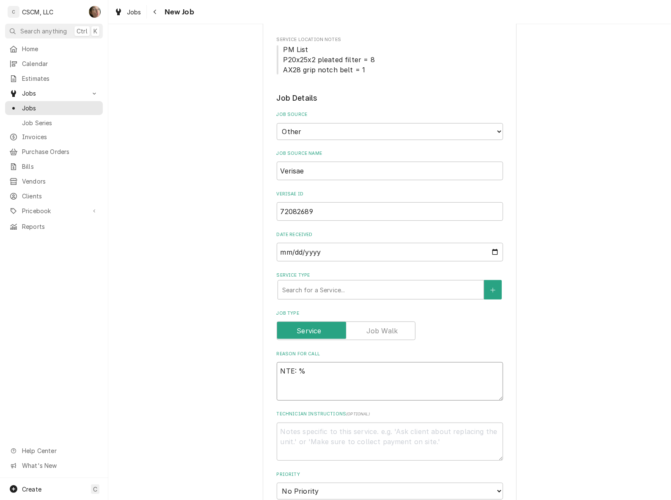
type textarea "x"
type textarea "NTE:"
type textarea "x"
type textarea "NTE: $"
type textarea "x"
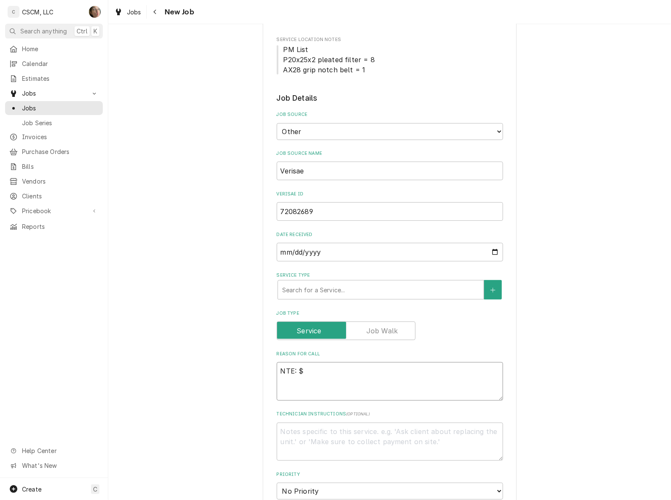
type textarea "NTE: $5"
type textarea "x"
type textarea "NTE: $55"
type textarea "x"
type textarea "NTE: $5"
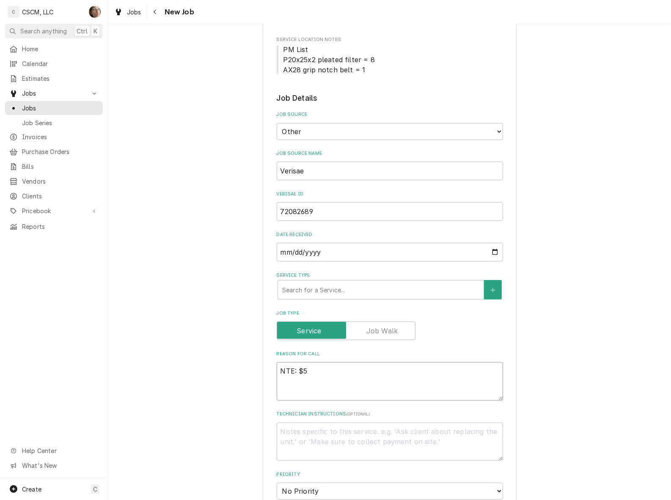
type textarea "x"
type textarea "NTE: $50"
type textarea "x"
type textarea "NTE: $500"
type textarea "x"
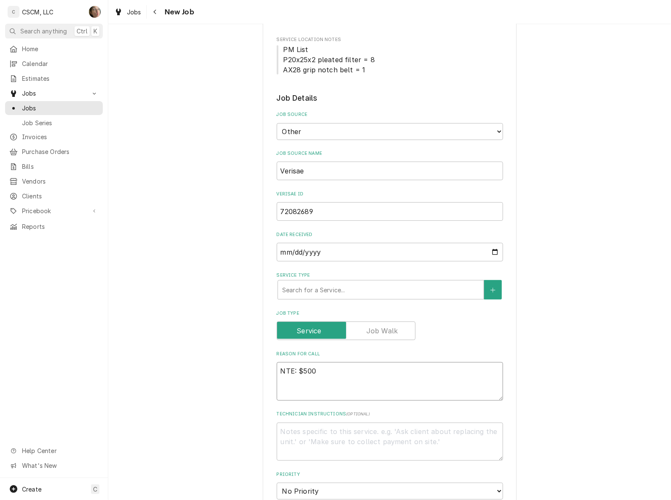
type textarea "NTE: $500"
type textarea "x"
type textarea "NTE: $500 P"
type textarea "x"
type textarea "NTE: $500 PO"
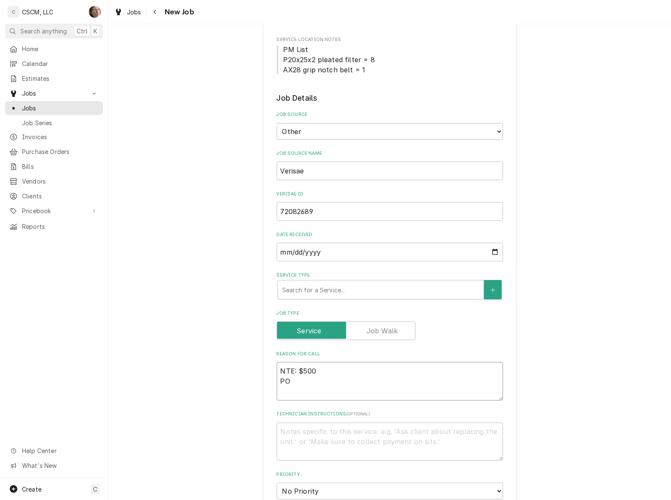
type textarea "x"
type textarea "NTE: $500 PO #"
type textarea "x"
type textarea "NTE: $500 PO #"
type textarea "x"
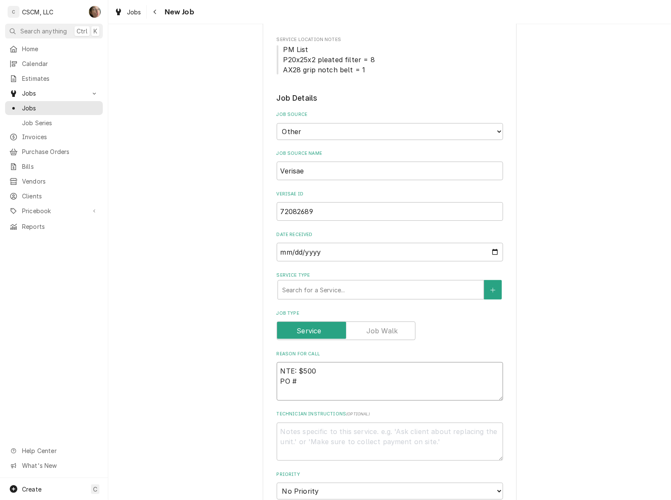
paste textarea "72082689"
type textarea "NTE: $500 PO # 72082689"
type textarea "x"
type textarea "NTE: $500 PO # 72082689"
click at [278, 369] on textarea "NTE: $500 PO # 72082689" at bounding box center [389, 381] width 226 height 38
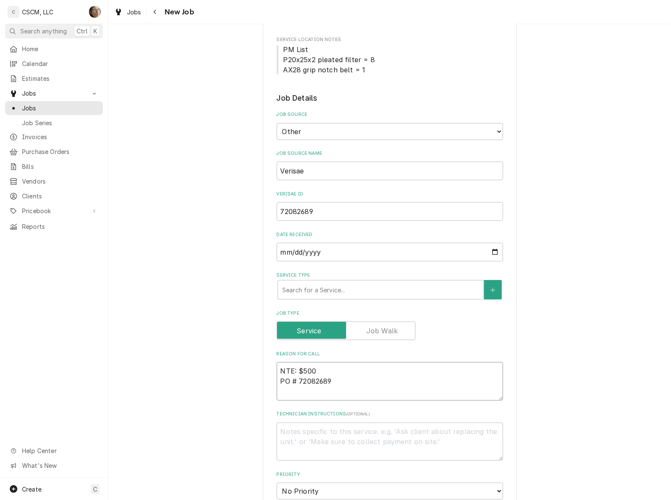
type textarea "x"
type textarea "HNTE: $500 PO # 72082689"
type textarea "x"
type textarea "HONTE: $500 PO # 72082689"
type textarea "x"
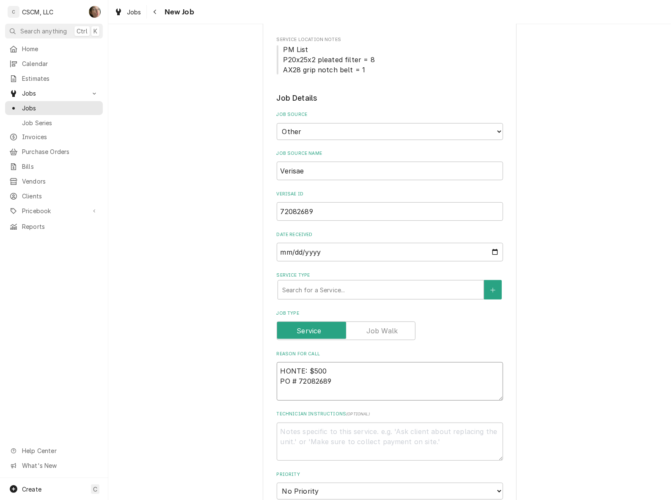
type textarea "HOTNTE: $500 PO # 72082689"
type textarea "x"
type textarea "HOT NTE: $500 PO # 72082689"
type textarea "x"
type textarea "HOT WNTE: $500 PO # 72082689"
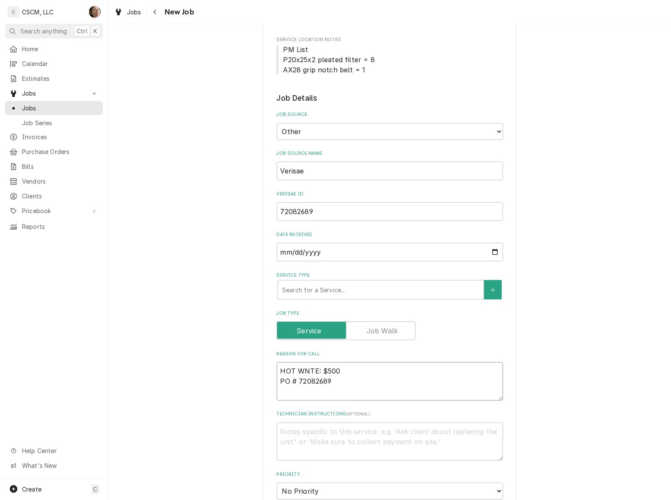
type textarea "x"
type textarea "HOT WANTE: $500 PO # 72082689"
type textarea "x"
type textarea "HOT WATNTE: $500 PO # 72082689"
type textarea "x"
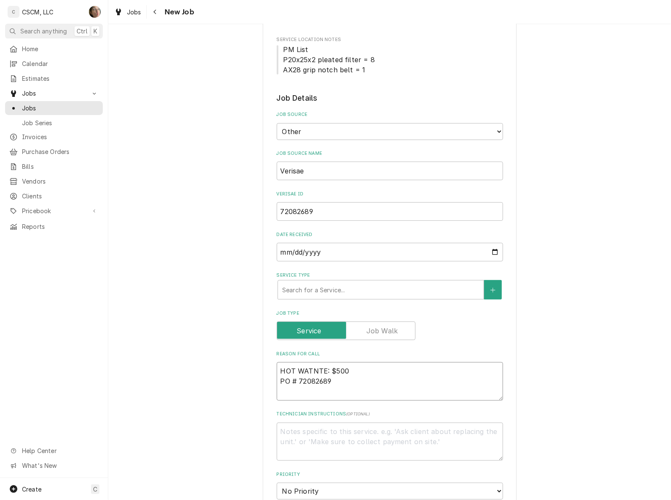
type textarea "HOT WATENTE: $500 PO # 72082689"
type textarea "x"
type textarea "HOT WATERNTE: $500 PO # 72082689"
type textarea "x"
type textarea "HOT WATER NTE: $500 PO # 72082689"
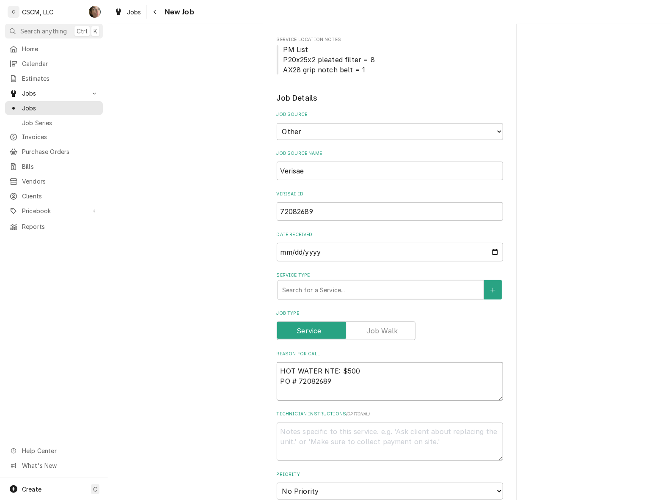
type textarea "x"
type textarea "HOT WATER DNTE: $500 PO # 72082689"
type textarea "x"
type textarea "HOT WATER DINTE: $500 PO # 72082689"
type textarea "x"
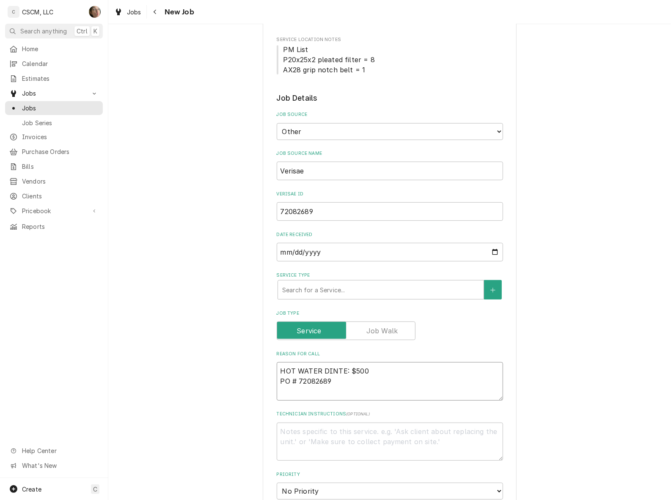
type textarea "HOT WATER DISNTE: $500 PO # 72082689"
type textarea "x"
type textarea "HOT WATER DISENTE: $500 PO # 72082689"
type textarea "x"
type textarea "HOT WATER DISEPNTE: $500 PO # 72082689"
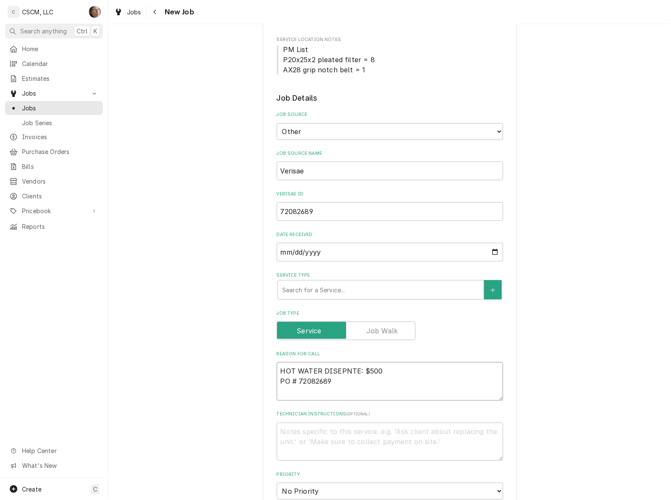
type textarea "x"
type textarea "HOT WATER DISENTE: $500 PO # 72082689"
type textarea "x"
type textarea "HOT WATER DISNTE: $500 PO # 72082689"
type textarea "x"
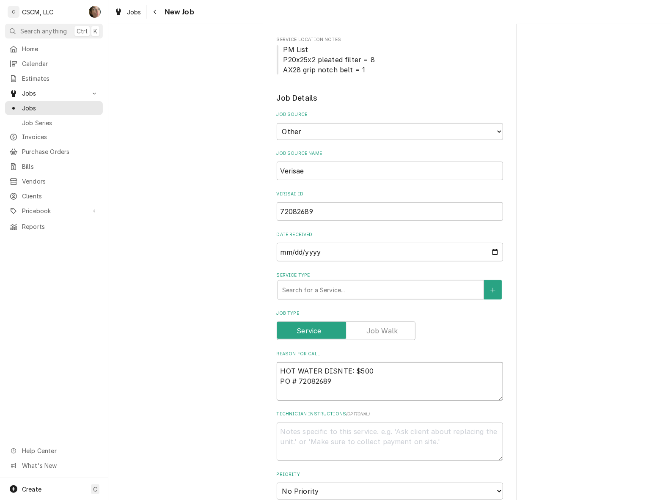
type textarea "HOT WATER DINTE: $500 PO # 72082689"
type textarea "x"
type textarea "HOT WATER DNTE: $500 PO # 72082689"
type textarea "x"
type textarea "HOT WATER NTE: $500 PO # 72082689"
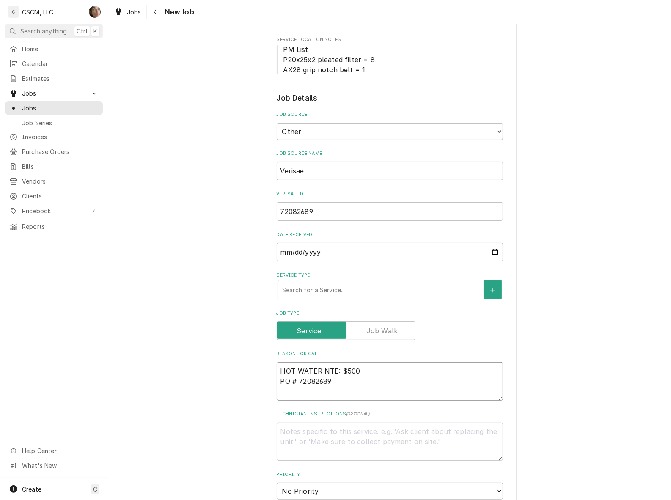
type textarea "x"
type textarea "HOT WATERNTE: $500 PO # 72082689"
type textarea "x"
type textarea "HOT WATENTE: $500 PO # 72082689"
type textarea "x"
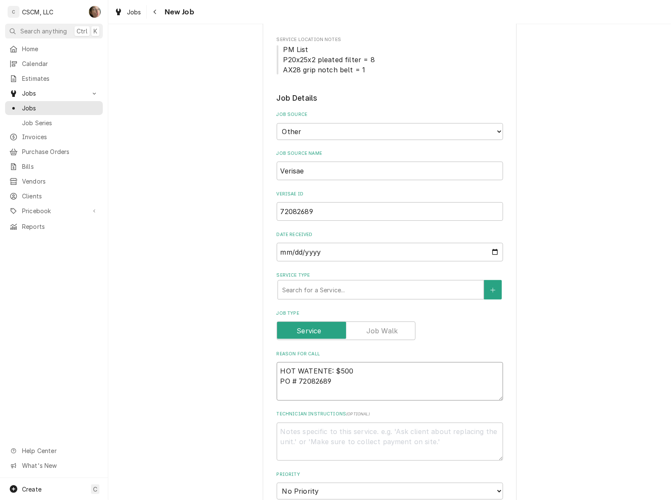
type textarea "HOT WATNTE: $500 PO # 72082689"
type textarea "x"
type textarea "HOT WANTE: $500 PO # 72082689"
type textarea "x"
type textarea "HOT WNTE: $500 PO # 72082689"
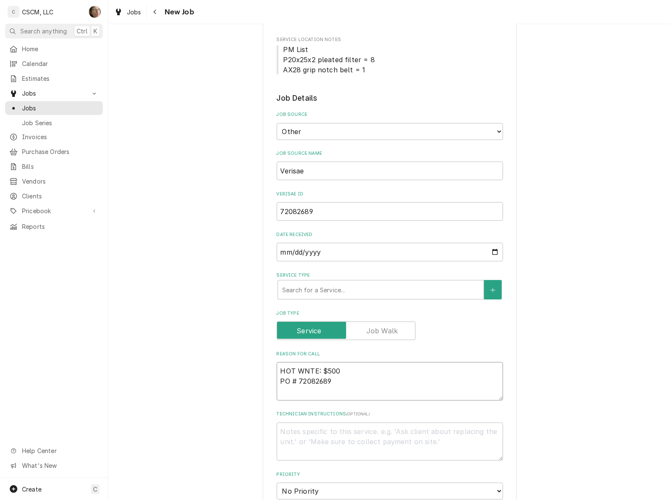
type textarea "x"
type textarea "HOT NTE: $500 PO # 72082689"
type textarea "x"
type textarea "HOTNTE: $500 PO # 72082689"
type textarea "x"
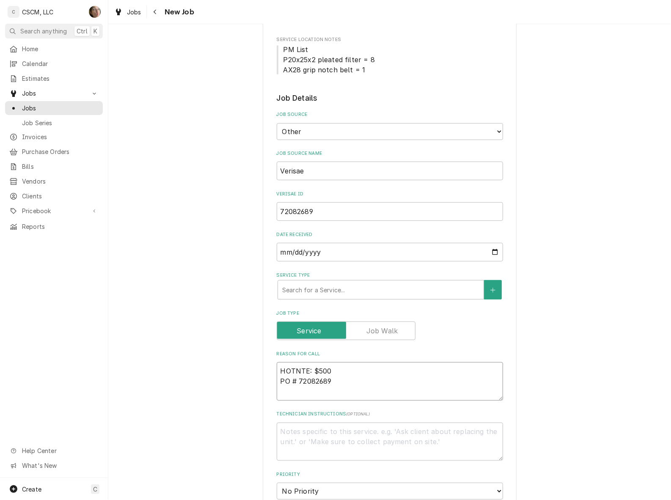
type textarea "HONTE: $500 PO # 72082689"
type textarea "x"
type textarea "HNTE: $500 PO # 72082689"
type textarea "x"
type textarea "NTE: $500 PO # 72082689"
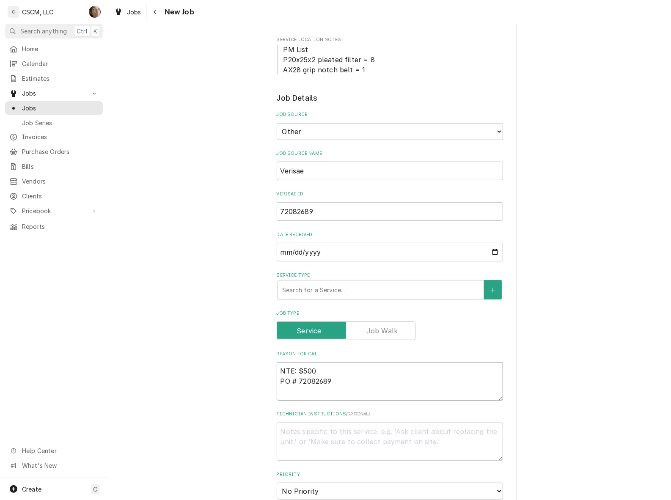
type textarea "x"
type textarea "hNTE: $500 PO # 72082689"
type textarea "x"
type textarea "hotNTE: $500 PO # 72082689"
type textarea "x"
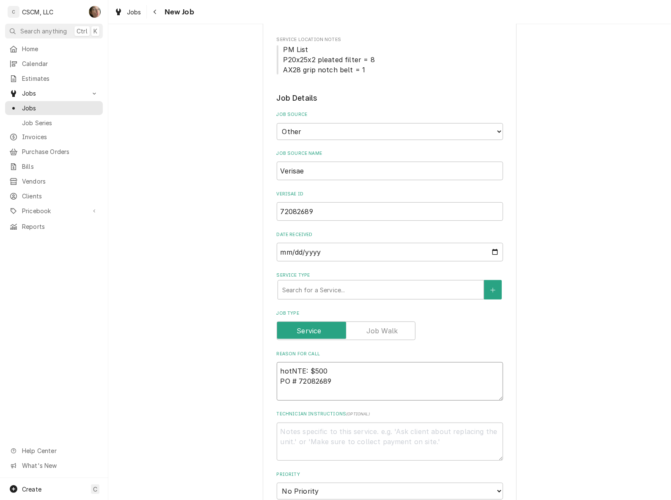
type textarea "hot NTE: $500 PO # 72082689"
type textarea "x"
type textarea "hot wNTE: $500 PO # 72082689"
type textarea "x"
type textarea "hot waNTE: $500 PO # 72082689"
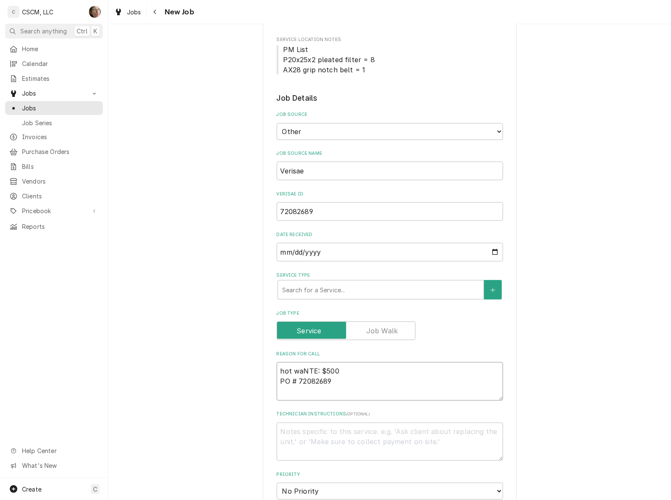
type textarea "x"
type textarea "hot watNTE: $500 PO # 72082689"
type textarea "x"
type textarea "hot wateNTE: $500 PO # 72082689"
type textarea "x"
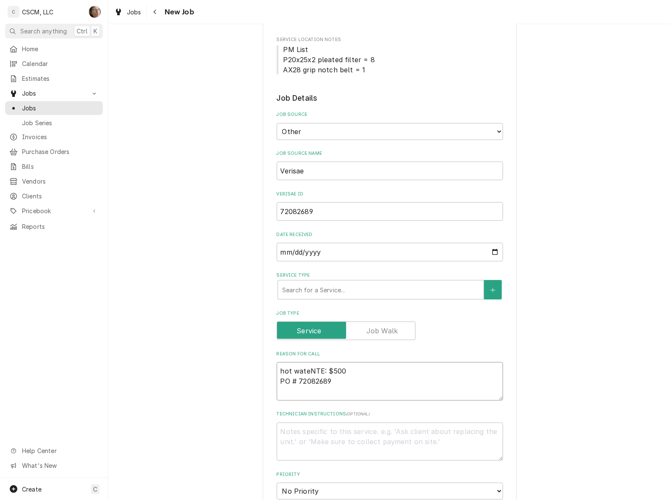
type textarea "hot waterNTE: $500 PO # 72082689"
type textarea "x"
type textarea "hot water NTE: $500 PO # 72082689"
type textarea "x"
type textarea "hot water dNTE: $500 PO # 72082689"
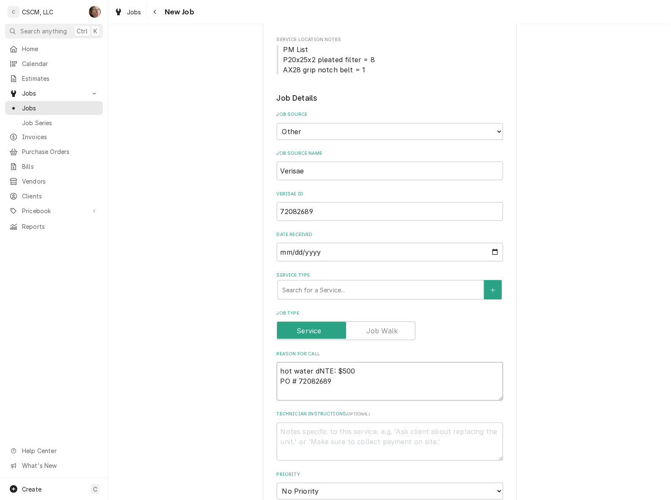
type textarea "x"
type textarea "hot water diNTE: $500 PO # 72082689"
type textarea "x"
type textarea "hot water disNTE: $500 PO # 72082689"
type textarea "x"
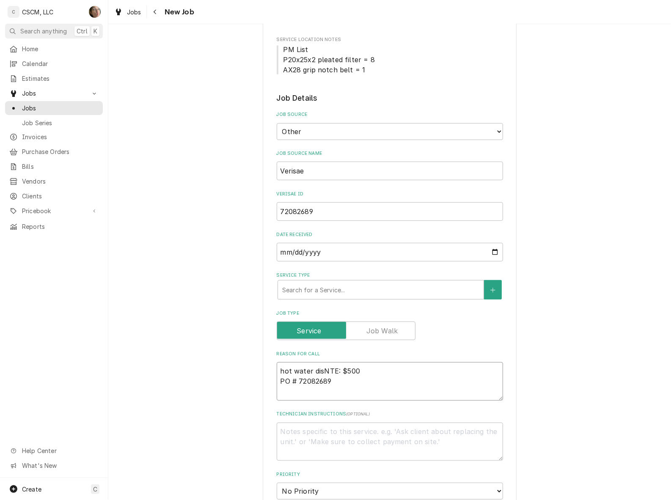
type textarea "hot water dispNTE: $500 PO # 72082689"
type textarea "x"
type textarea "hot water dispeNTE: $500 PO # 72082689"
type textarea "x"
type textarea "hot water dispenNTE: $500 PO # 72082689"
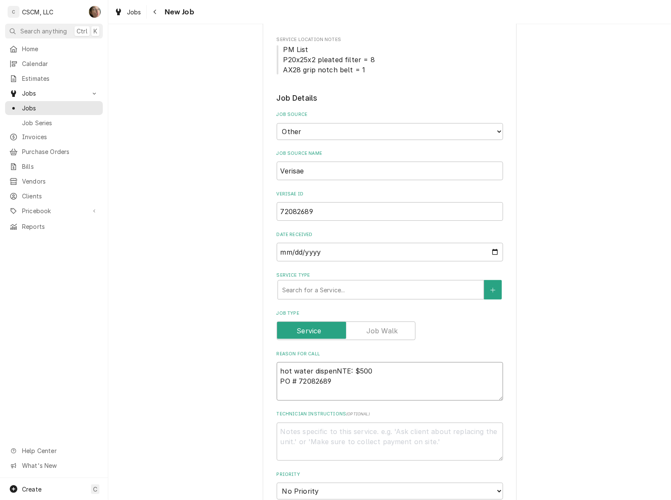
type textarea "x"
type textarea "hot water dispensNTE: $500 PO # 72082689"
type textarea "x"
type textarea "hot water dispensoNTE: $500 PO # 72082689"
type textarea "x"
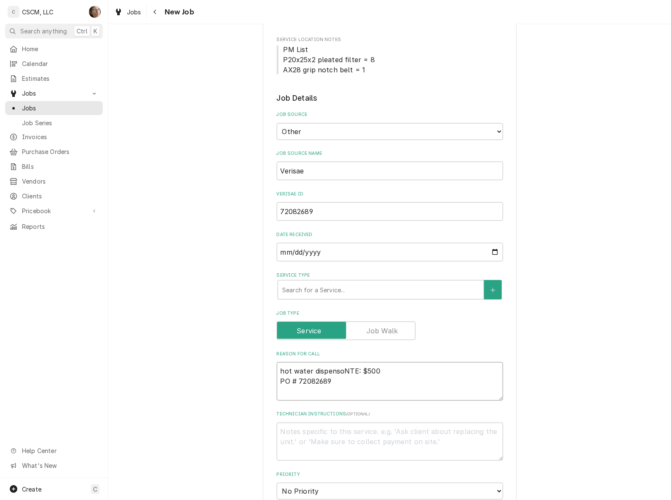
type textarea "hot water dispensorNTE: $500 PO # 72082689"
type textarea "x"
type textarea "hot water dispensoNTE: $500 PO # 72082689"
type textarea "x"
type textarea "hot water dispenseNTE: $500 PO # 72082689"
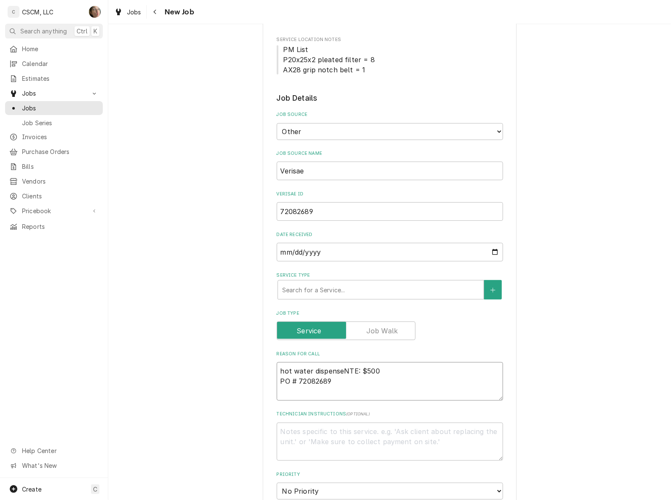
type textarea "x"
type textarea "hot water dispenserNTE: $500 PO # 72082689"
type textarea "x"
type textarea "hot water dispenser NTE: $500 PO # 72082689"
type textarea "x"
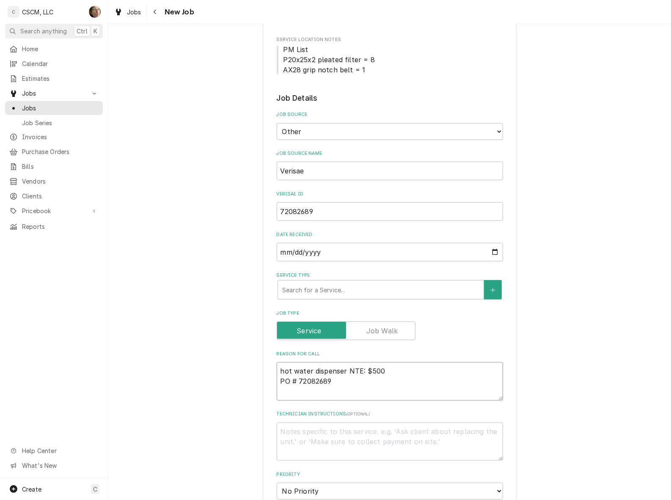
paste textarea "ot dispensing water code says error.N"
type textarea "hot water dispenser Not dispensing water code says error.NTE: $500 PO # 72082689"
type textarea "x"
type textarea "hot water dispenser Not dispensing water code says error. NTE: $500 PO # 720826…"
type textarea "x"
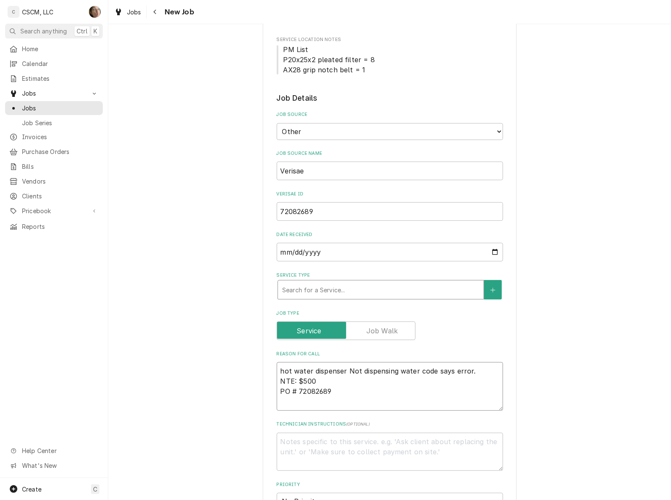
type textarea "hot water dispenser Not dispensing water code says error. NTE: $500 PO # 720826…"
click at [289, 292] on div "Service Type" at bounding box center [380, 289] width 197 height 15
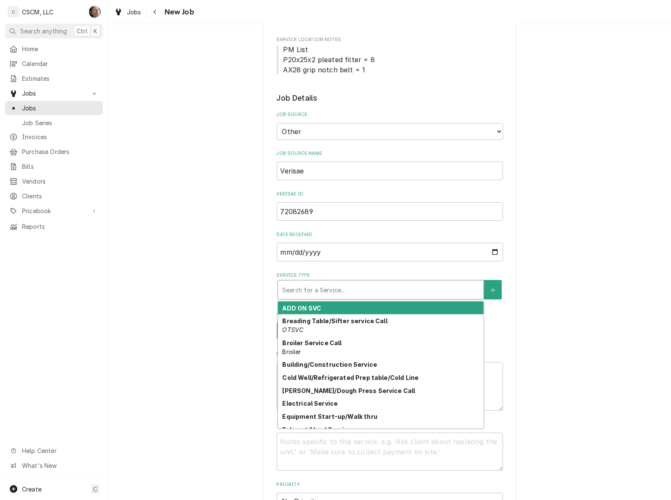
type textarea "x"
type input "h"
type textarea "x"
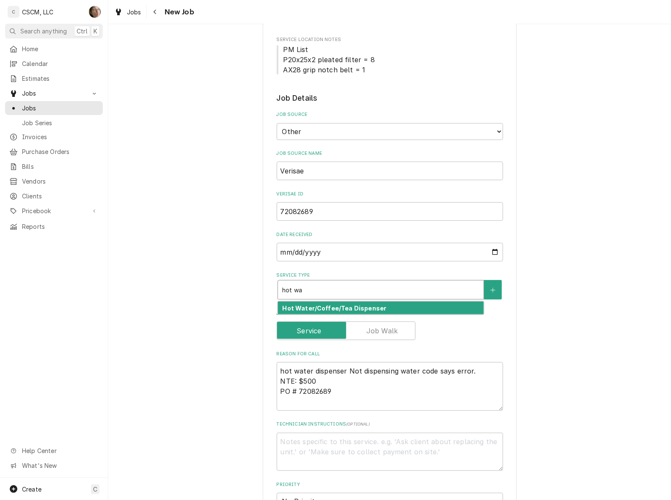
click at [299, 304] on strong "Hot Water/Coffee/Tea Dispenser" at bounding box center [334, 307] width 104 height 7
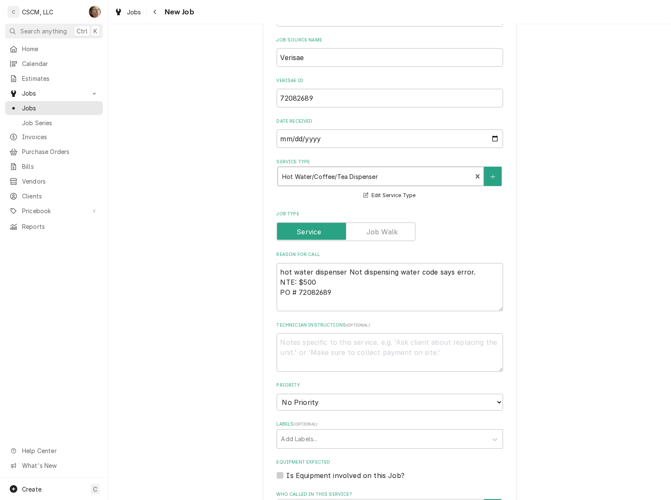
scroll to position [317, 0]
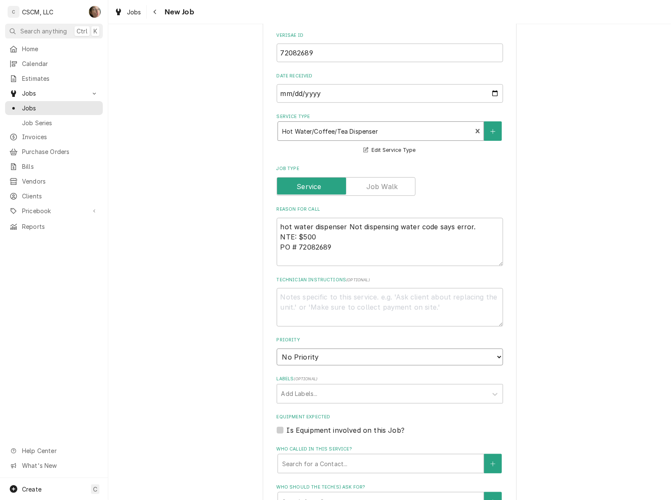
drag, startPoint x: 311, startPoint y: 358, endPoint x: 312, endPoint y: 362, distance: 4.3
click at [311, 358] on select "No Priority Urgent High Medium Low" at bounding box center [389, 356] width 226 height 17
click at [276, 348] on select "No Priority Urgent High Medium Low" at bounding box center [389, 356] width 226 height 17
click at [313, 397] on div "Labels" at bounding box center [382, 393] width 202 height 15
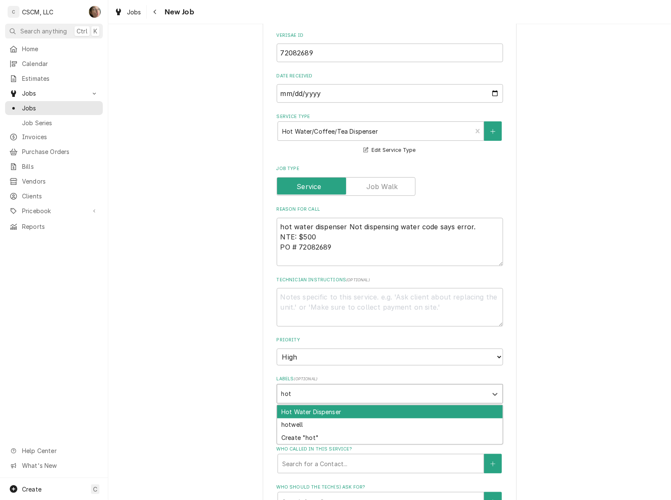
click at [323, 410] on div "Hot Water Dispenser" at bounding box center [389, 411] width 225 height 13
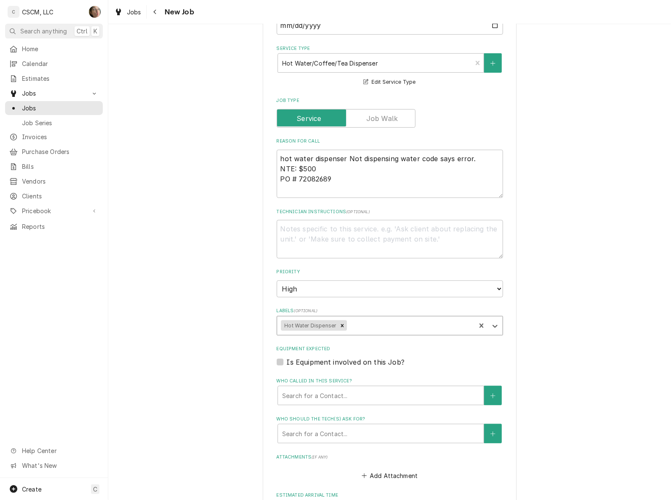
scroll to position [423, 0]
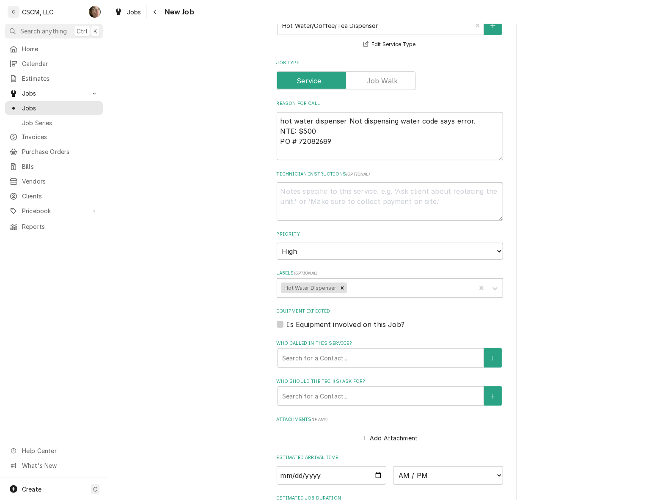
click at [329, 342] on label "Who called in this service?" at bounding box center [389, 343] width 226 height 7
click at [329, 352] on div "Who called in this service?" at bounding box center [380, 357] width 197 height 15
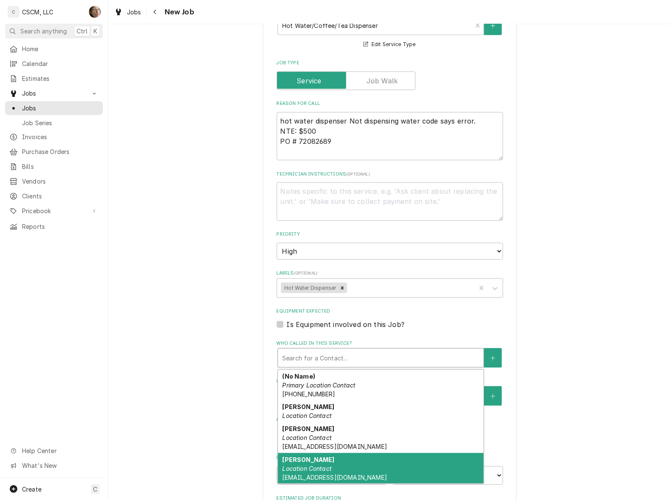
click at [343, 460] on div "Taylor Lane Location Contact tlane@kbpbells.com" at bounding box center [380, 468] width 205 height 31
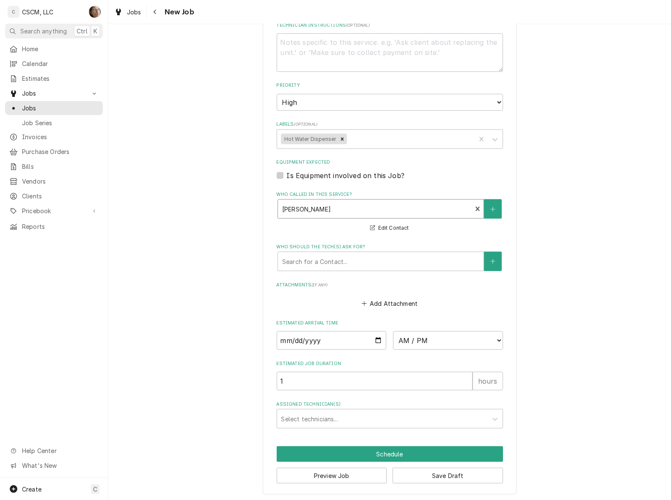
scroll to position [573, 0]
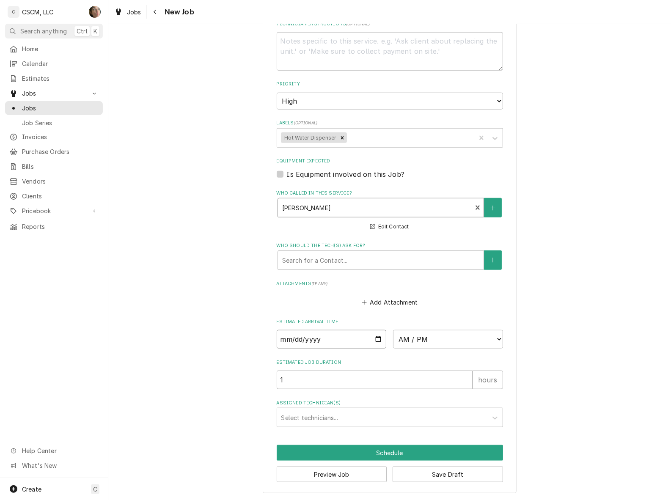
click at [370, 338] on input "Date" at bounding box center [331, 339] width 110 height 19
click at [428, 337] on select "AM / PM 6:00 AM 6:15 AM 6:30 AM 6:45 AM 7:00 AM 7:15 AM 7:30 AM 7:45 AM 8:00 AM…" at bounding box center [448, 339] width 110 height 19
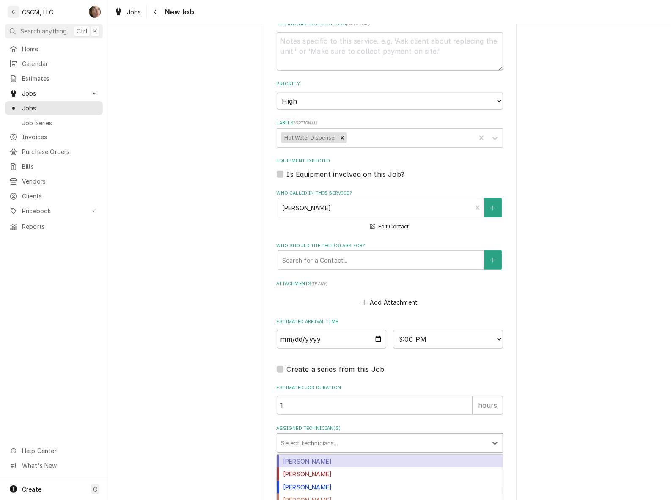
click at [328, 441] on div "Assigned Technician(s)" at bounding box center [382, 442] width 202 height 15
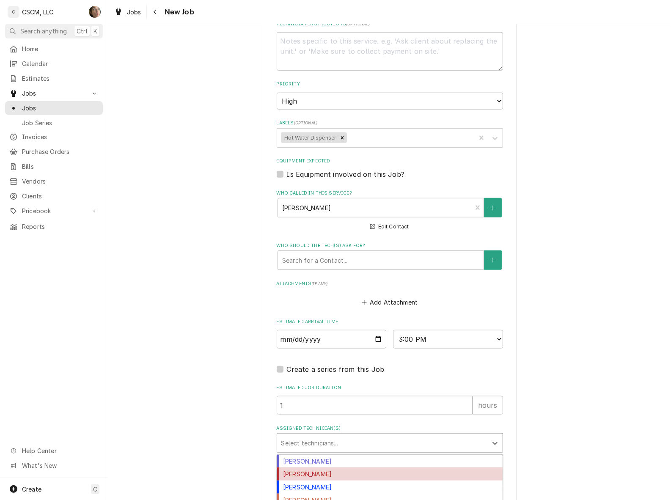
click at [312, 468] on div "[PERSON_NAME]" at bounding box center [389, 473] width 225 height 13
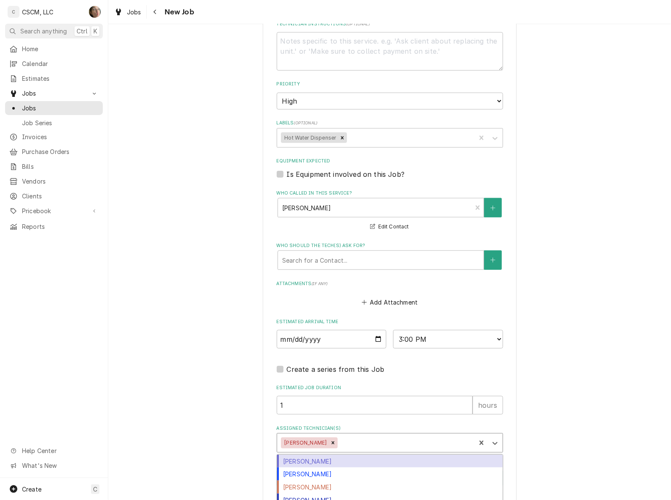
click at [341, 441] on div "Assigned Technician(s)" at bounding box center [405, 442] width 132 height 15
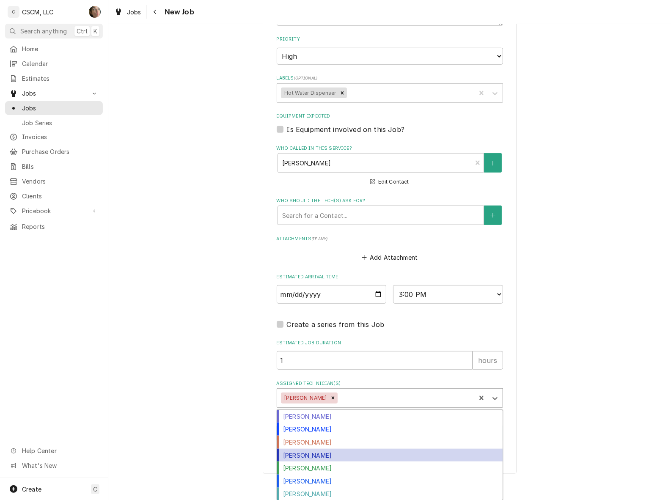
click at [335, 453] on div "[PERSON_NAME]" at bounding box center [389, 455] width 225 height 13
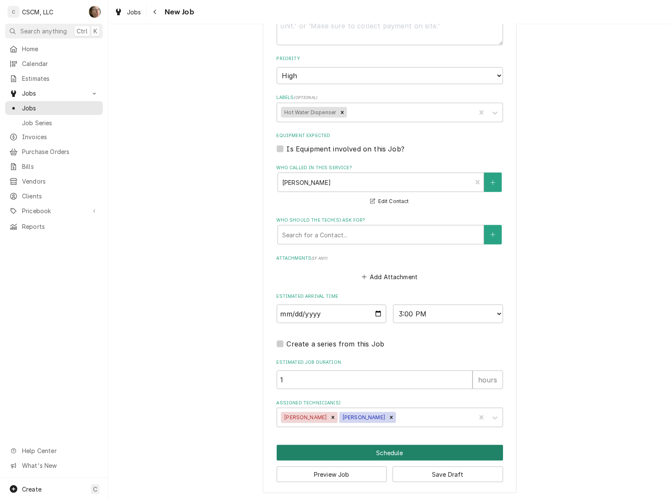
click at [334, 453] on button "Schedule" at bounding box center [389, 453] width 226 height 16
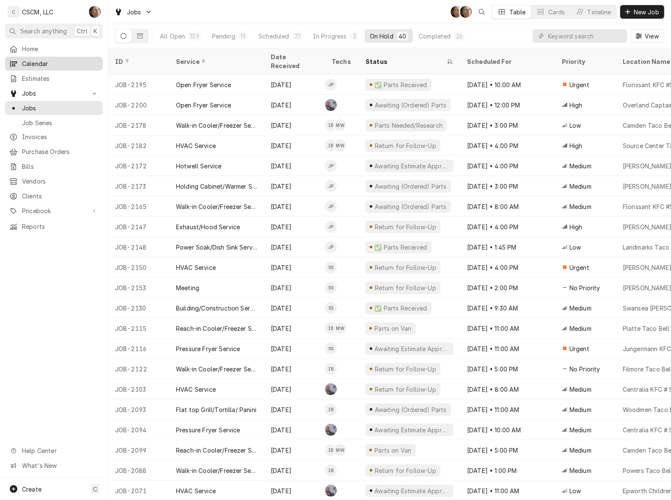
click at [53, 59] on span "Calendar" at bounding box center [60, 63] width 77 height 9
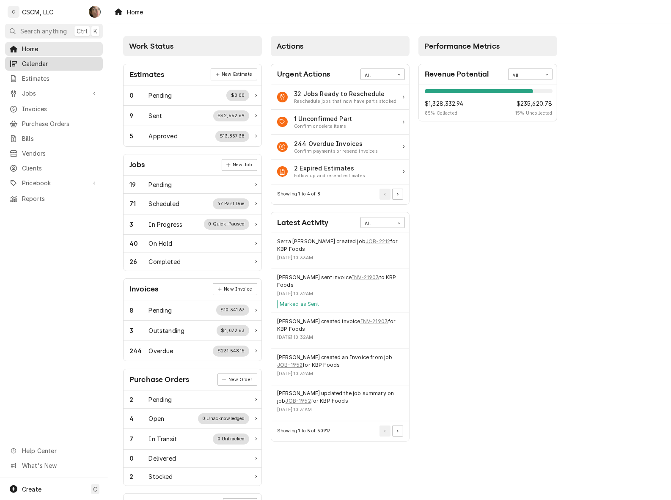
click at [32, 64] on span "Calendar" at bounding box center [60, 63] width 77 height 9
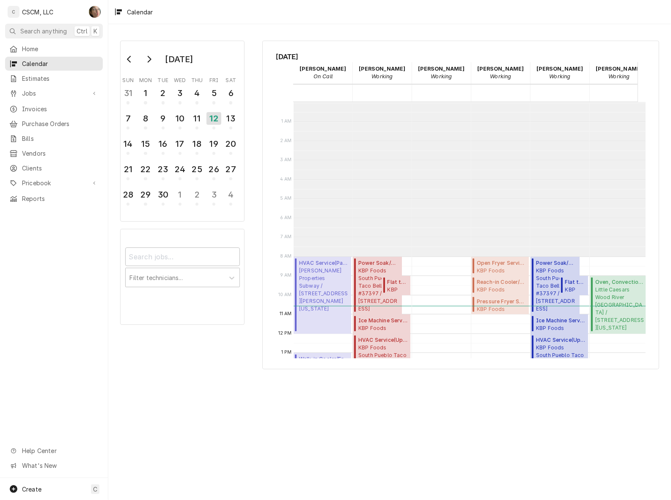
scroll to position [153, 0]
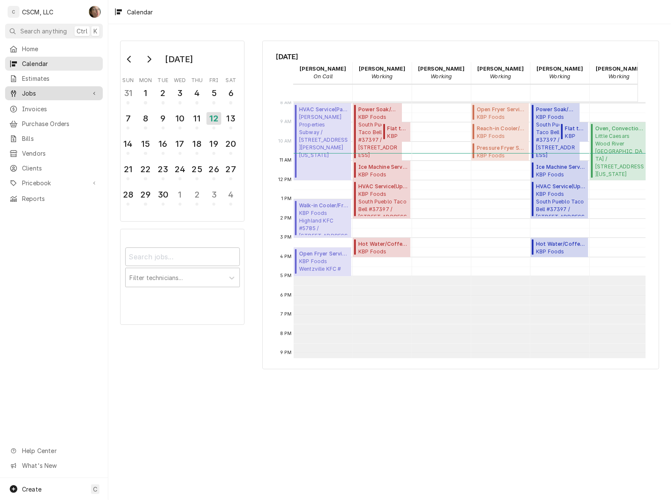
click at [44, 89] on span "Jobs" at bounding box center [54, 93] width 64 height 9
click at [53, 110] on link "Jobs" at bounding box center [54, 108] width 98 height 14
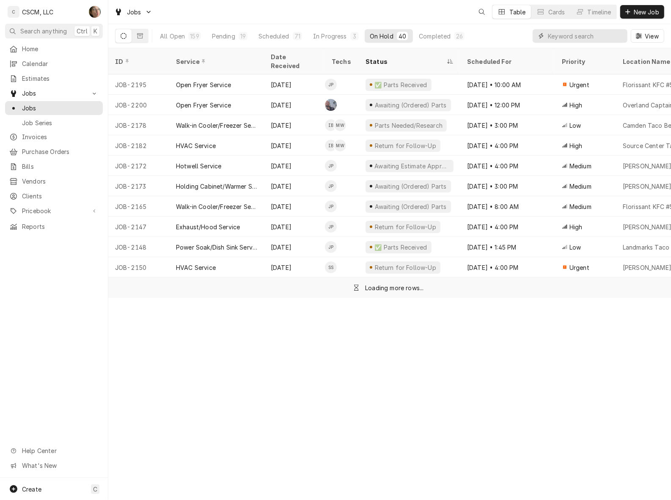
click at [576, 34] on input "Dynamic Content Wrapper" at bounding box center [584, 36] width 75 height 14
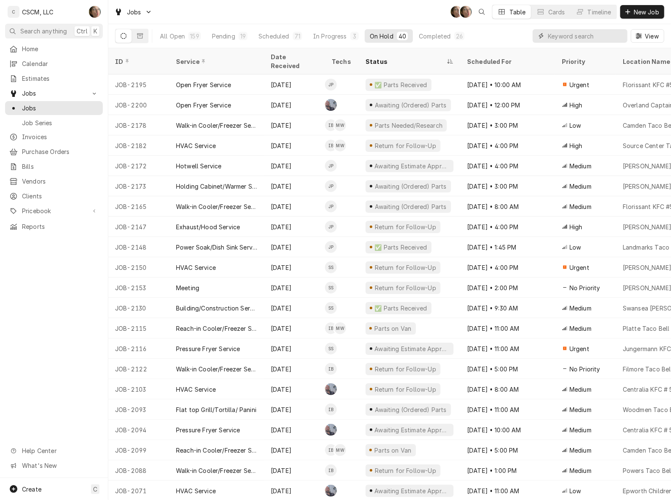
type input "d"
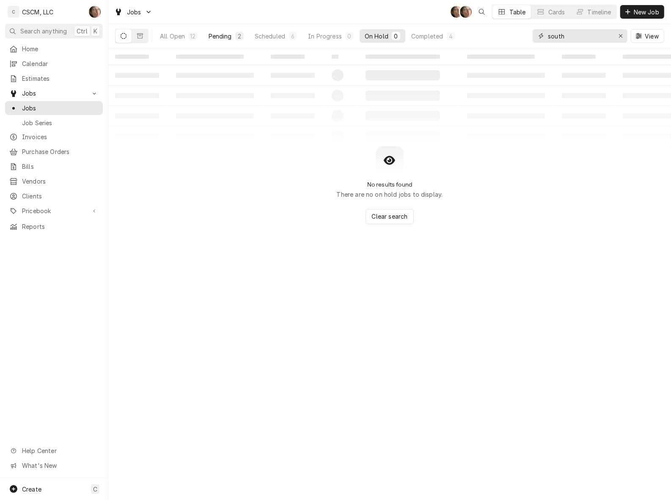
type input "south"
click at [215, 35] on div "Pending" at bounding box center [219, 36] width 23 height 9
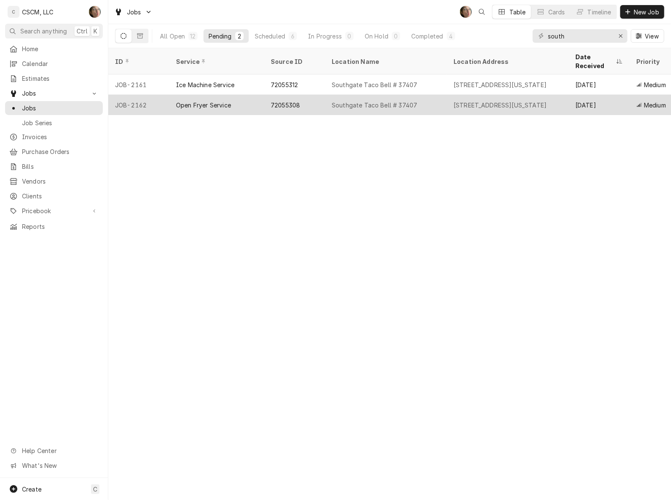
click at [332, 100] on div "Southgate Taco Bell # 37407" at bounding box center [386, 105] width 122 height 20
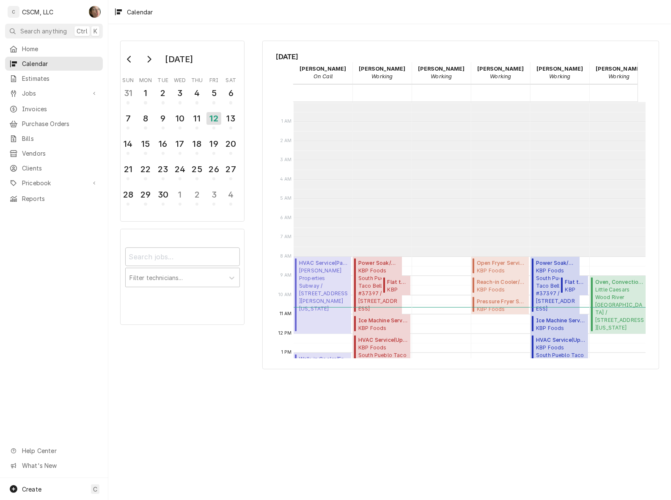
scroll to position [153, 0]
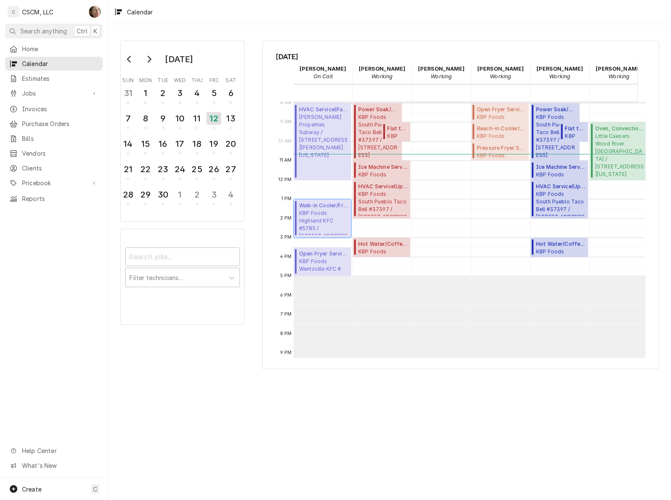
click at [309, 221] on span "KBP Foods Highland KFC #5785 / 1305 Mercantile Dr, Highland, Illinois 62249" at bounding box center [323, 222] width 49 height 26
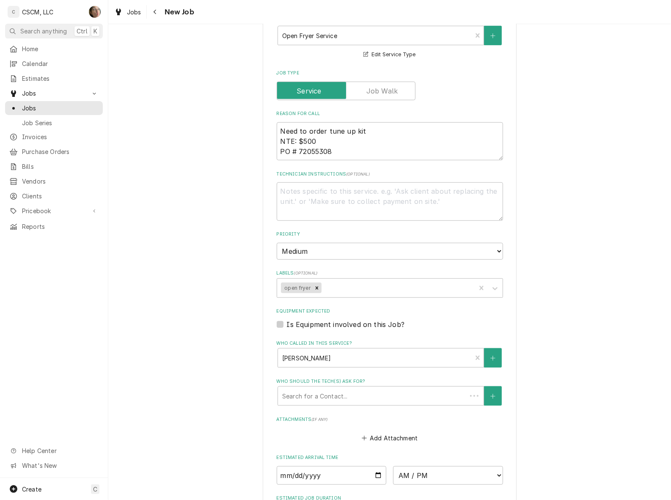
type textarea "x"
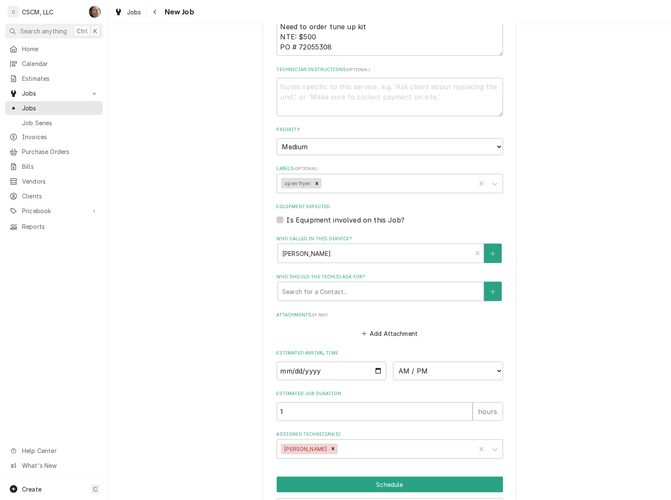
scroll to position [580, 0]
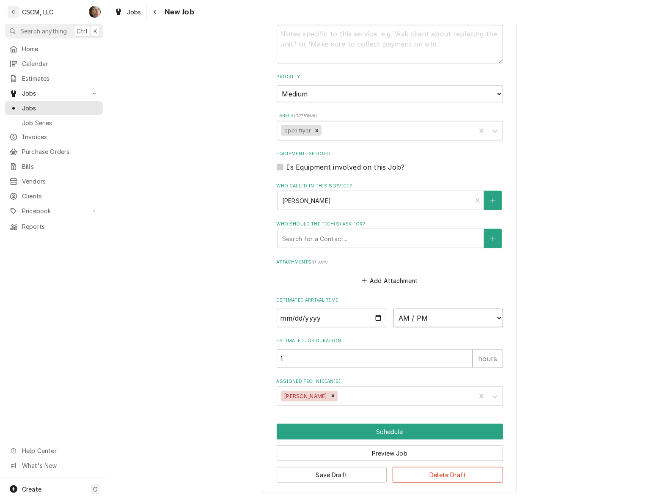
click at [408, 316] on select "AM / PM 6:00 AM 6:15 AM 6:30 AM 6:45 AM 7:00 AM 7:15 AM 7:30 AM 7:45 AM 8:00 AM…" at bounding box center [448, 318] width 110 height 19
select select "14:00:00"
click at [393, 309] on select "AM / PM 6:00 AM 6:15 AM 6:30 AM 6:45 AM 7:00 AM 7:15 AM 7:30 AM 7:45 AM 8:00 AM…" at bounding box center [448, 318] width 110 height 19
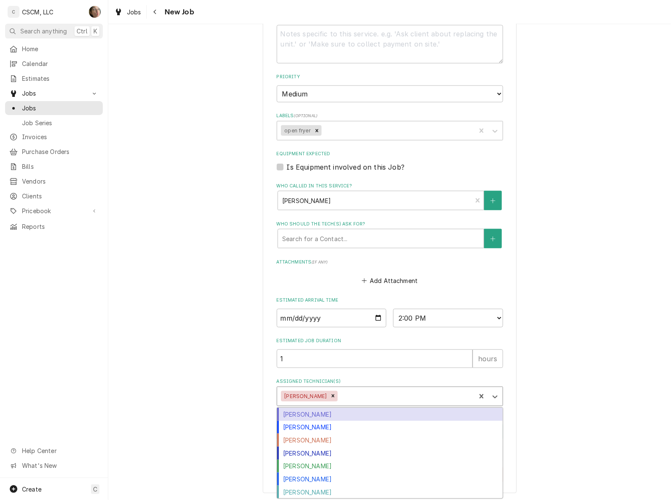
click at [347, 392] on div "Assigned Technician(s)" at bounding box center [405, 396] width 132 height 15
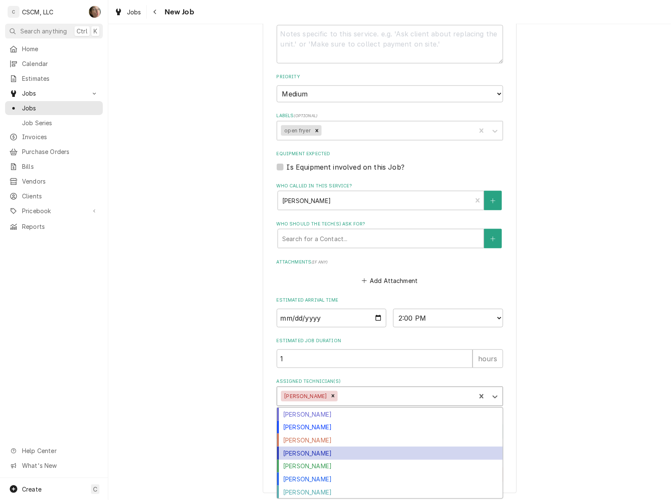
click at [324, 453] on div "[PERSON_NAME]" at bounding box center [389, 452] width 225 height 13
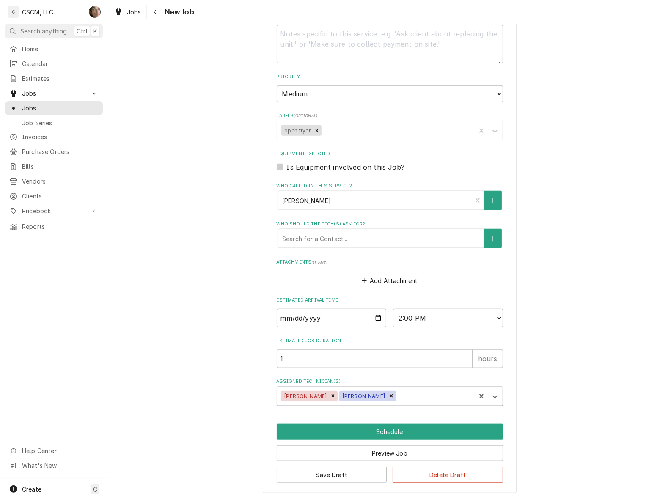
type textarea "x"
click at [371, 314] on input "Date" at bounding box center [331, 318] width 110 height 19
type input "[DATE]"
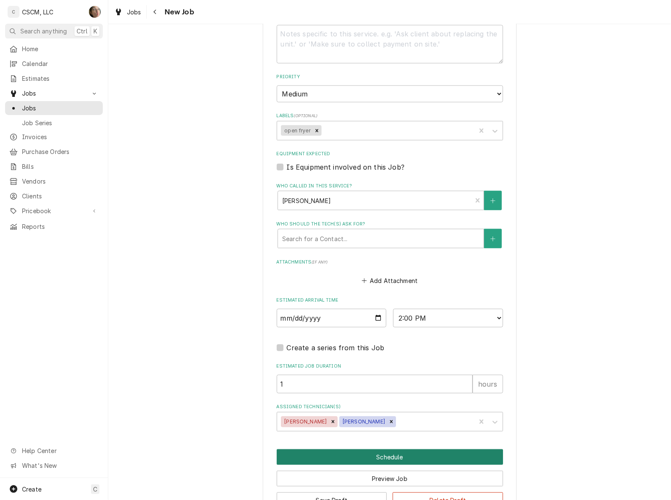
click at [337, 456] on button "Schedule" at bounding box center [389, 457] width 226 height 16
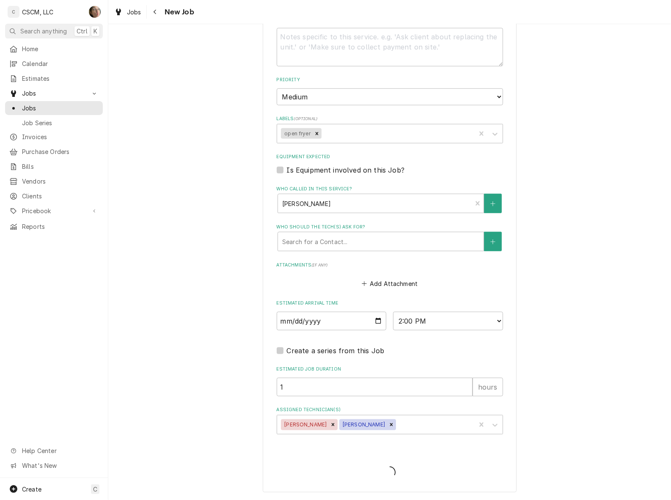
scroll to position [576, 0]
type textarea "x"
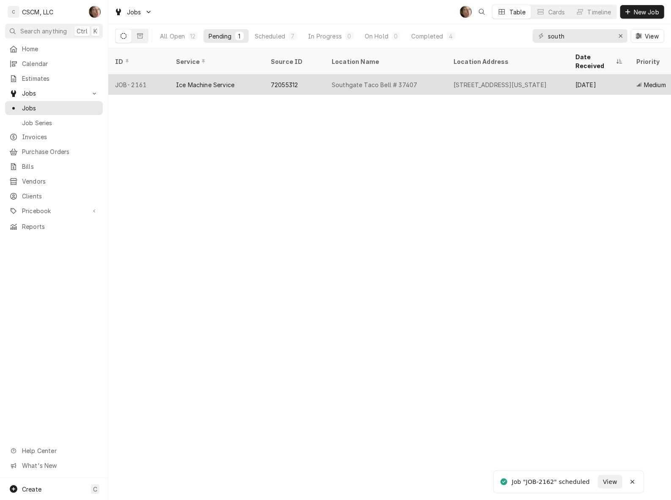
click at [304, 74] on div "72055312" at bounding box center [294, 84] width 61 height 20
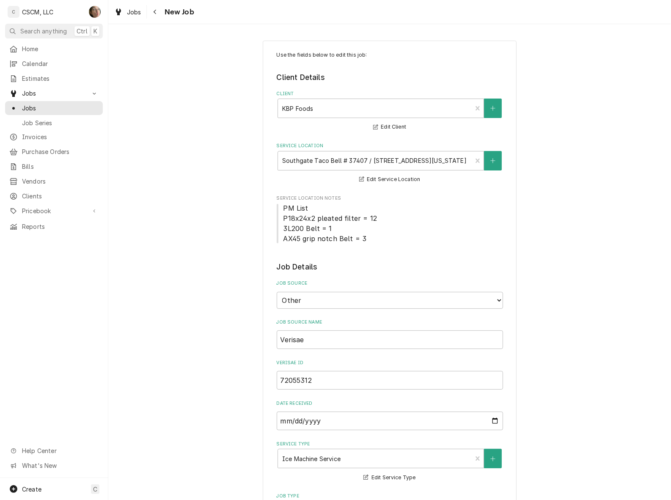
type textarea "x"
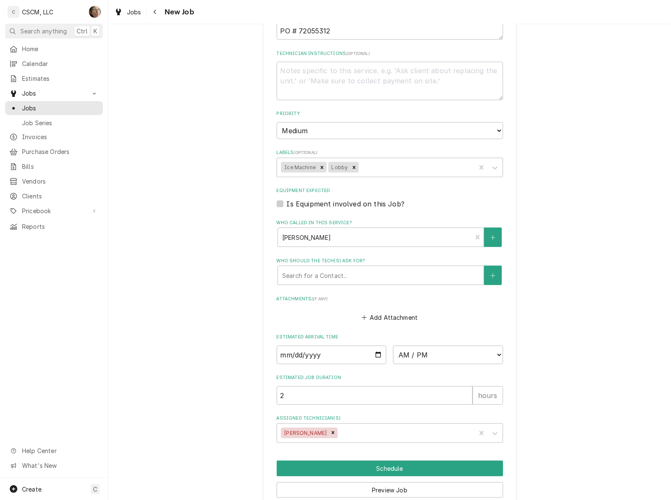
scroll to position [580, 0]
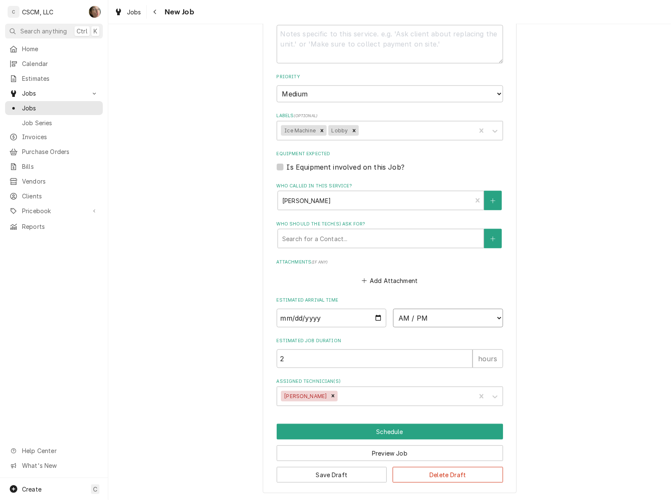
click at [444, 315] on select "AM / PM 6:00 AM 6:15 AM 6:30 AM 6:45 AM 7:00 AM 7:15 AM 7:30 AM 7:45 AM 8:00 AM…" at bounding box center [448, 318] width 110 height 19
select select "16:00:00"
click at [393, 309] on select "AM / PM 6:00 AM 6:15 AM 6:30 AM 6:45 AM 7:00 AM 7:15 AM 7:30 AM 7:45 AM 8:00 AM…" at bounding box center [448, 318] width 110 height 19
type textarea "x"
click at [372, 316] on input "Date" at bounding box center [331, 318] width 110 height 19
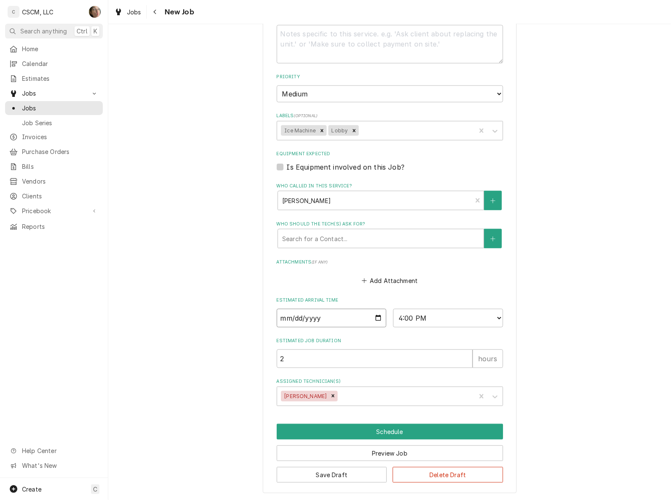
type input "[DATE]"
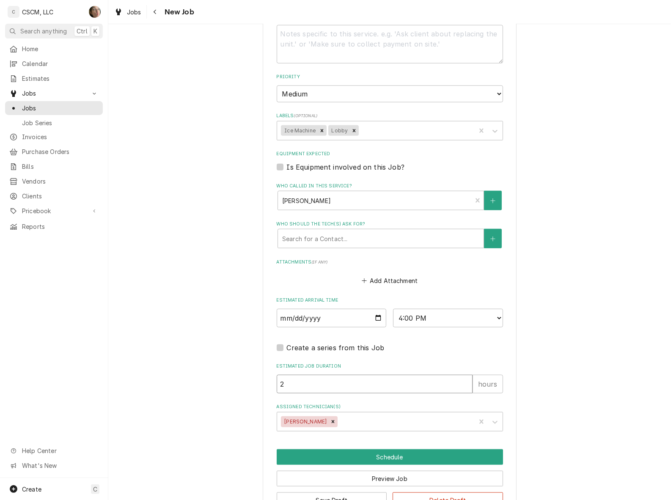
type textarea "x"
type input "1"
click at [462, 383] on input "1" at bounding box center [374, 384] width 196 height 19
click at [347, 418] on div "Assigned Technician(s)" at bounding box center [405, 421] width 132 height 15
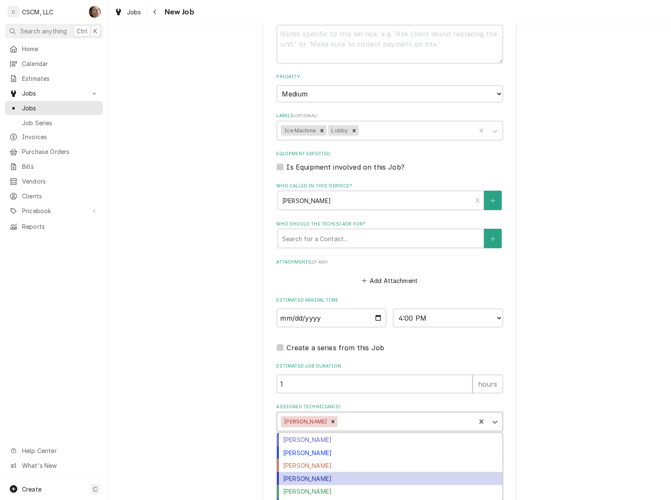
click at [327, 473] on div "Michal Wall" at bounding box center [389, 478] width 225 height 13
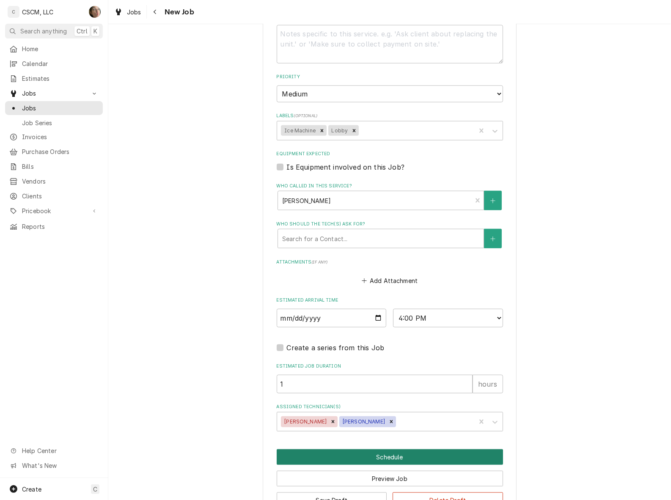
click at [355, 450] on button "Schedule" at bounding box center [389, 457] width 226 height 16
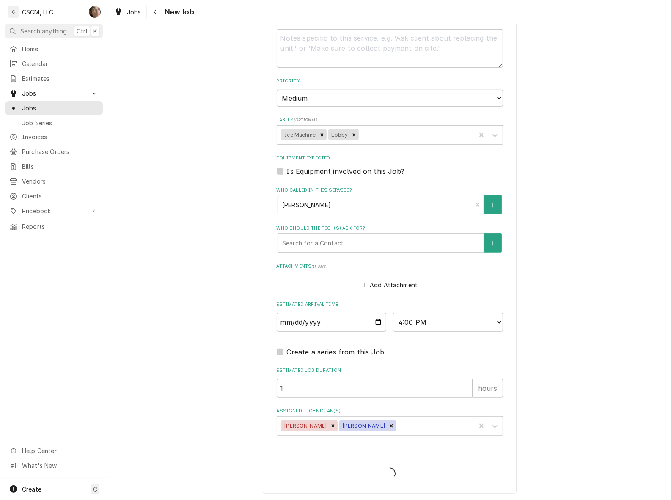
type textarea "x"
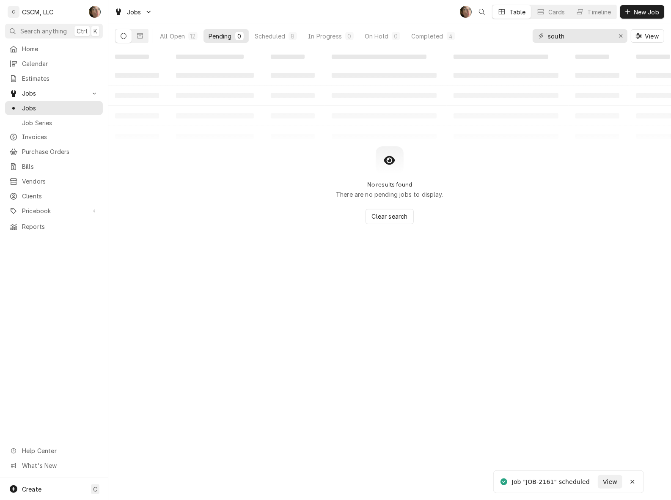
click at [575, 35] on input "south" at bounding box center [578, 36] width 63 height 14
click at [185, 31] on button "All Open 12" at bounding box center [179, 36] width 48 height 14
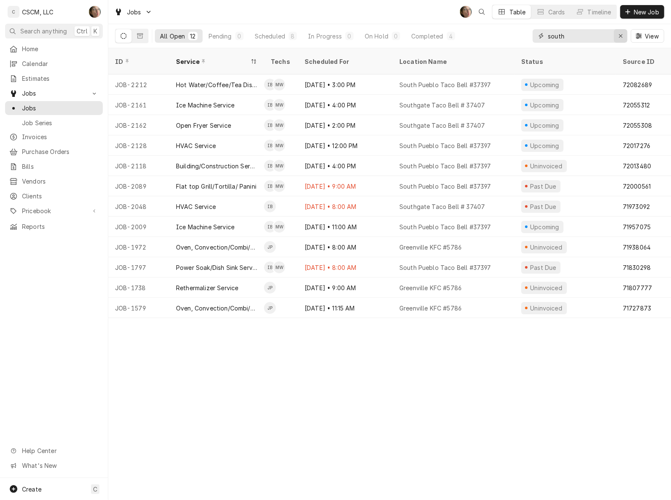
click at [616, 34] on div "Erase input" at bounding box center [620, 36] width 8 height 8
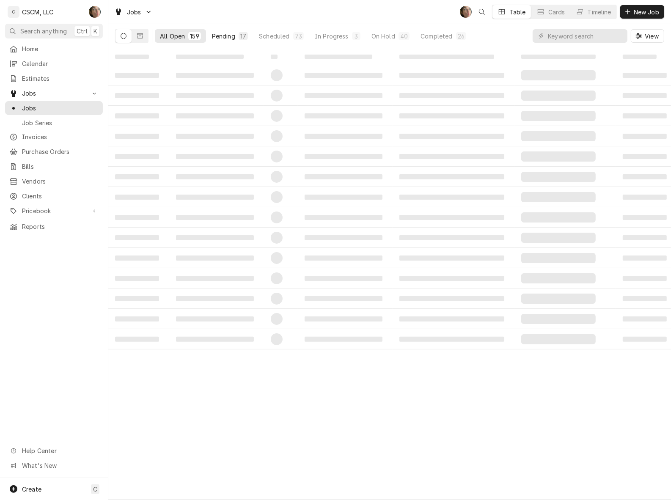
click at [191, 35] on div "159" at bounding box center [194, 36] width 9 height 9
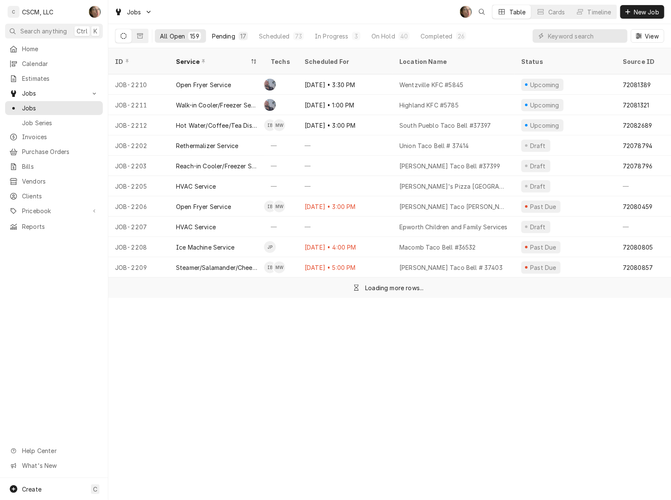
click at [219, 38] on div "Pending" at bounding box center [223, 36] width 23 height 9
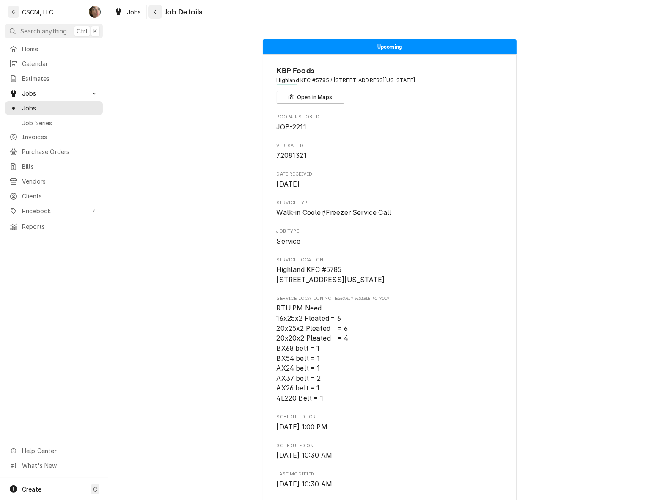
click at [153, 14] on icon "Navigate back" at bounding box center [155, 12] width 4 height 6
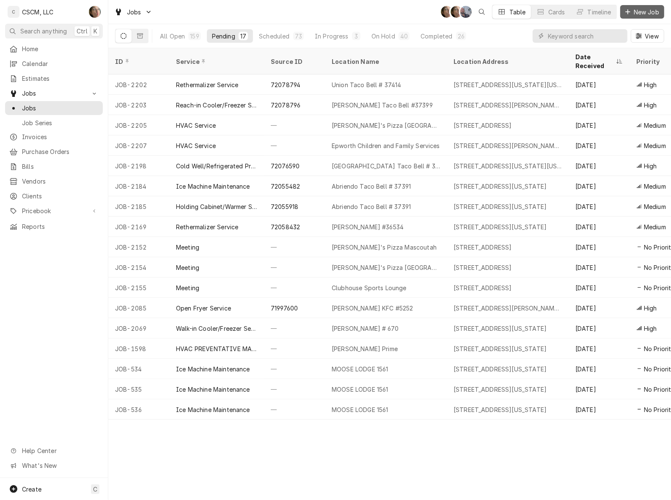
click at [652, 8] on span "New Job" at bounding box center [646, 12] width 29 height 9
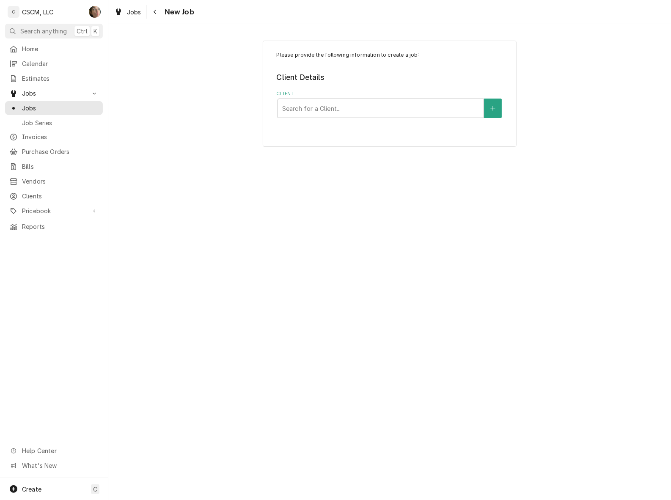
click at [407, 98] on div "Client Search for a Client..." at bounding box center [389, 103] width 226 height 27
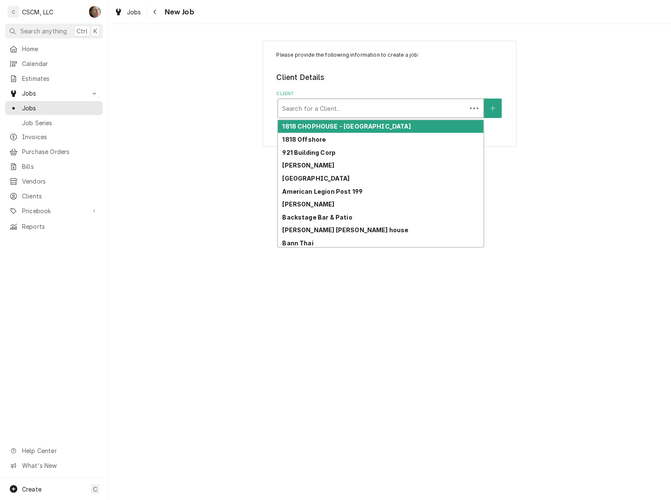
click at [406, 116] on div "Search for a Client..." at bounding box center [372, 108] width 189 height 19
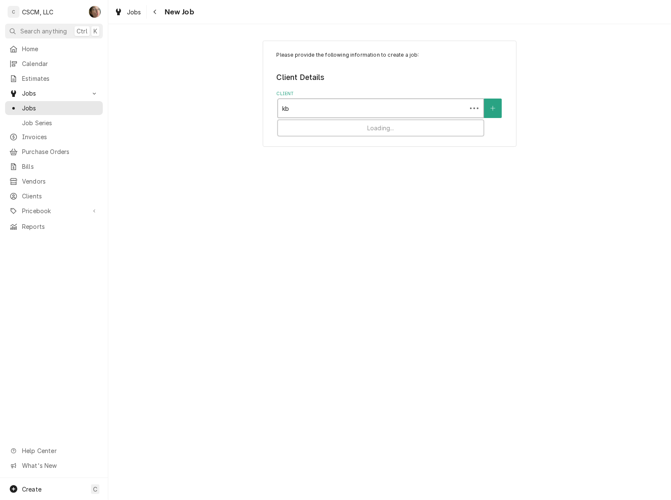
type input "kbp"
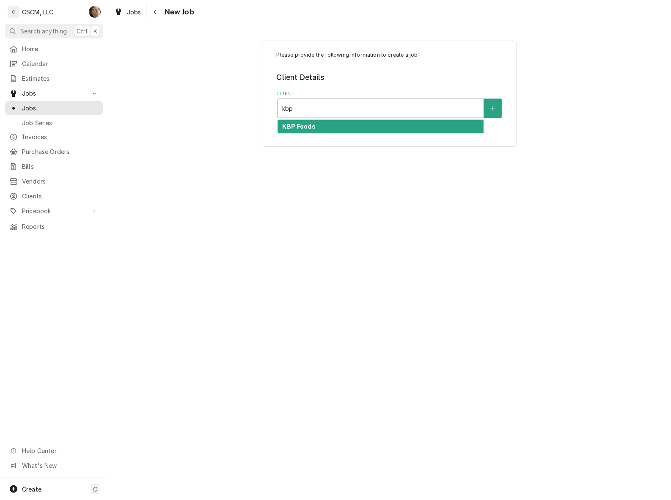
click at [405, 123] on div "KBP Foods" at bounding box center [380, 126] width 205 height 13
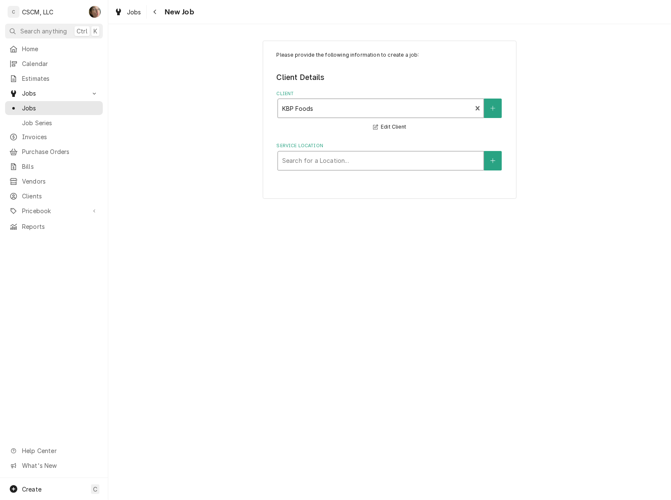
click at [340, 167] on div "Service Location" at bounding box center [380, 160] width 197 height 15
type input "grand"
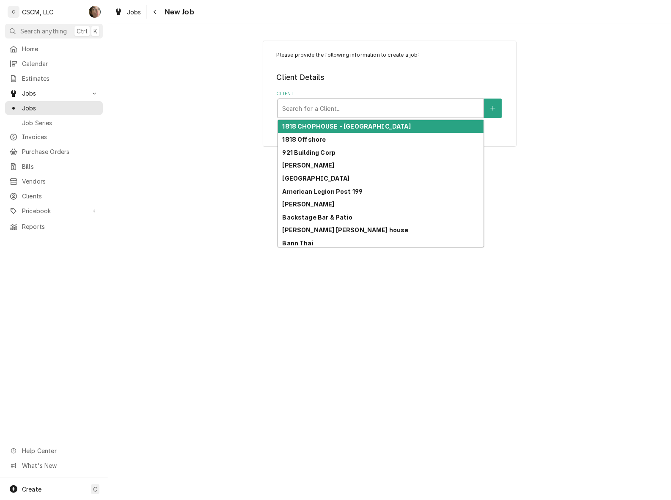
click at [421, 108] on div "Client" at bounding box center [380, 108] width 197 height 15
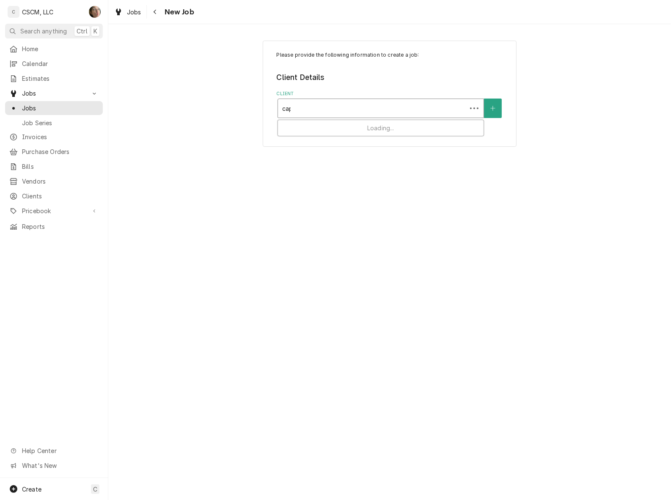
type input "capt"
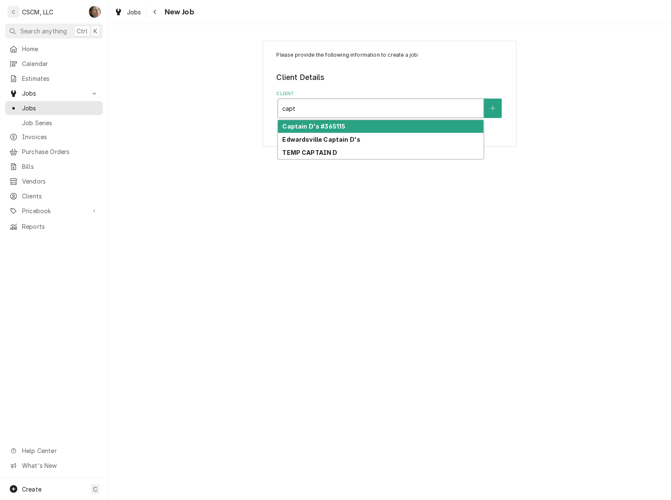
click at [407, 120] on div "Captain D's #365115" at bounding box center [380, 126] width 205 height 13
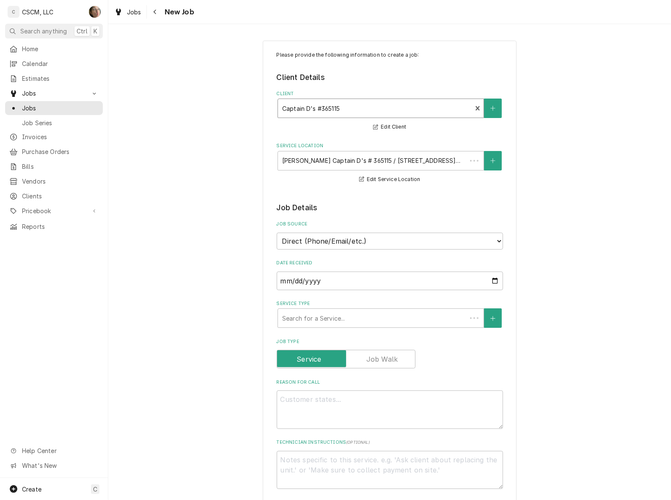
type textarea "x"
click at [383, 164] on div "Service Location" at bounding box center [375, 160] width 186 height 15
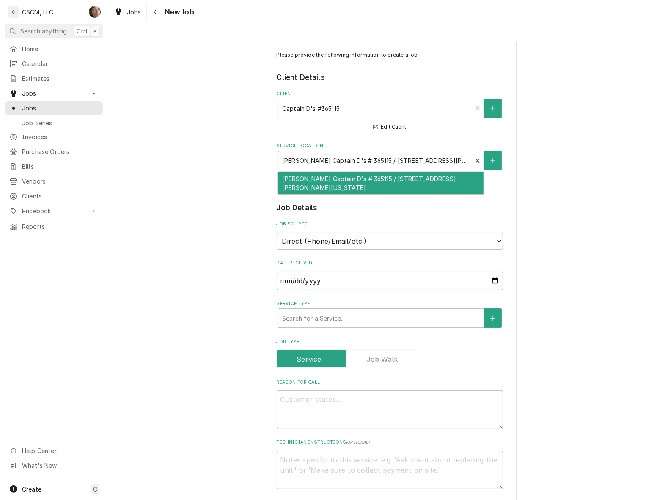
click at [331, 105] on div "Client" at bounding box center [375, 108] width 186 height 15
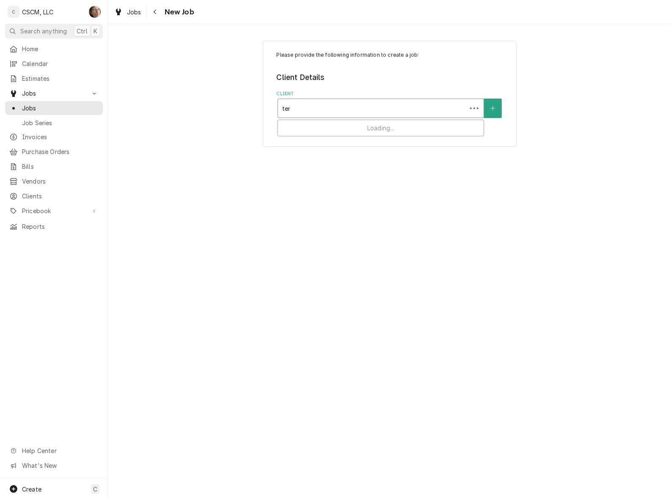
type input "temp"
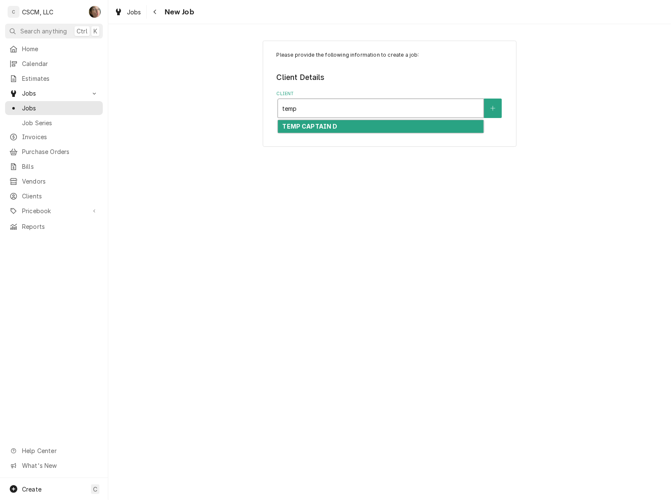
click at [364, 127] on div "TEMP CAPTAIN D" at bounding box center [380, 126] width 205 height 13
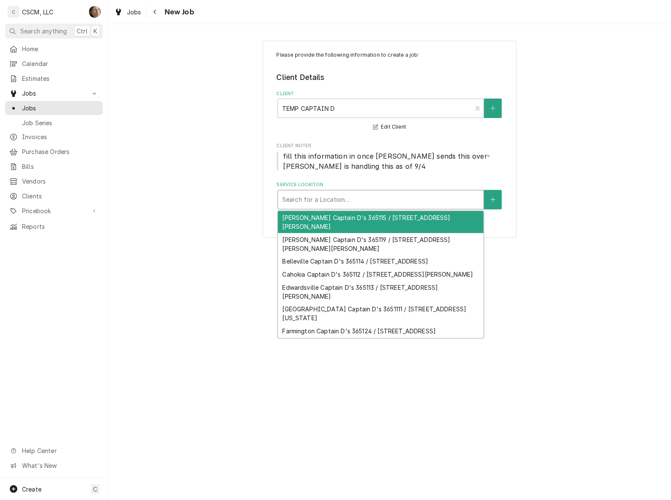
click at [324, 204] on div "Service Location" at bounding box center [380, 199] width 197 height 15
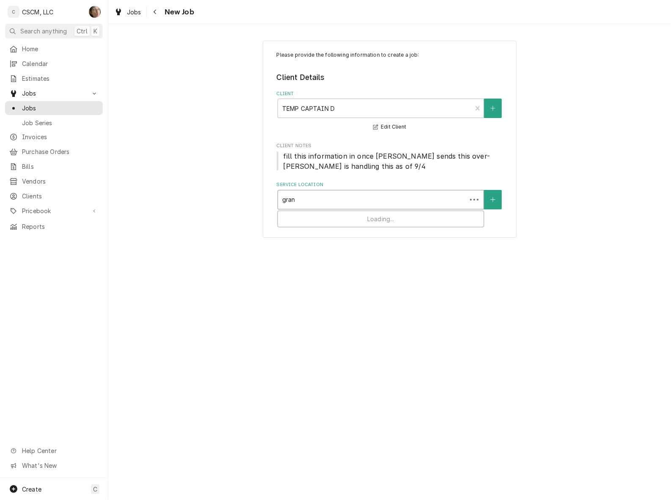
type input "grand"
click at [324, 219] on div "Grand Captain D's 365118 / 920 S Grand Blvd, St. Louis, MO 63103" at bounding box center [380, 217] width 205 height 13
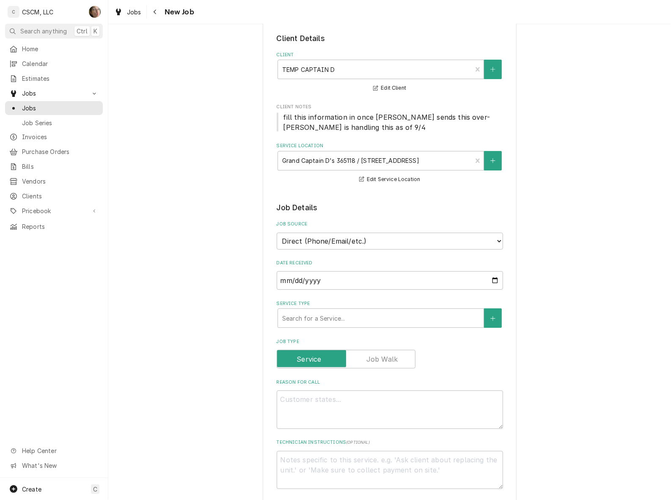
scroll to position [106, 0]
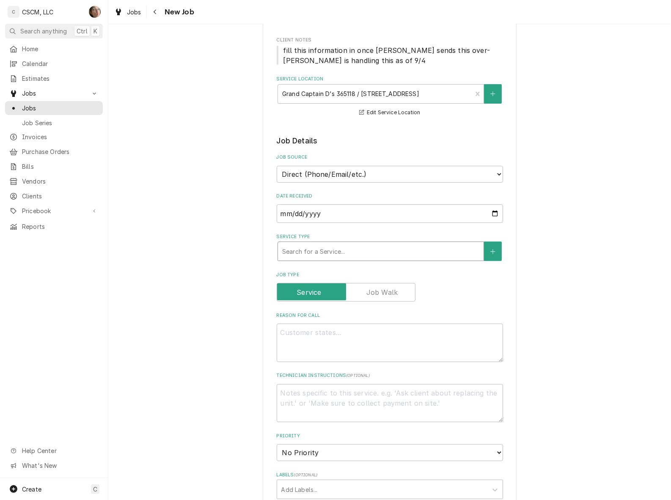
click at [436, 247] on div "Service Type" at bounding box center [380, 251] width 197 height 15
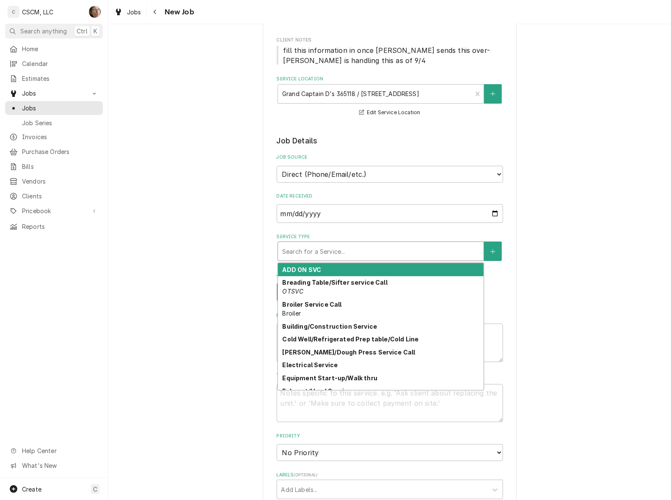
type textarea "x"
type input "m"
type textarea "x"
type input "me"
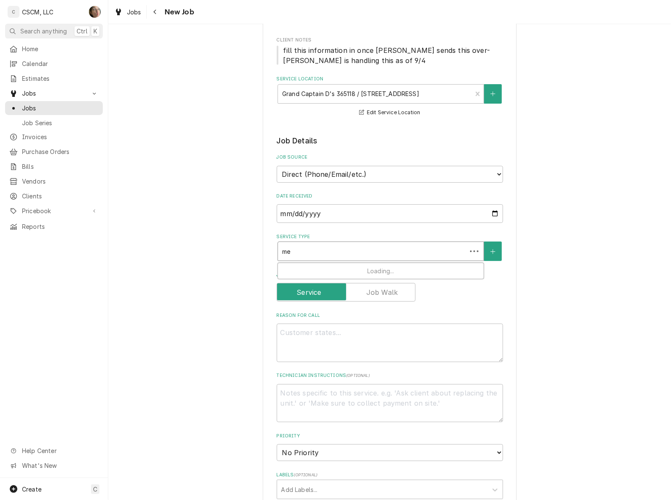
type textarea "x"
type input "mee"
type textarea "x"
type input "meet"
type textarea "x"
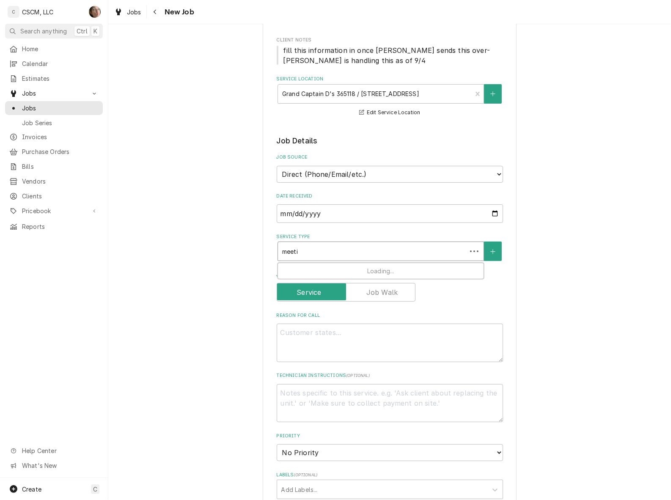
type input "meetin"
type textarea "x"
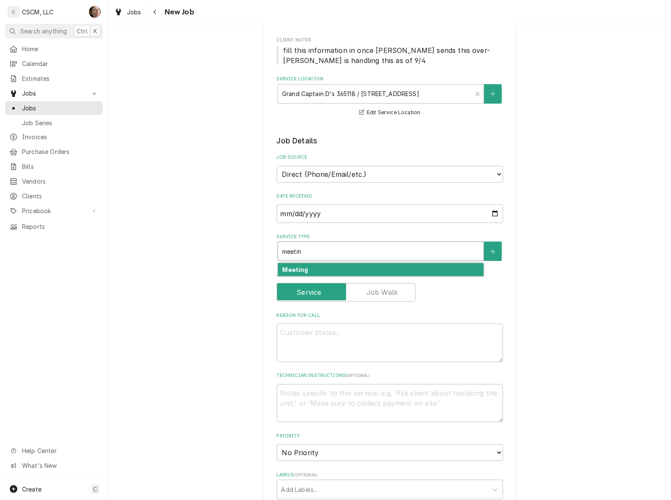
click at [425, 268] on div "Meeting" at bounding box center [380, 269] width 205 height 13
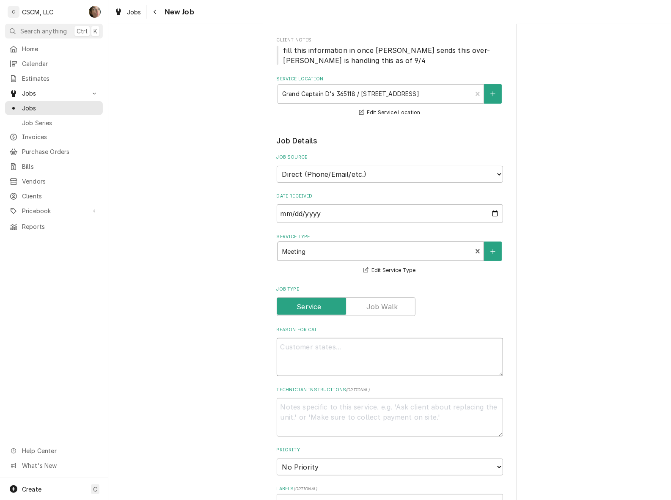
click at [386, 362] on textarea "Reason For Call" at bounding box center [389, 357] width 226 height 38
type textarea "x"
type textarea "p"
type textarea "x"
type textarea "pi"
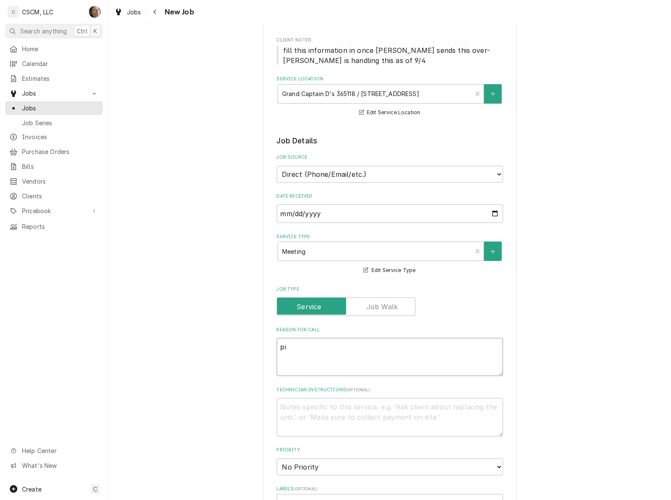
type textarea "x"
type textarea "pic"
type textarea "x"
type textarea "pick"
type textarea "x"
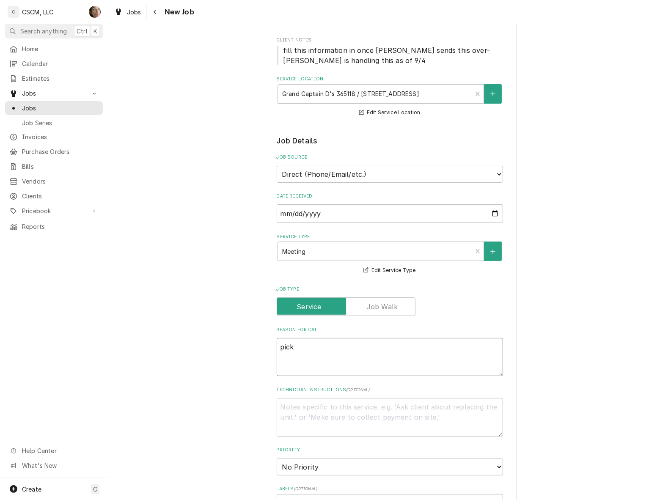
type textarea "pick"
type textarea "x"
type textarea "pick up"
type textarea "x"
type textarea "pick up"
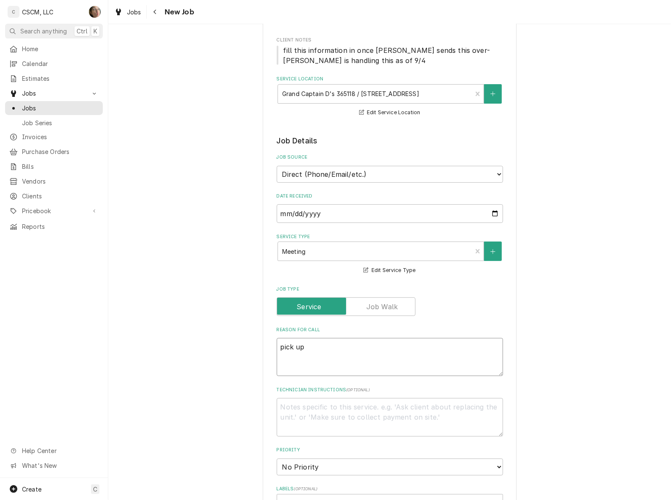
type textarea "x"
type textarea "pick up 1"
type textarea "x"
type textarea "pick up 11"
type textarea "x"
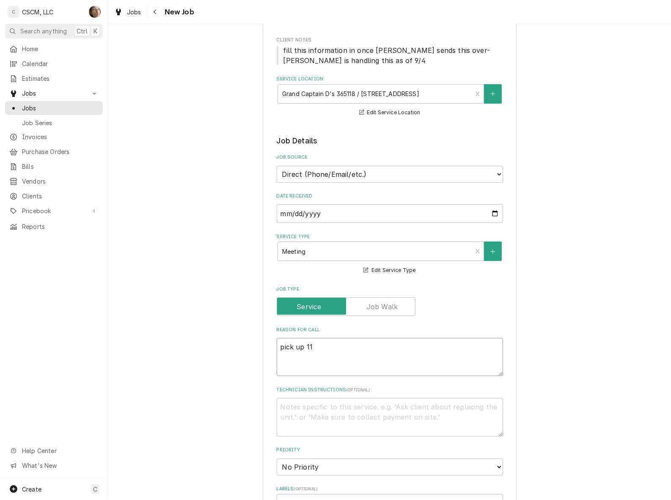
type textarea "pick up 11"
type textarea "x"
type textarea "pick up 11 m"
type textarea "x"
type textarea "pick up 11 mi"
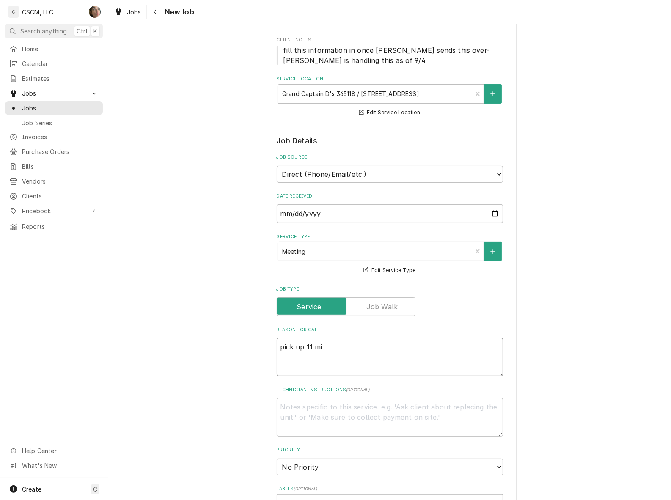
type textarea "x"
type textarea "pick up 11 mic"
type textarea "x"
type textarea "pick up 11 micr"
type textarea "x"
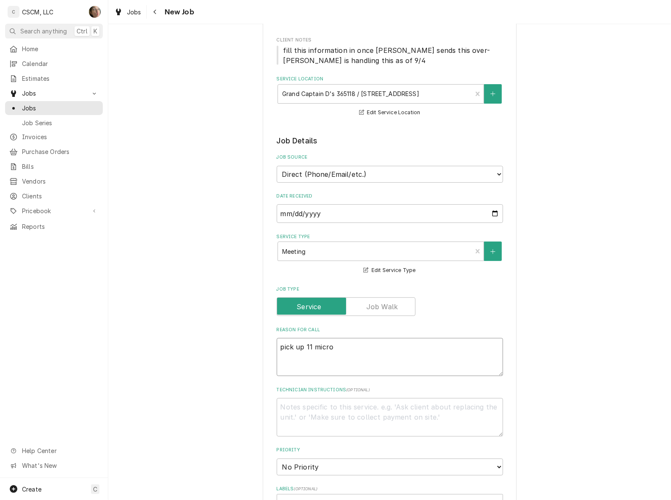
type textarea "pick up 11 microv"
type textarea "x"
type textarea "pick up 11 micro"
type textarea "x"
type textarea "pick up 11 microw"
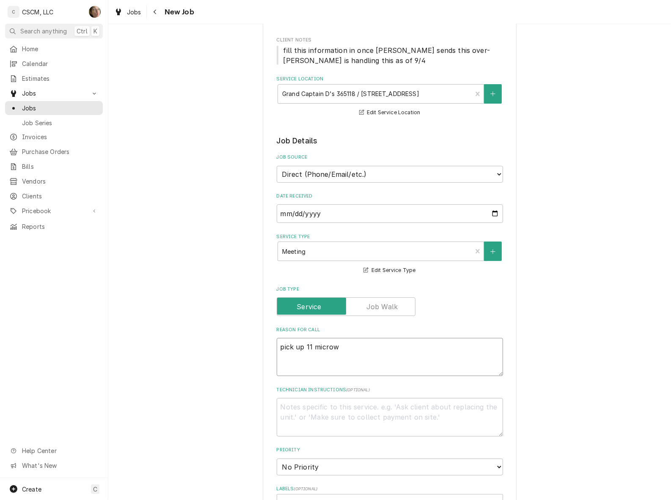
type textarea "x"
type textarea "pick up 11 microwa"
type textarea "x"
type textarea "pick up 11 microwar"
type textarea "x"
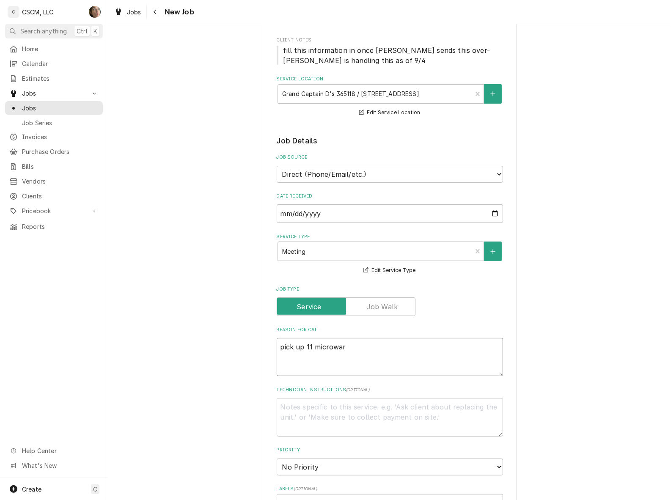
type textarea "pick up 11 microwa"
type textarea "x"
type textarea "pick up 11 microwav"
type textarea "x"
type textarea "pick up 11 microwaves"
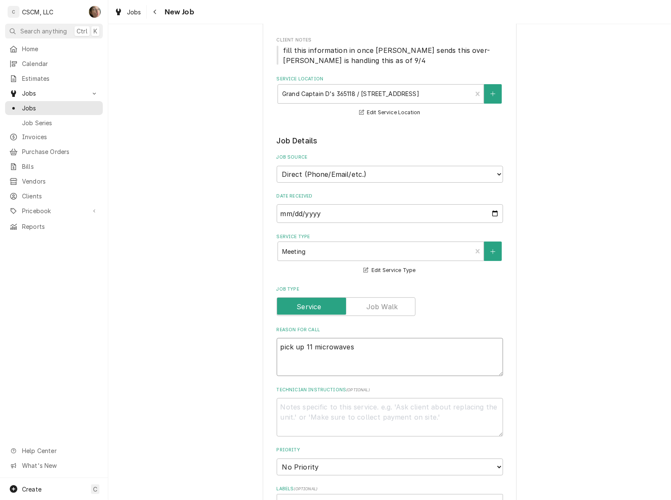
type textarea "x"
type textarea "pick up 11 microwaves"
type textarea "x"
type textarea "pick up 11 microwaves a"
type textarea "x"
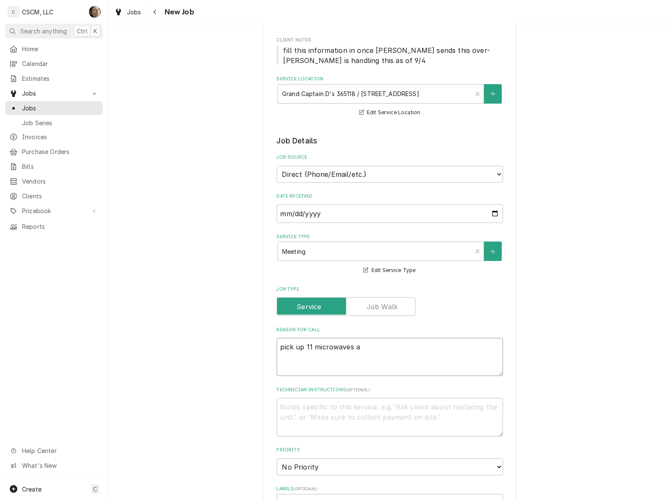
type textarea "pick up 11 microwaves an"
type textarea "x"
type textarea "pick up 11 microwaves and"
type textarea "x"
type textarea "pick up 11 microwaves and"
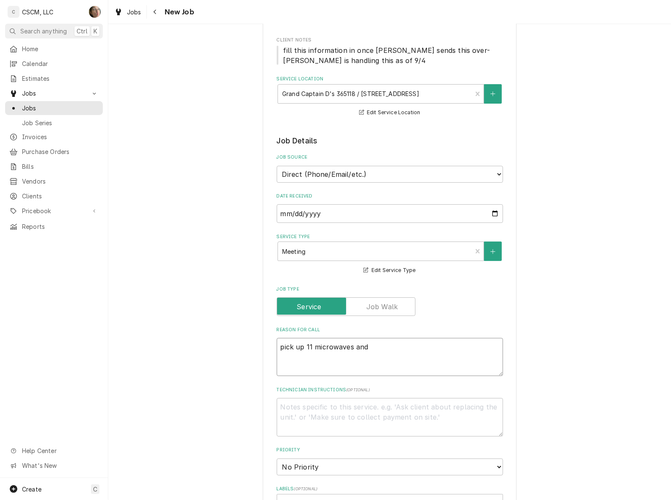
type textarea "x"
type textarea "pick up 11 microwaves and b"
type textarea "x"
type textarea "pick up 11 microwaves and br"
type textarea "x"
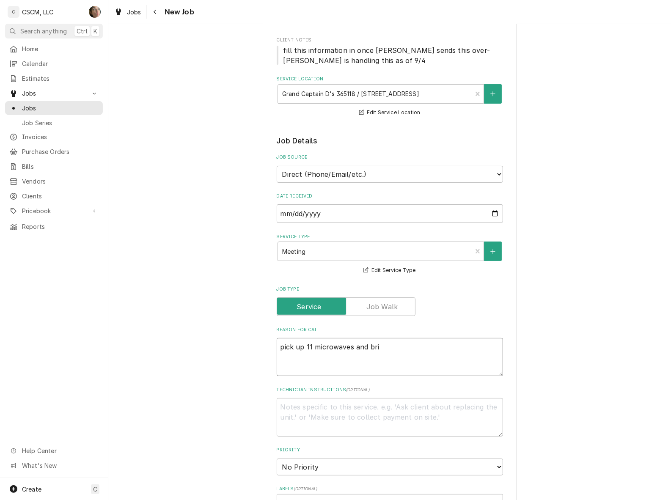
type textarea "pick up 11 microwaves and brin"
type textarea "x"
type textarea "pick up 11 microwaves and bring"
type textarea "x"
type textarea "pick up 11 microwaves and bring"
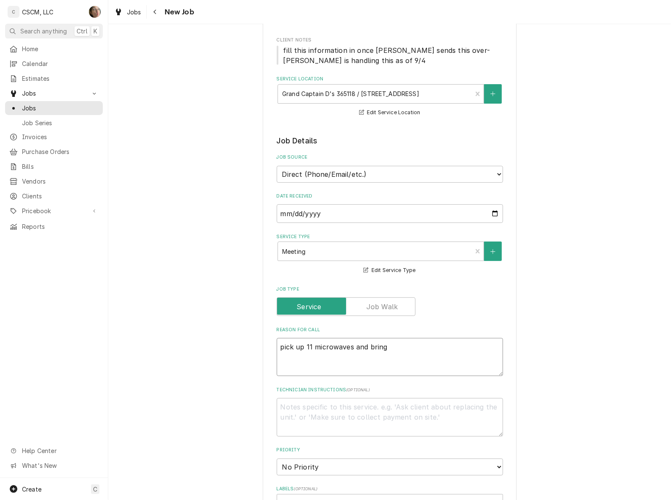
type textarea "x"
type textarea "pick up 11 microwaves and bring t"
type textarea "x"
type textarea "pick up 11 microwaves and bring to"
type textarea "x"
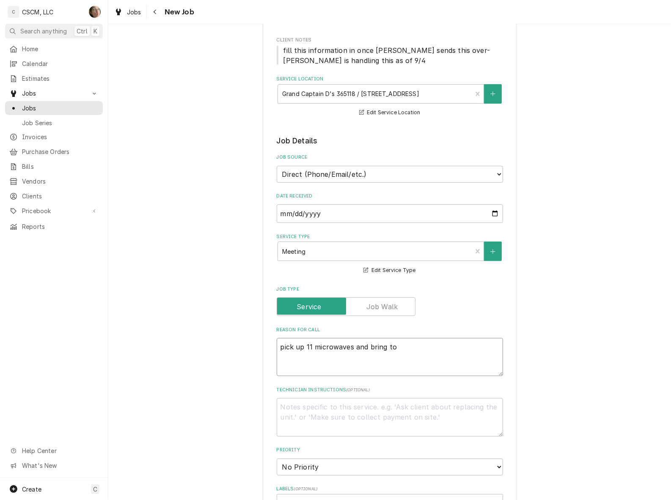
type textarea "pick up 11 microwaves and bring to"
type textarea "x"
type textarea "pick up 11 microwaves and bring to s"
type textarea "x"
type textarea "pick up 11 microwaves and bring to sh"
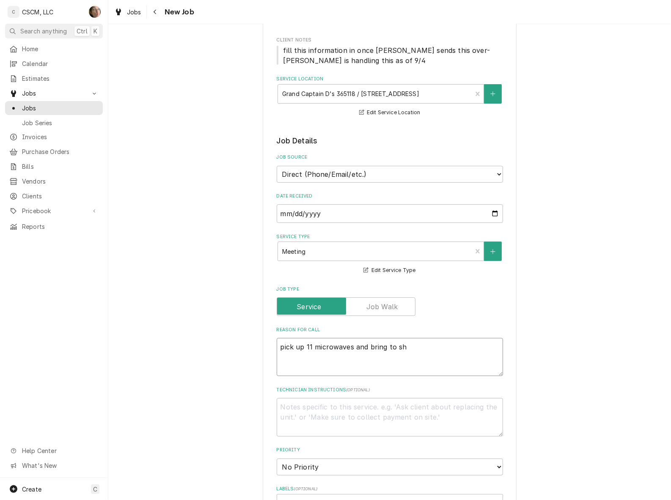
type textarea "x"
type textarea "pick up 11 microwaves and bring to sho"
type textarea "x"
type textarea "pick up 11 microwaves and bring to shop"
type textarea "x"
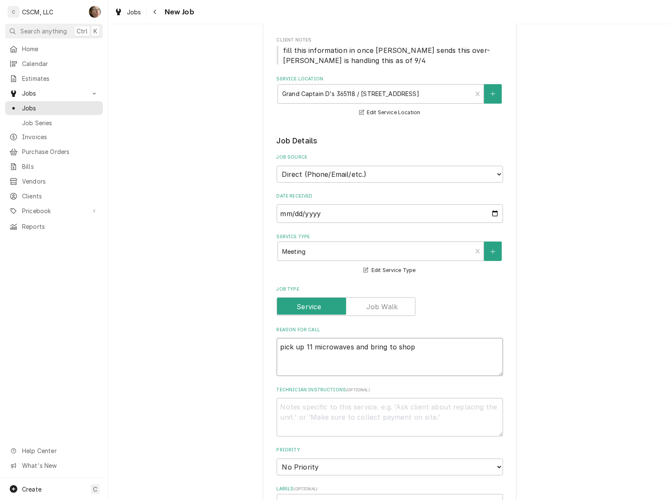
type textarea "pick up 11 microwaves and bring to shop"
type textarea "x"
type textarea "pick up 11 microwaves and bring to shop f"
type textarea "x"
type textarea "pick up 11 microwaves and bring to shop fo"
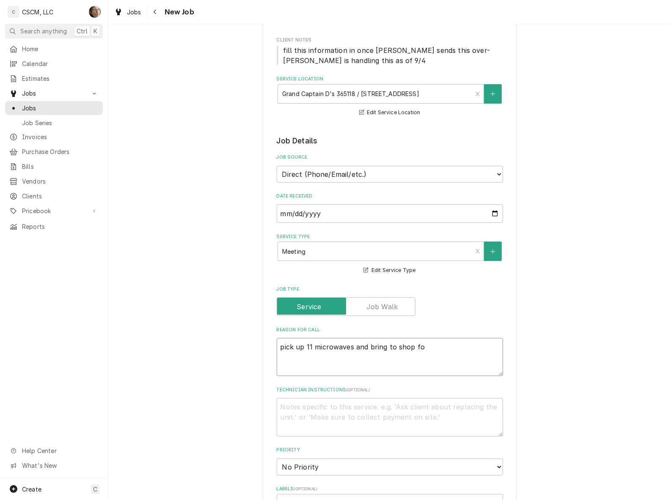
type textarea "x"
type textarea "pick up 11 microwaves and bring to shop for"
type textarea "x"
type textarea "pick up 11 microwaves and bring to shop for"
type textarea "x"
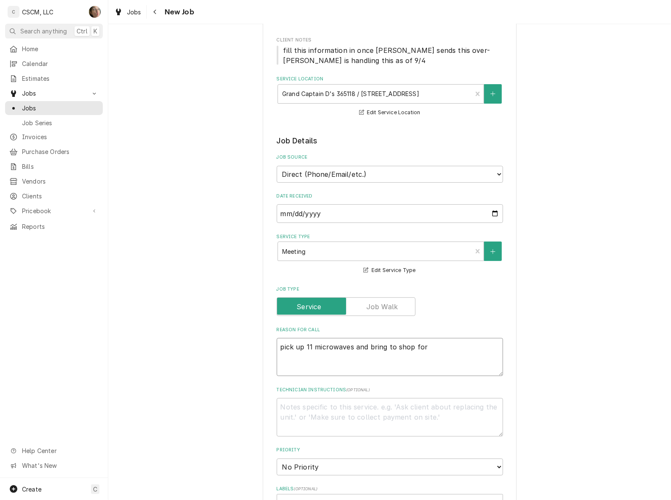
type textarea "pick up 11 microwaves and bring to shop for d"
type textarea "x"
type textarea "pick up 11 microwaves and bring to shop for di"
type textarea "x"
type textarea "pick up 11 microwaves and bring to shop for dis"
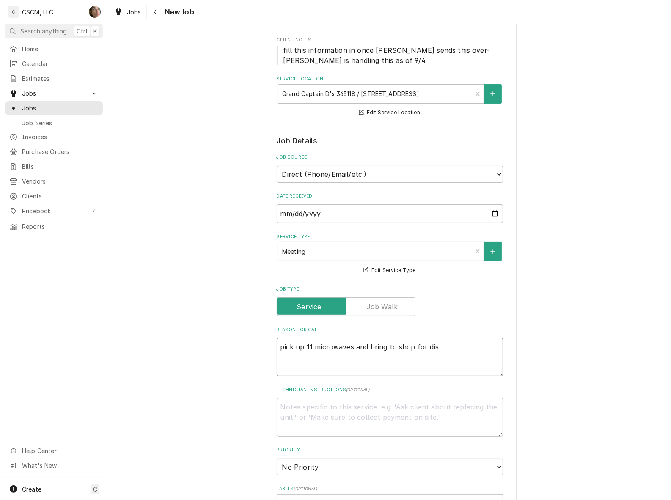
type textarea "x"
type textarea "pick up 11 microwaves and bring to shop for dism"
type textarea "x"
type textarea "pick up 11 microwaves and bring to shop for disme"
type textarea "x"
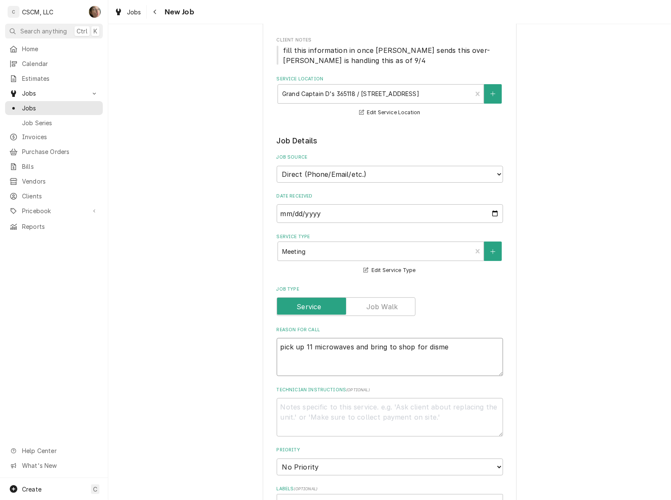
type textarea "pick up 11 microwaves and bring to shop for dismem"
type textarea "x"
type textarea "pick up 11 microwaves and bring to shop for dismemb"
type textarea "x"
type textarea "pick up 11 microwaves and bring to shop for dismembe"
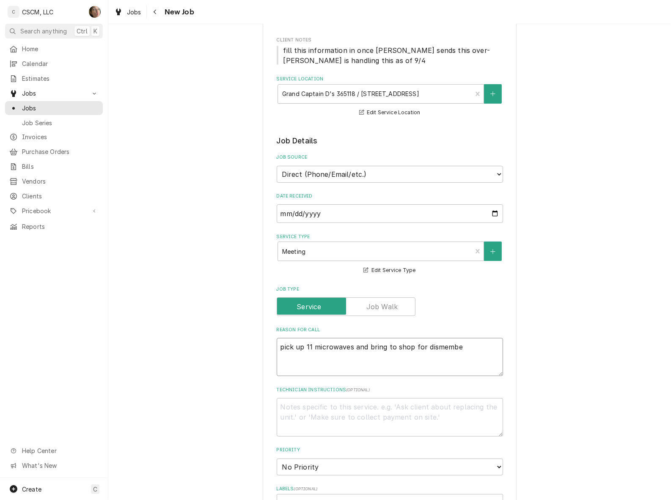
type textarea "x"
type textarea "pick up 11 microwaves and bring to shop for dismember"
type textarea "x"
type textarea "pick up 11 microwaves and bring to shop for dismemberm"
type textarea "x"
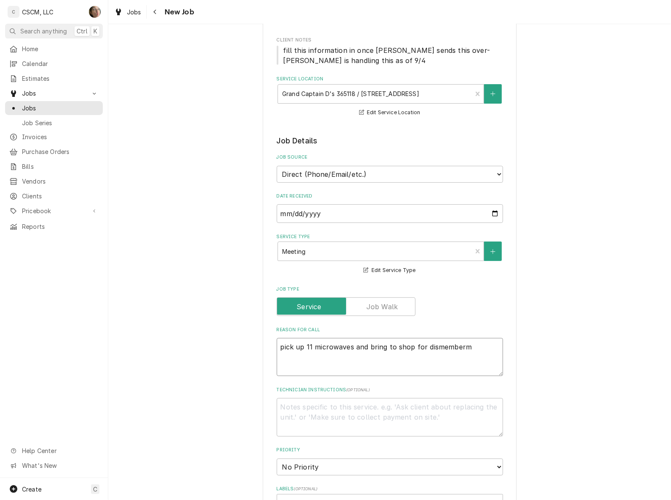
type textarea "pick up 11 microwaves and bring to shop for dismemberme"
type textarea "x"
type textarea "pick up 11 microwaves and bring to shop for dismembermen"
type textarea "x"
type textarea "pick up 11 microwaves and bring to shop for dismemberment"
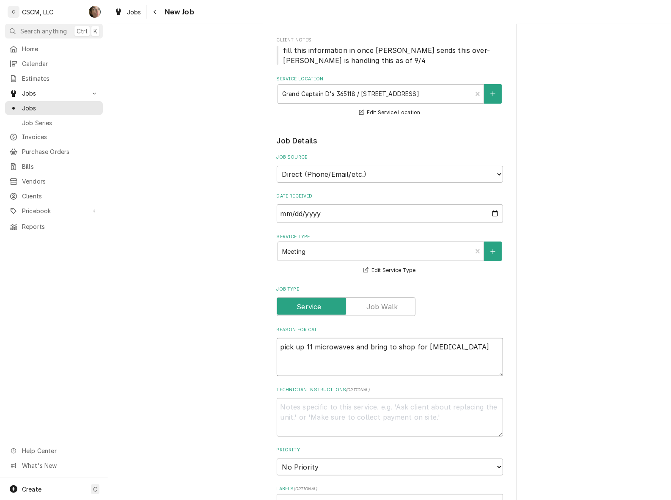
type textarea "x"
type textarea "pick up 11 microwaves and bring to shop for dismemberment"
click at [538, 381] on div "Please provide the following information to create a job: Client Details Client…" at bounding box center [389, 389] width 562 height 925
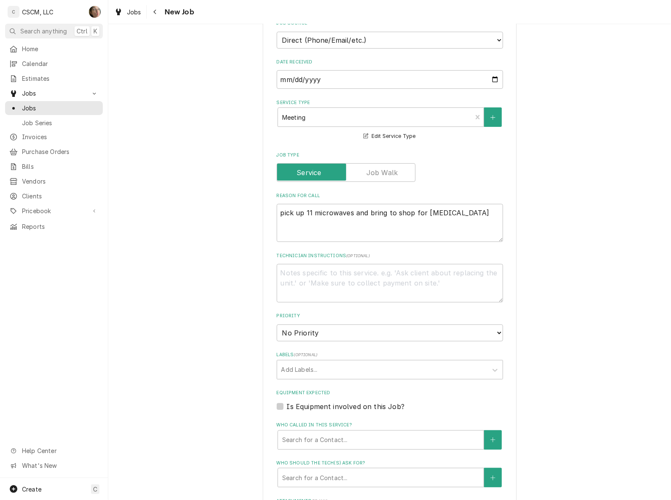
scroll to position [264, 0]
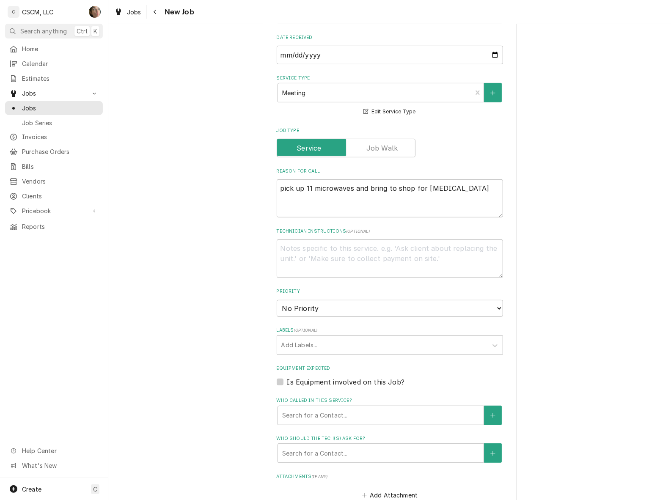
click at [381, 315] on fieldset "Job Details Job Source Direct (Phone/Email/etc.) Other Date Received 2025-09-12…" at bounding box center [389, 298] width 226 height 643
click at [376, 313] on select "No Priority Urgent High Medium Low" at bounding box center [389, 308] width 226 height 17
select select "1"
click at [276, 300] on select "No Priority Urgent High Medium Low" at bounding box center [389, 308] width 226 height 17
type textarea "x"
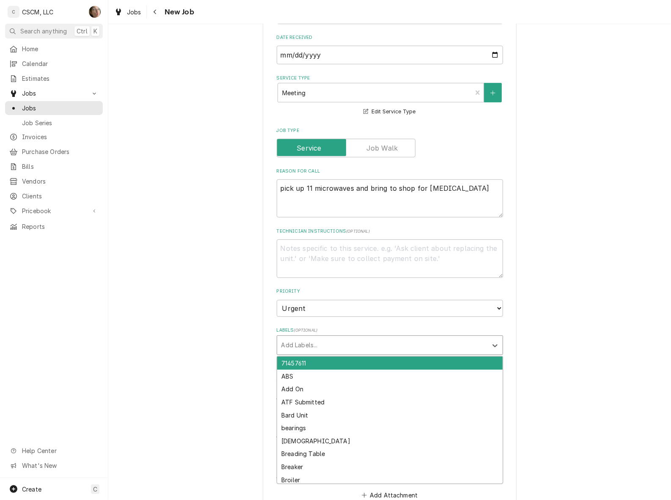
click at [328, 345] on div "Labels" at bounding box center [382, 344] width 202 height 15
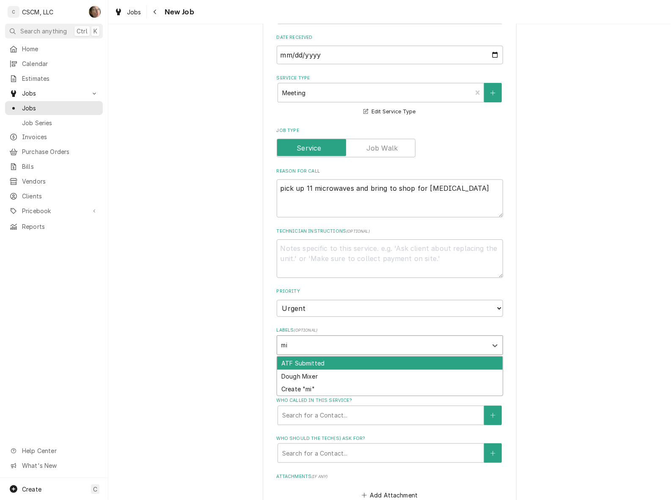
type input "m"
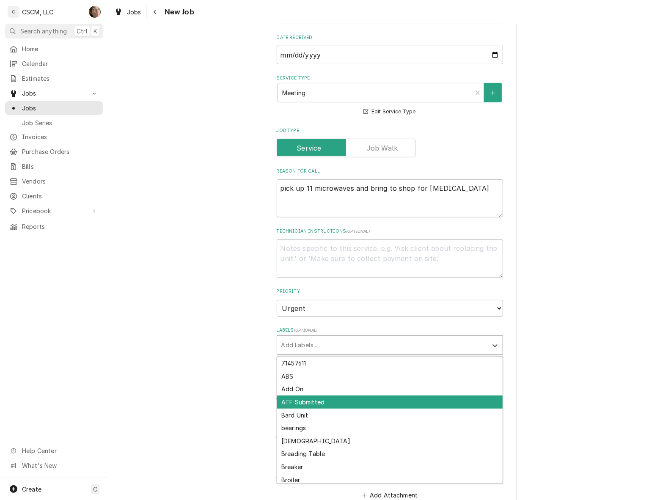
type textarea "x"
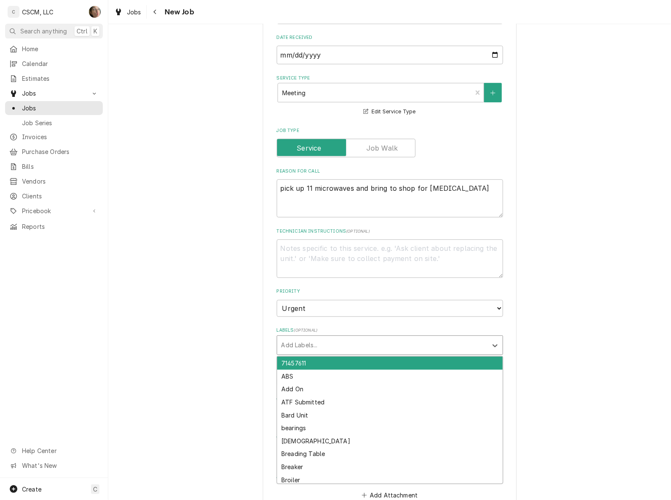
click at [530, 320] on div "Please provide the following information to create a job: Client Details Client…" at bounding box center [389, 231] width 562 height 925
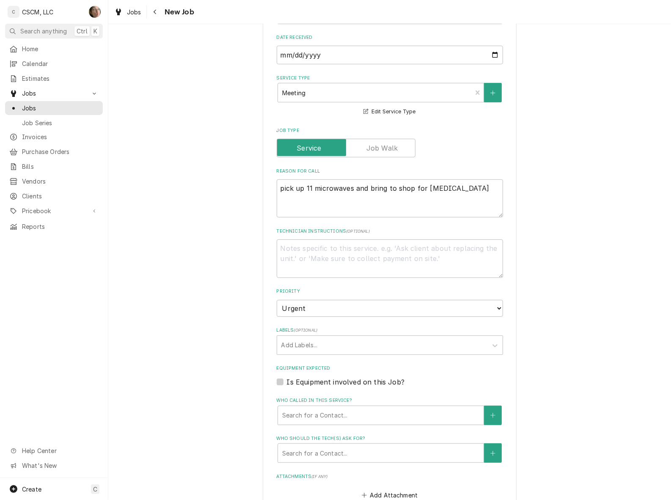
scroll to position [317, 0]
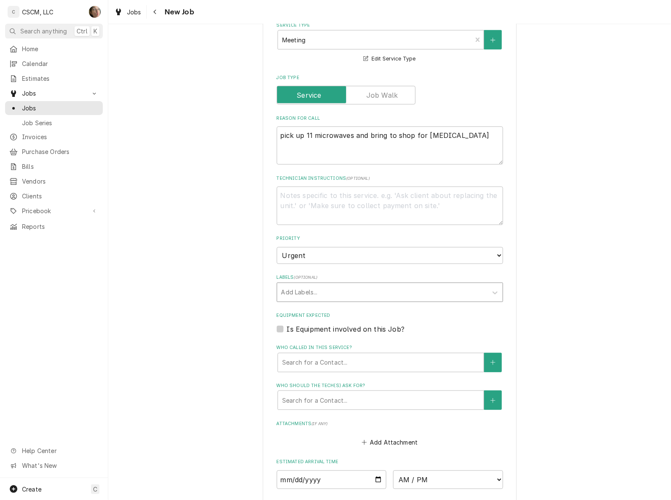
click at [390, 297] on div "Labels" at bounding box center [382, 292] width 202 height 15
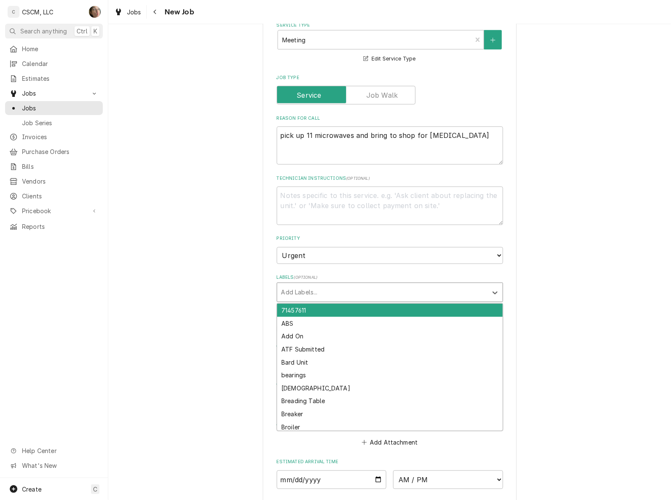
type input "q"
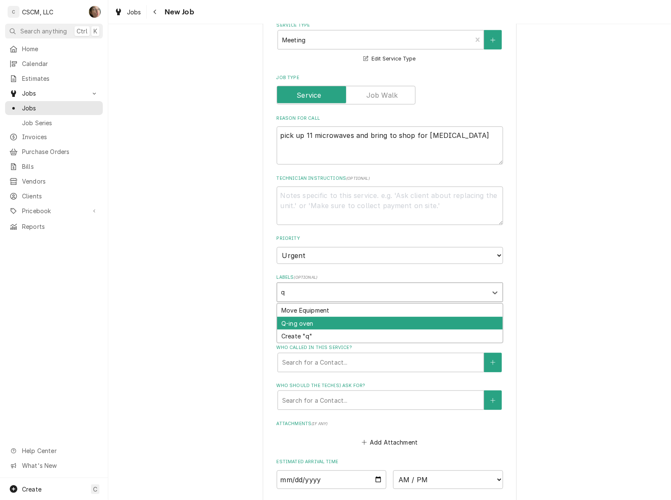
click at [381, 322] on div "Q-ing oven" at bounding box center [389, 323] width 225 height 13
type textarea "x"
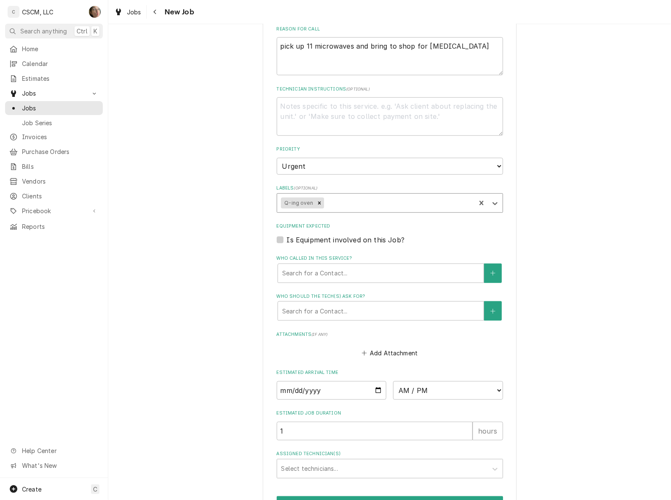
scroll to position [423, 0]
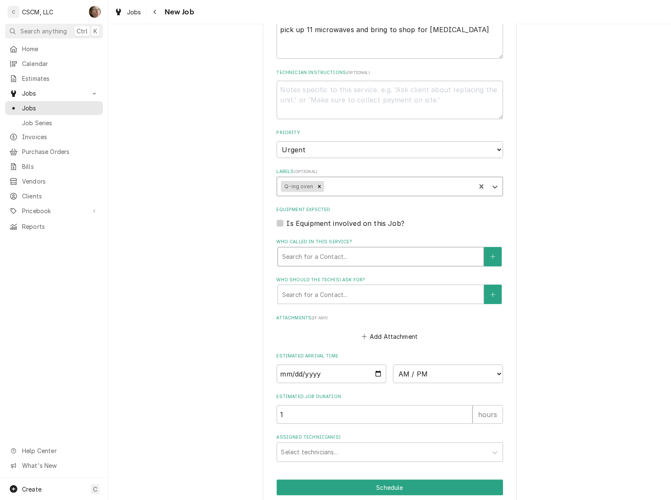
click at [372, 249] on div "Who called in this service?" at bounding box center [380, 256] width 197 height 15
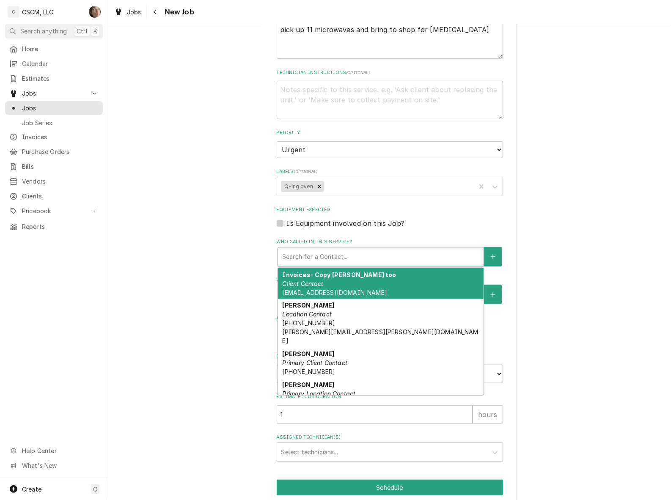
click at [372, 249] on div "Who called in this service?" at bounding box center [380, 256] width 197 height 15
click at [360, 249] on div "Who called in this service?" at bounding box center [380, 256] width 197 height 15
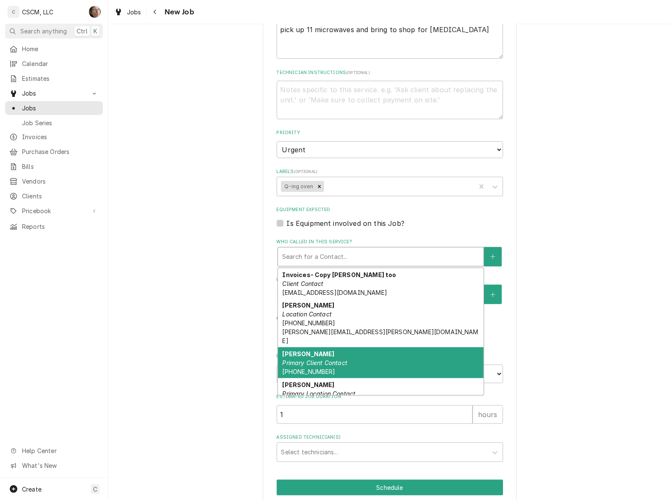
scroll to position [35, 0]
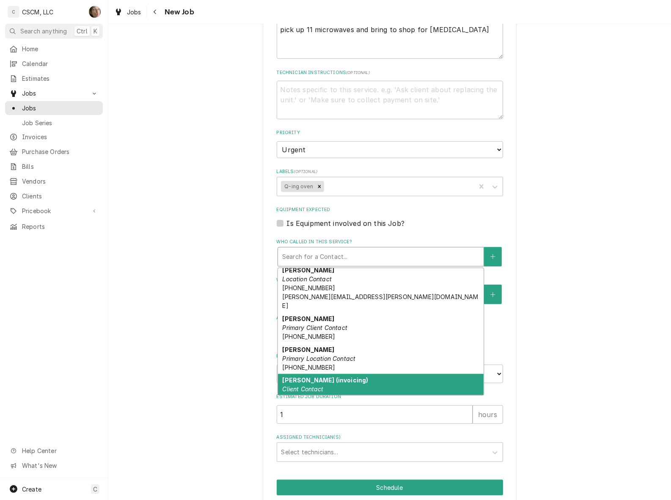
click at [347, 379] on div "Tony Shelton (invoicing) Client Contact tony.shelton@amazingmexicanfood.com" at bounding box center [380, 394] width 205 height 40
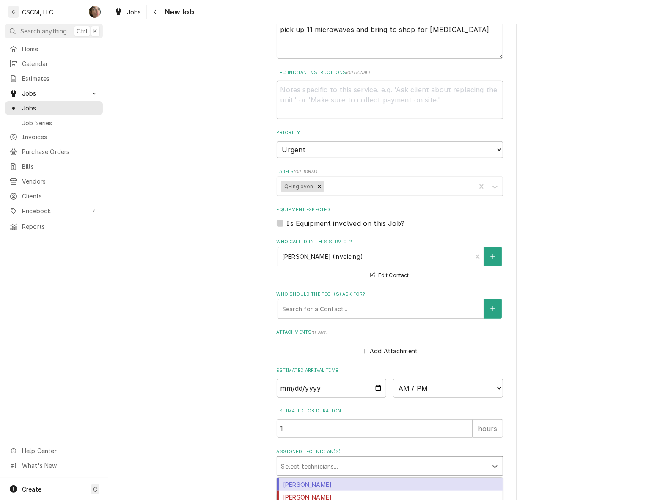
click at [309, 461] on div "Assigned Technician(s)" at bounding box center [382, 465] width 202 height 15
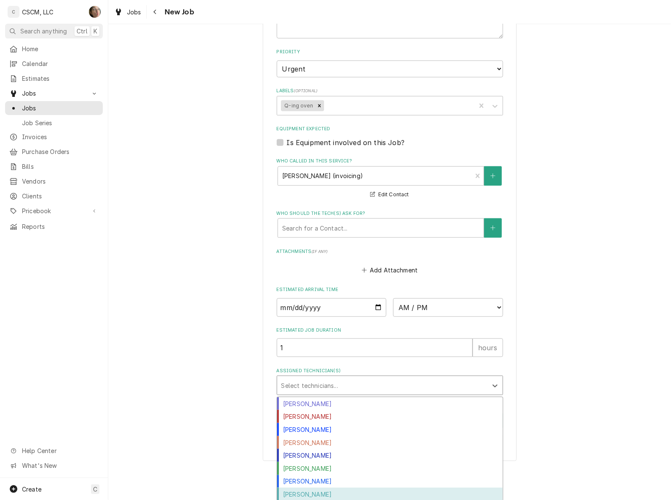
click at [322, 492] on div "Zackary Bain" at bounding box center [389, 493] width 225 height 13
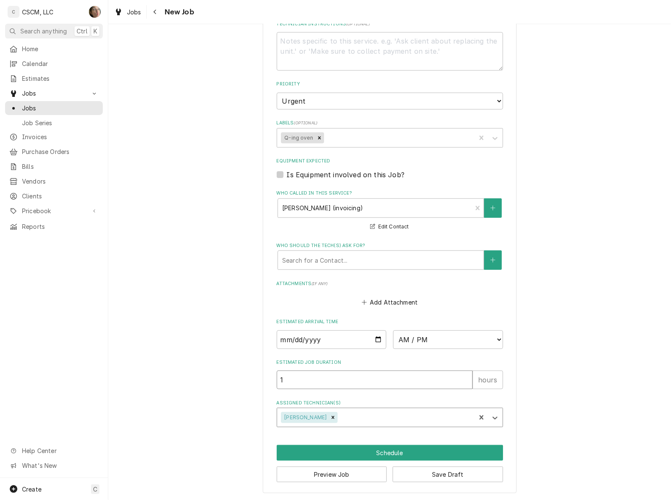
click at [386, 381] on input "1" at bounding box center [374, 379] width 196 height 19
type textarea "x"
type input "2"
type textarea "x"
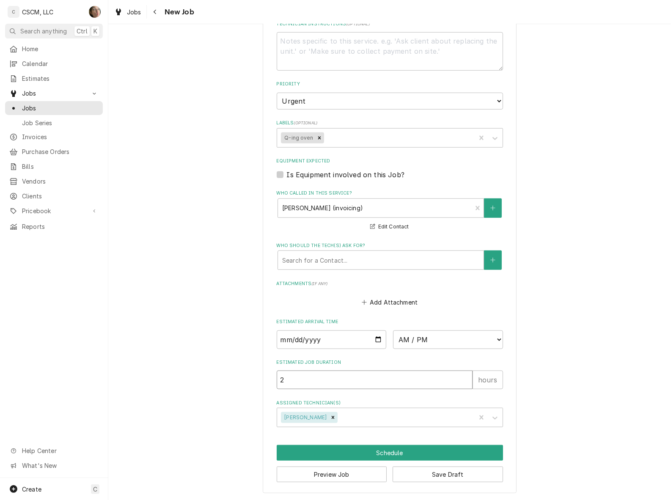
type input "2"
click at [464, 345] on select "AM / PM 6:00 AM 6:15 AM 6:30 AM 6:45 AM 7:00 AM 7:15 AM 7:30 AM 7:45 AM 8:00 AM…" at bounding box center [448, 339] width 110 height 19
select select "11:30:00"
click at [393, 330] on select "AM / PM 6:00 AM 6:15 AM 6:30 AM 6:45 AM 7:00 AM 7:15 AM 7:30 AM 7:45 AM 8:00 AM…" at bounding box center [448, 339] width 110 height 19
type textarea "x"
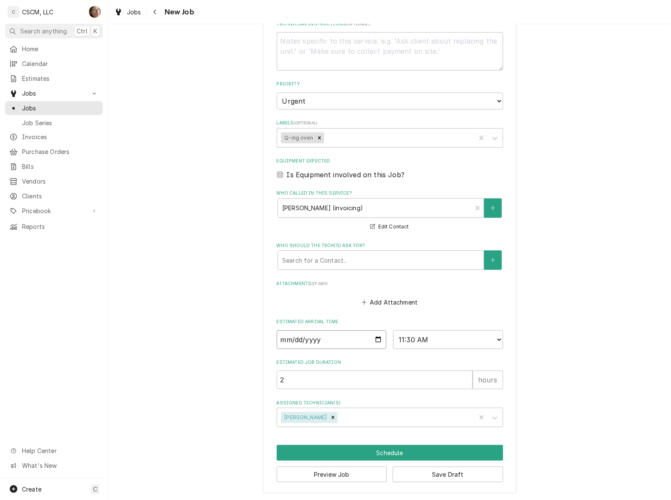
click at [372, 339] on input "Date" at bounding box center [331, 339] width 110 height 19
type input "2025-09-12"
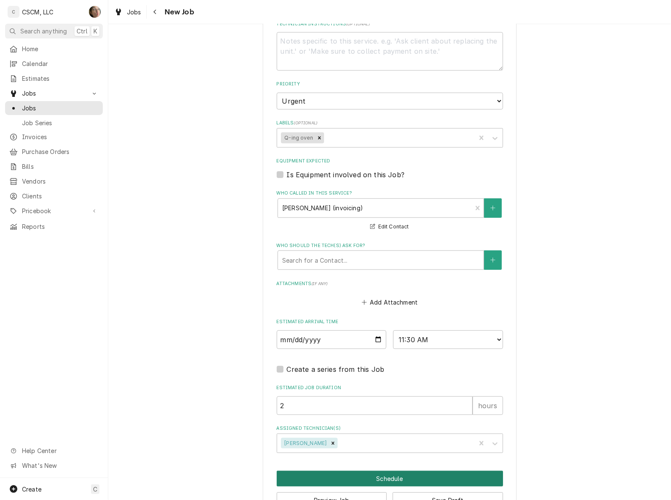
click at [362, 479] on button "Schedule" at bounding box center [389, 479] width 226 height 16
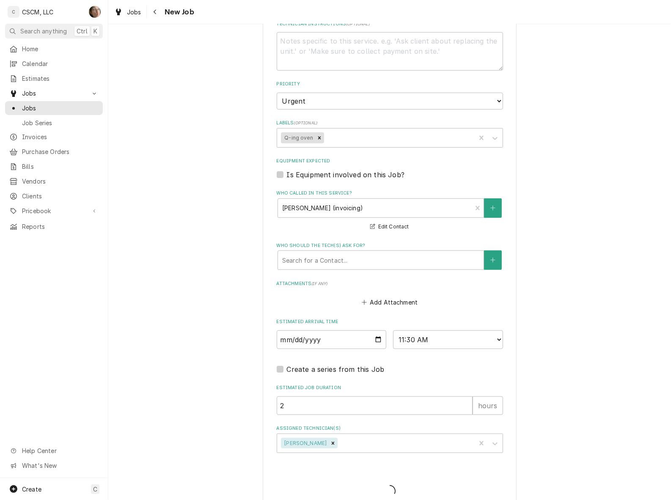
type textarea "x"
